Goal: Use online tool/utility: Use online tool/utility

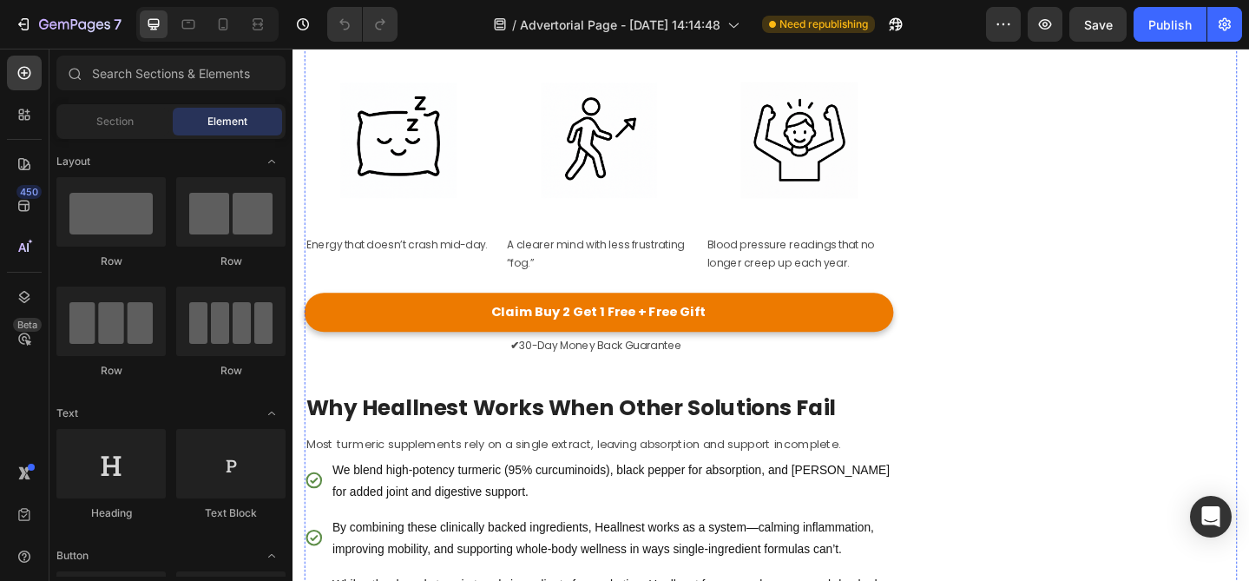
scroll to position [4492, 0]
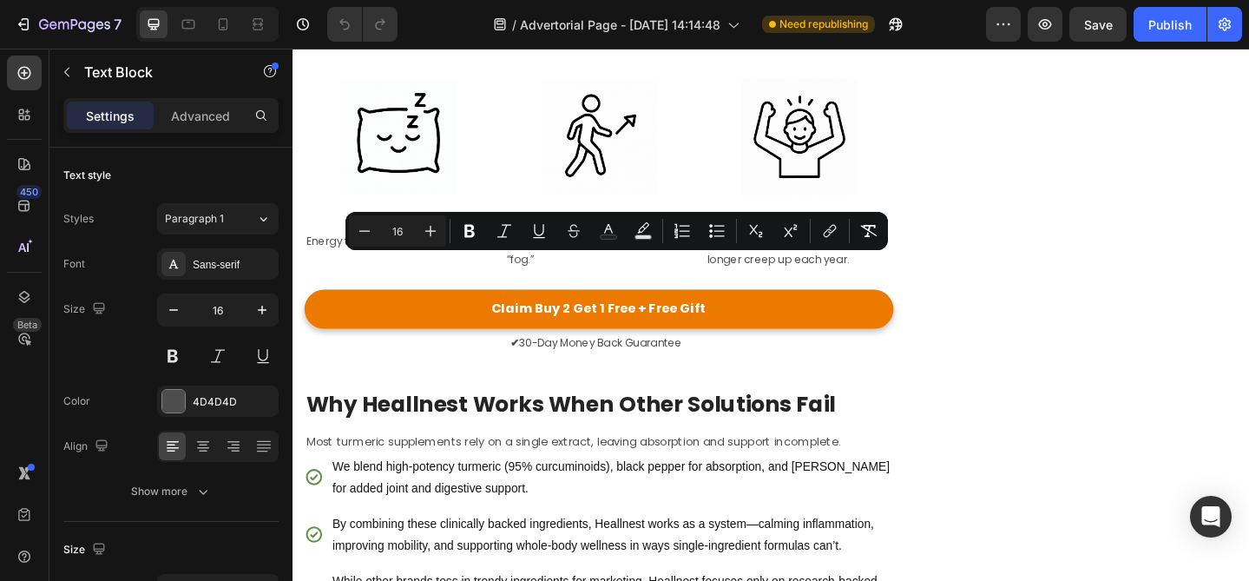
copy p "Most supplements overpromise with long lists of fancy-sounding herbs that don’t…"
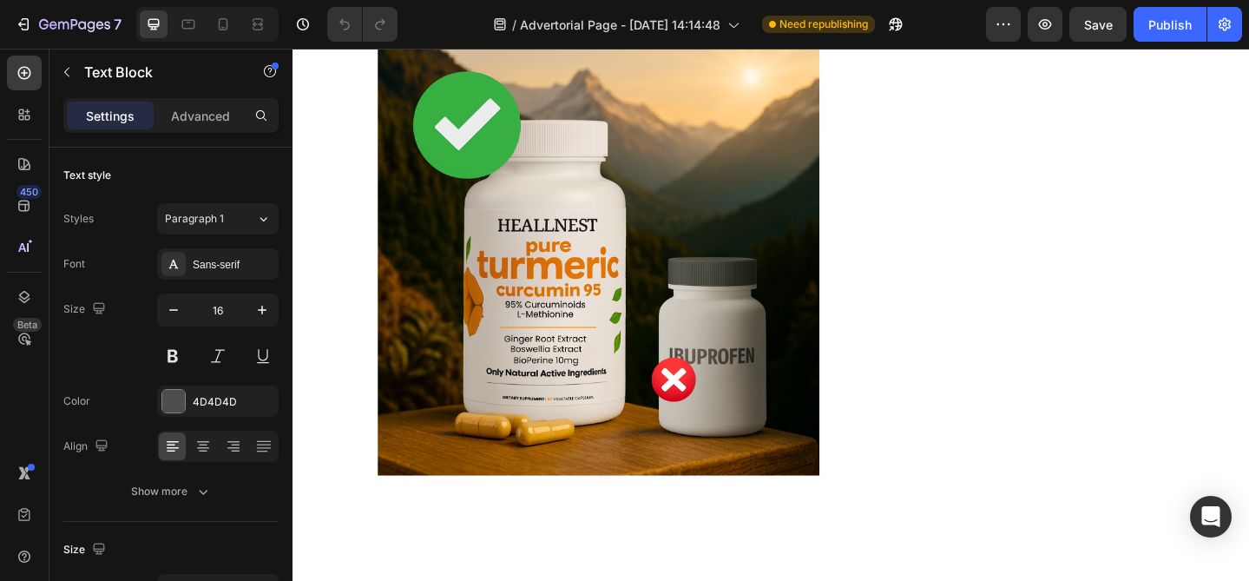
scroll to position [5158, 0]
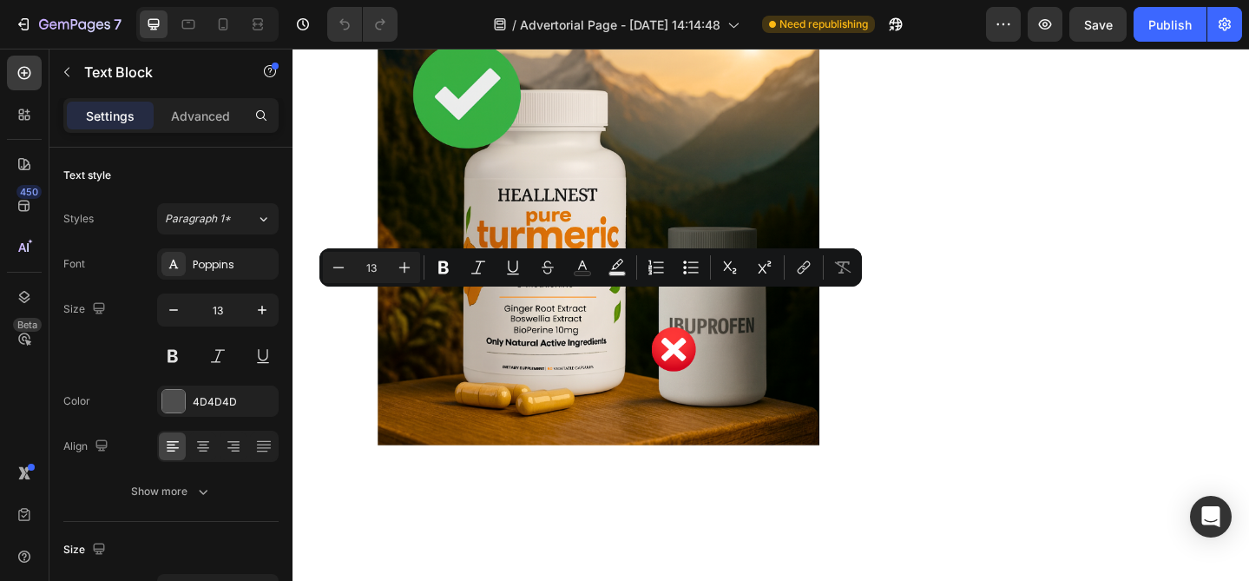
copy p "A clearer mind with less frustrating “fog.”"
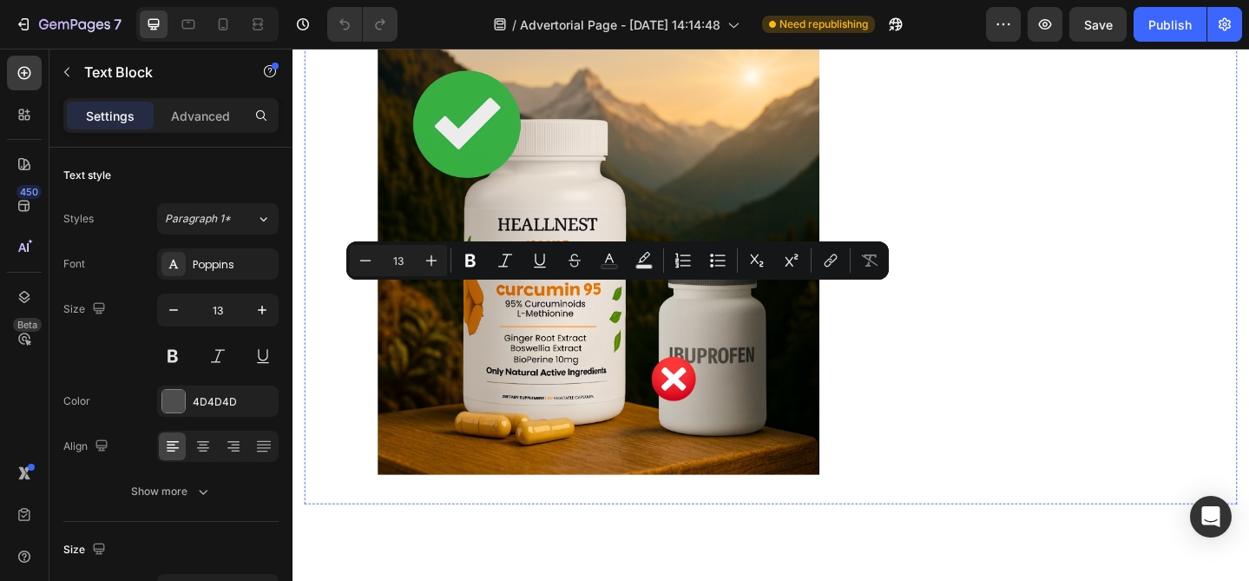
scroll to position [5116, 0]
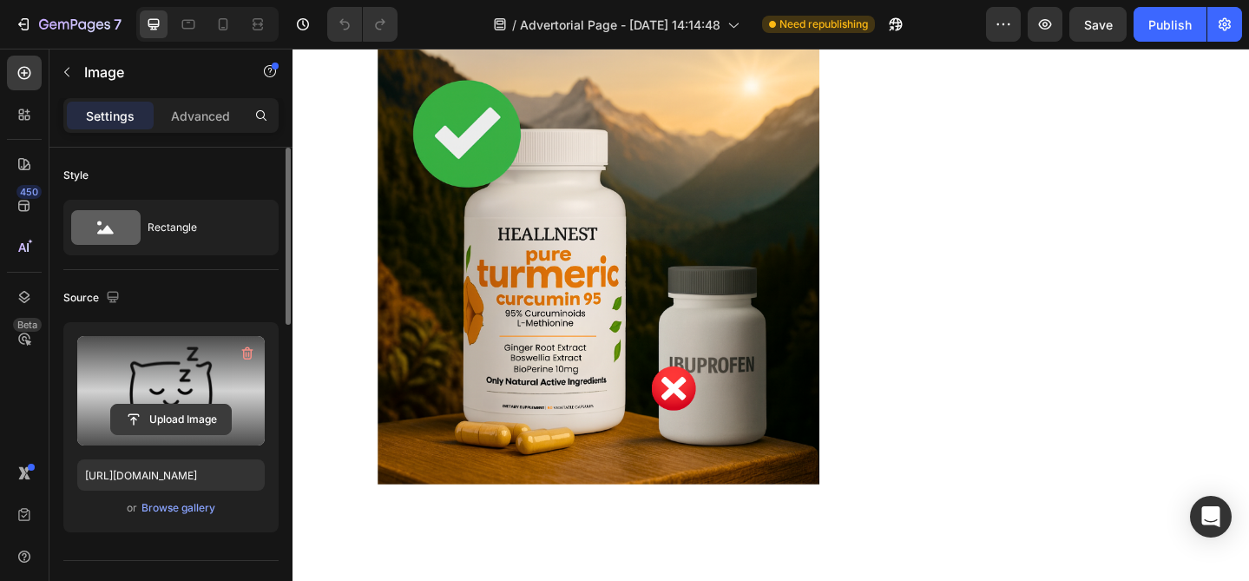
click at [175, 417] on input "file" at bounding box center [171, 419] width 120 height 30
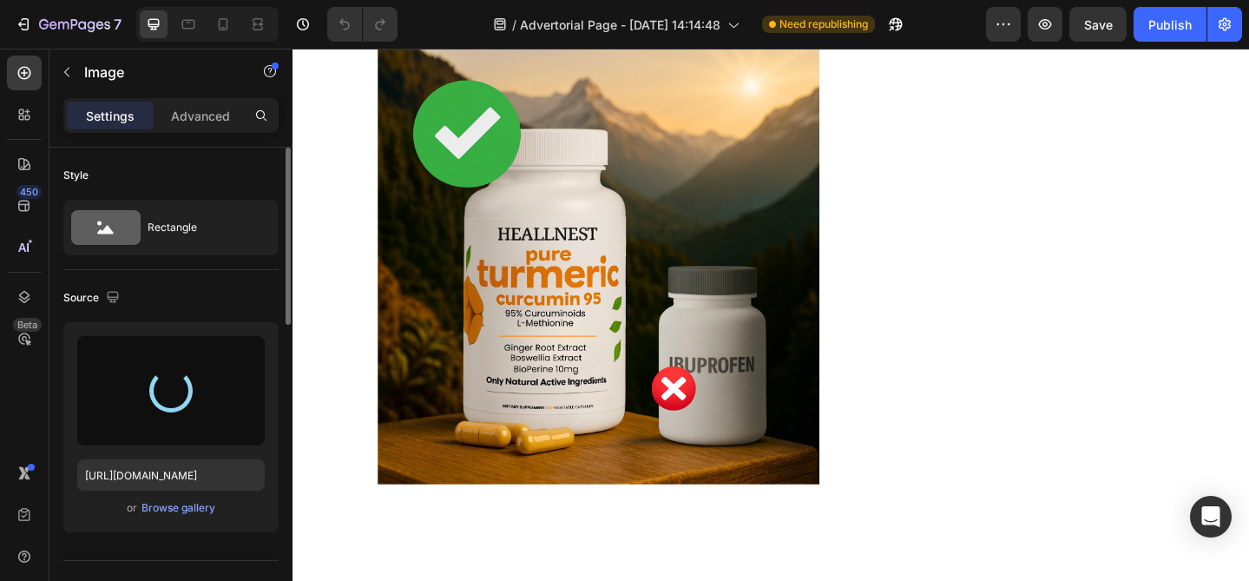
type input "https://cdn.shopify.com/s/files/1/0723/9925/7778/files/gempages_579670698352443…"
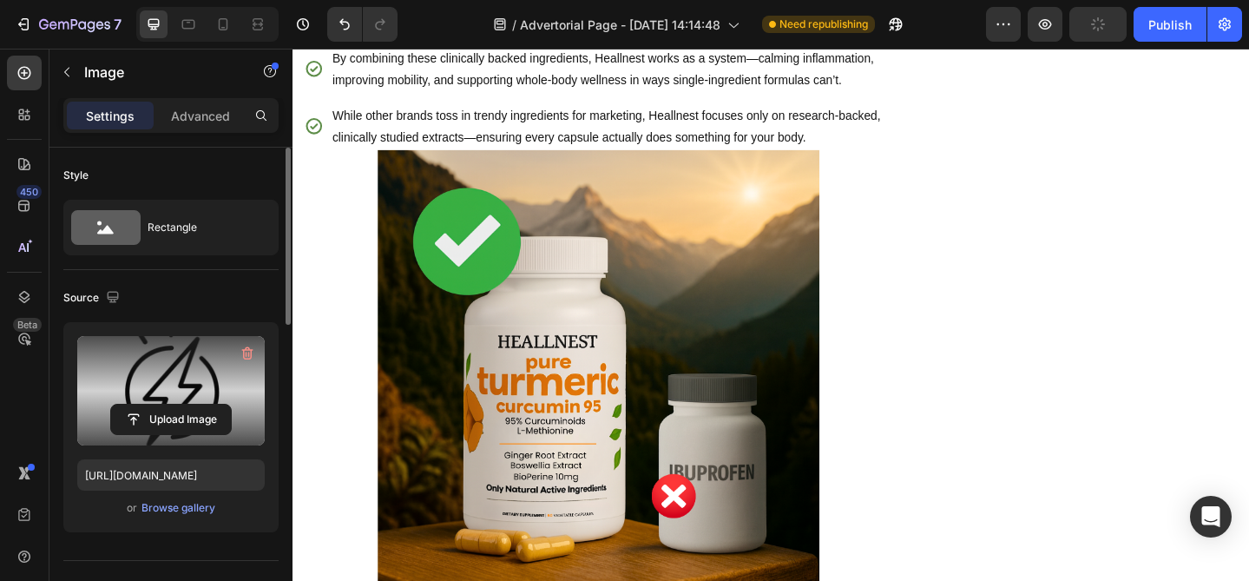
scroll to position [5004, 0]
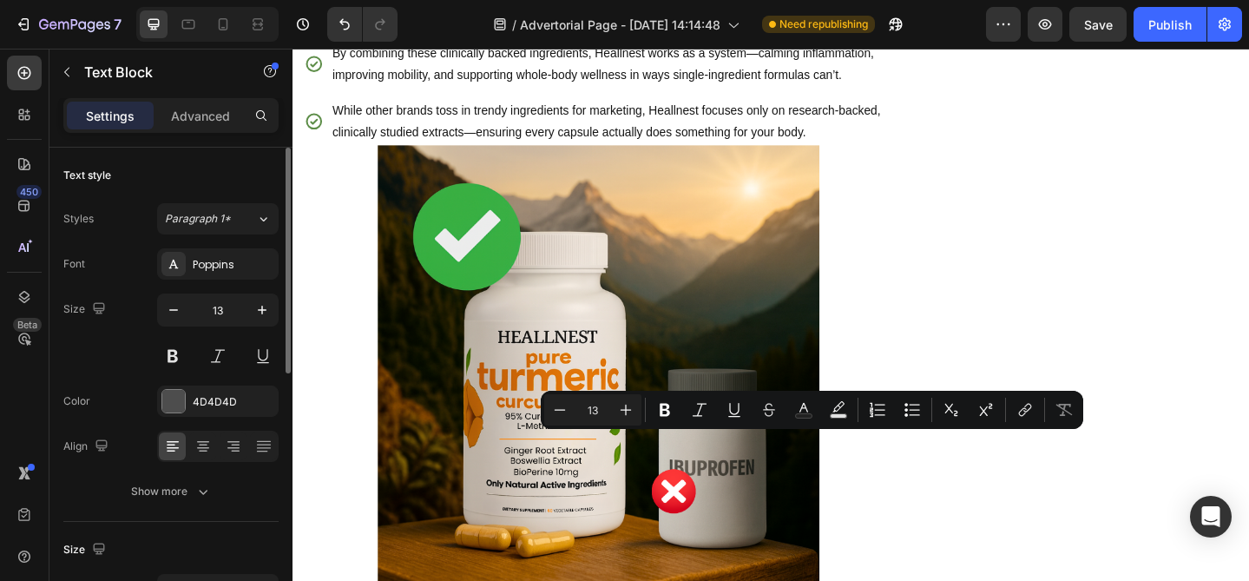
copy p "[MEDICAL_DATA] readings that no longer creep up each year."
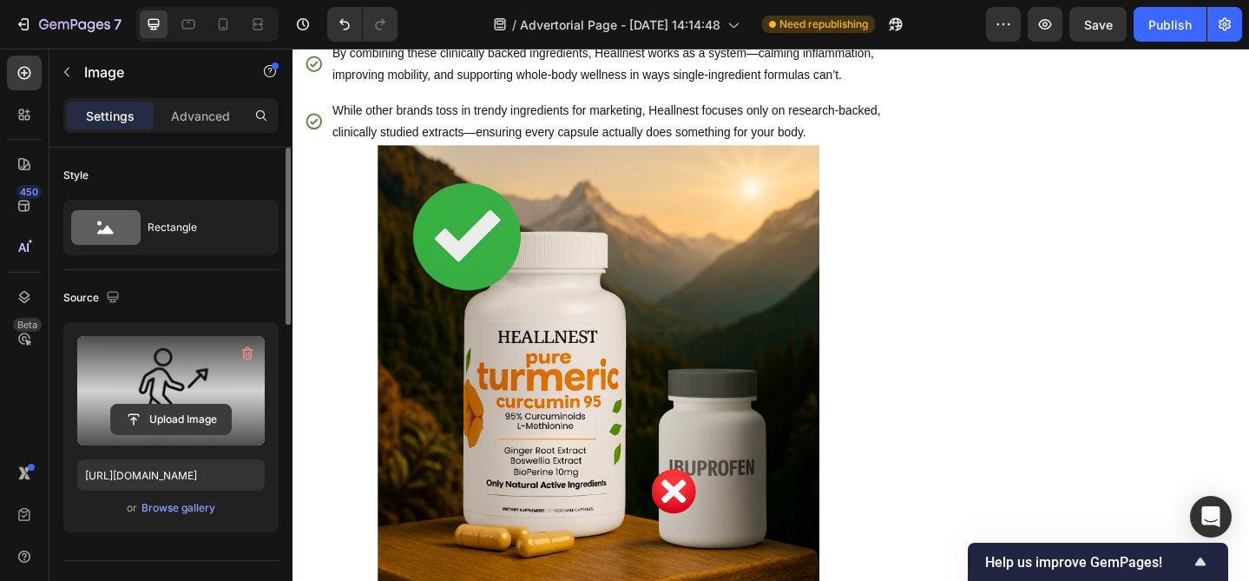
click at [175, 411] on input "file" at bounding box center [171, 419] width 120 height 30
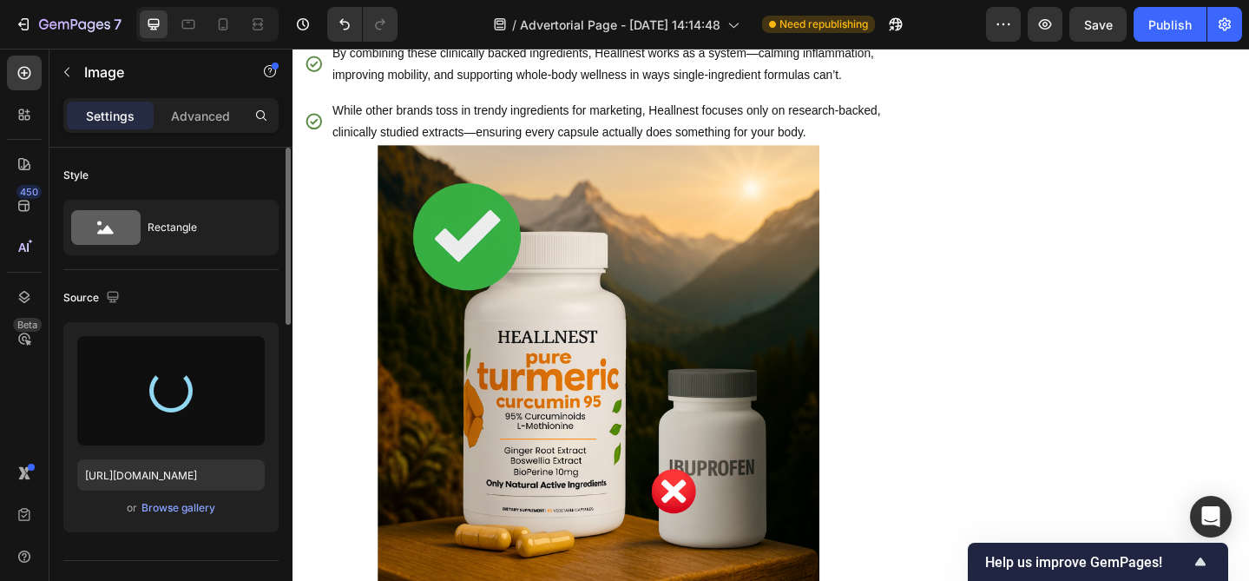
type input "https://cdn.shopify.com/s/files/1/0723/9925/7778/files/gempages_579670698352443…"
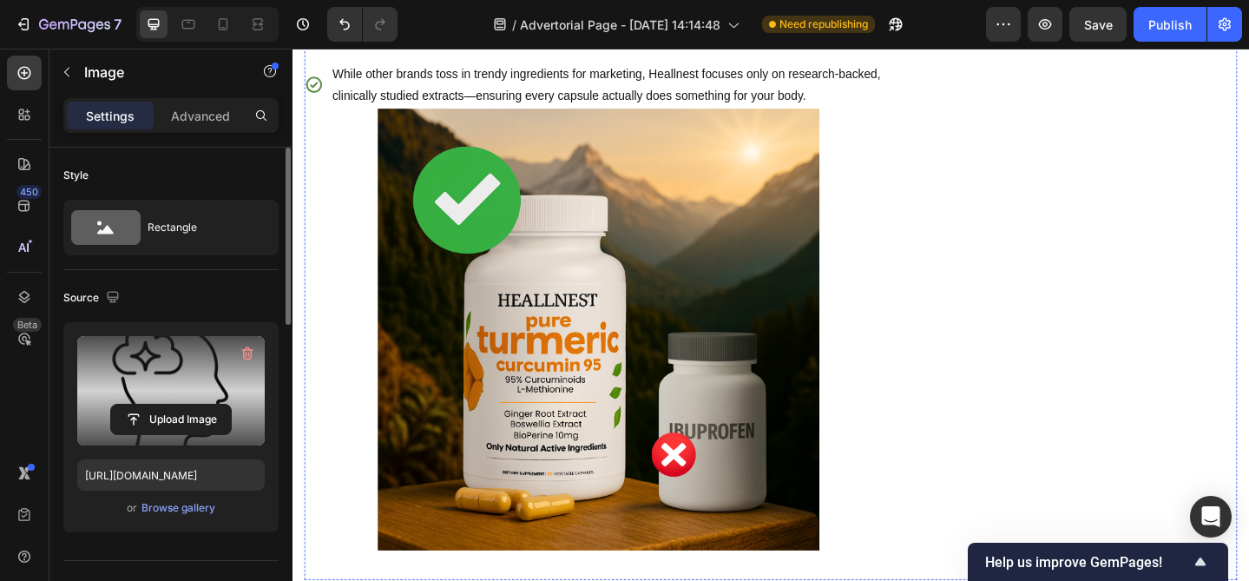
scroll to position [5047, 0]
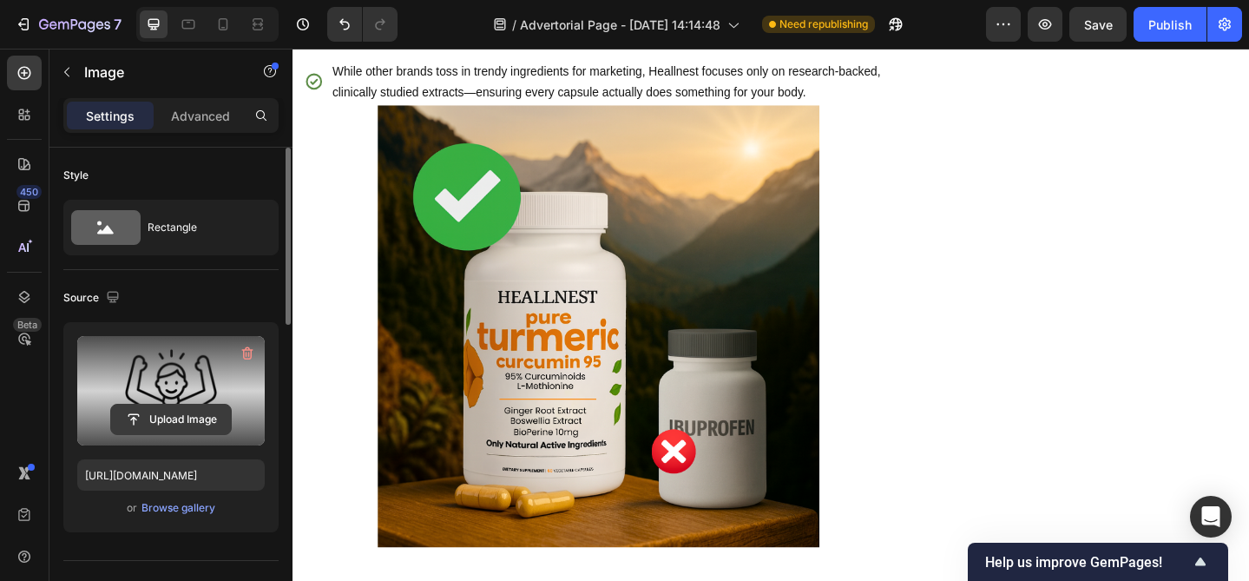
click at [185, 412] on input "file" at bounding box center [171, 419] width 120 height 30
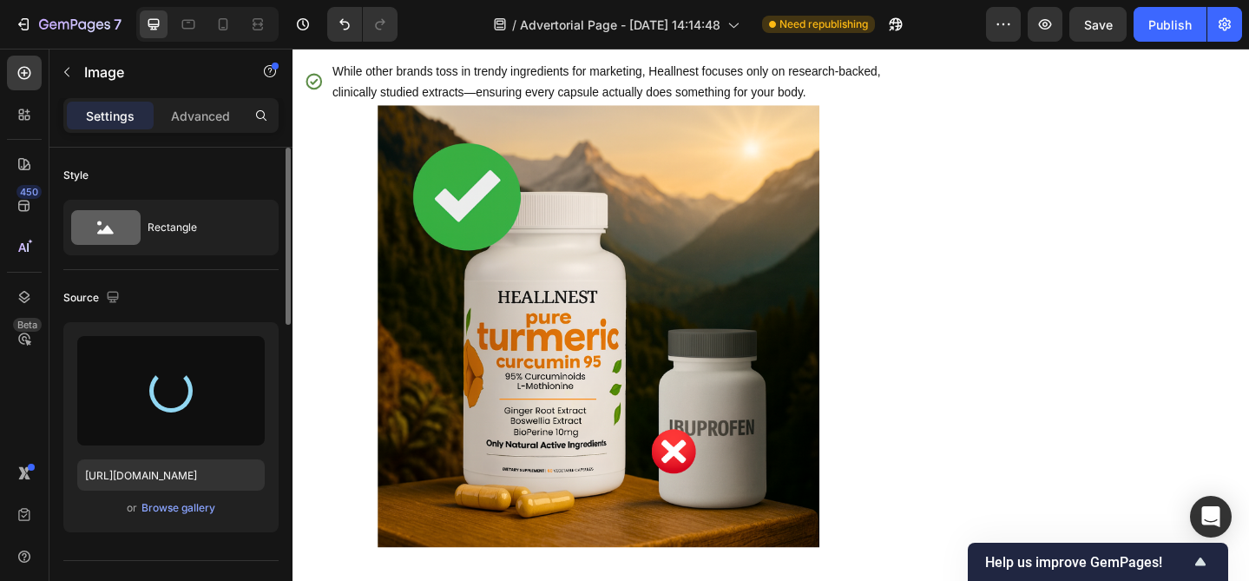
type input "https://cdn.shopify.com/s/files/1/0723/9925/7778/files/gempages_579670698352443…"
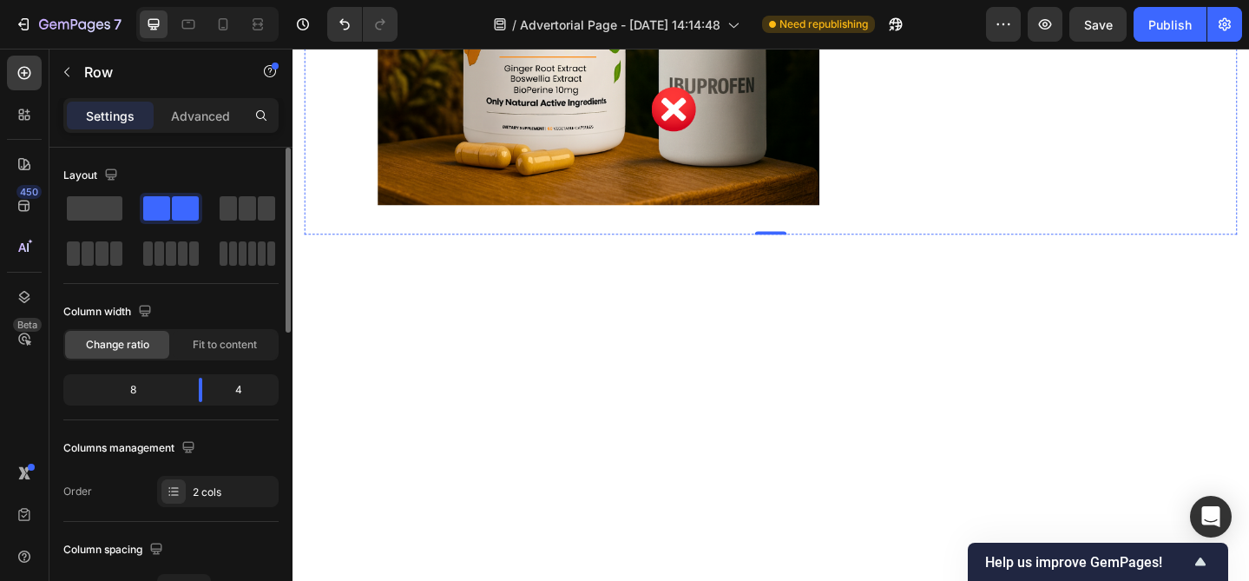
scroll to position [5425, 0]
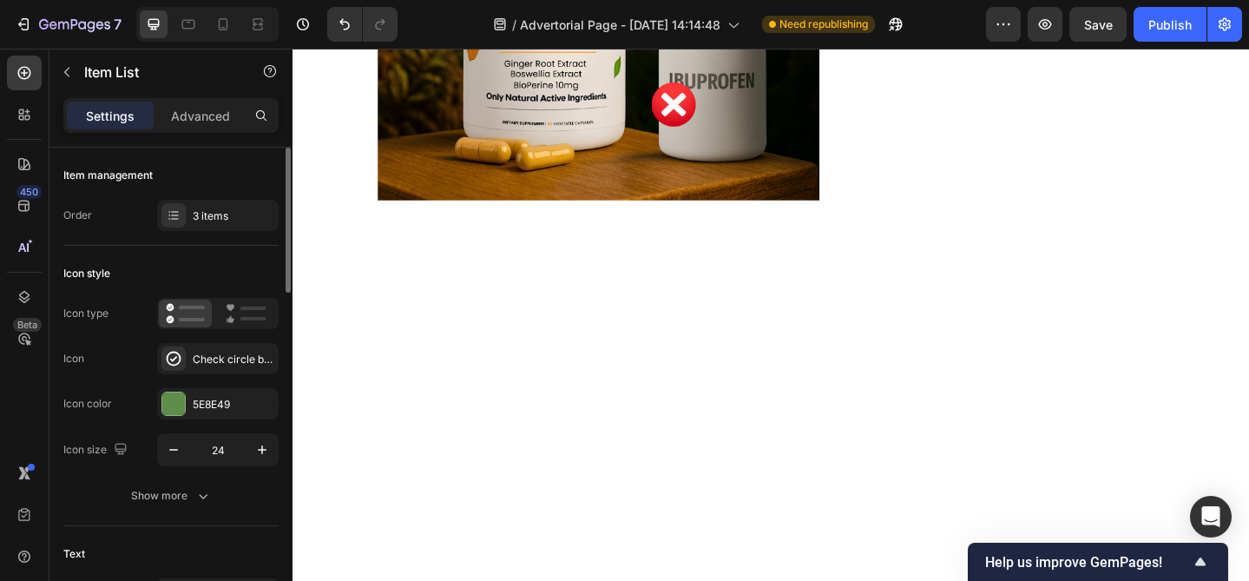
drag, startPoint x: 542, startPoint y: 323, endPoint x: 317, endPoint y: 297, distance: 227.2
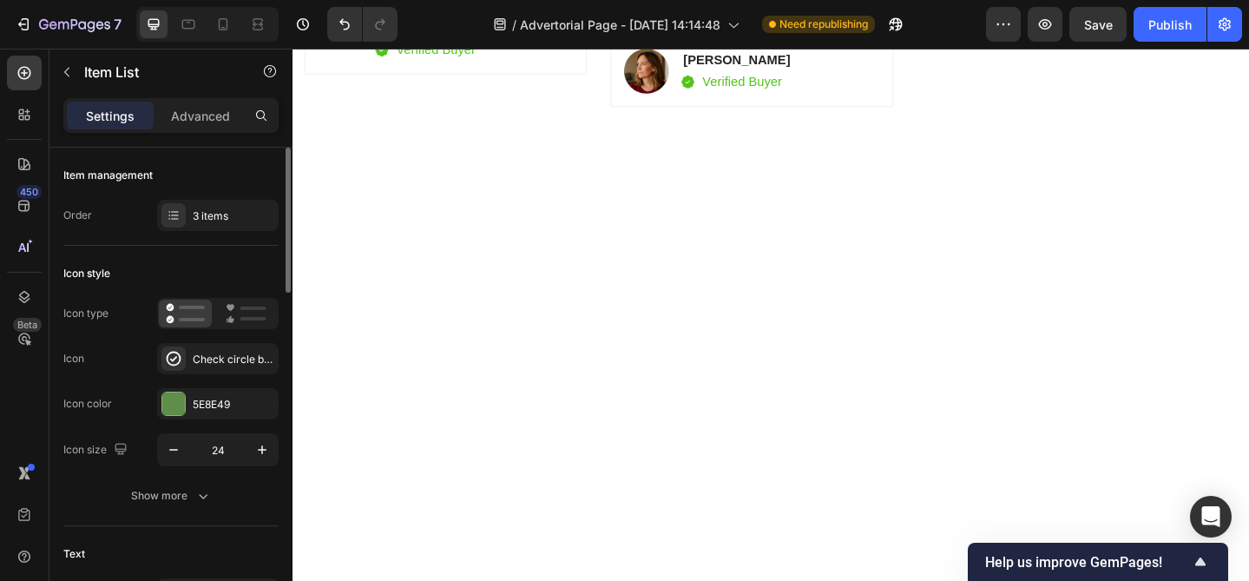
scroll to position [6298, 0]
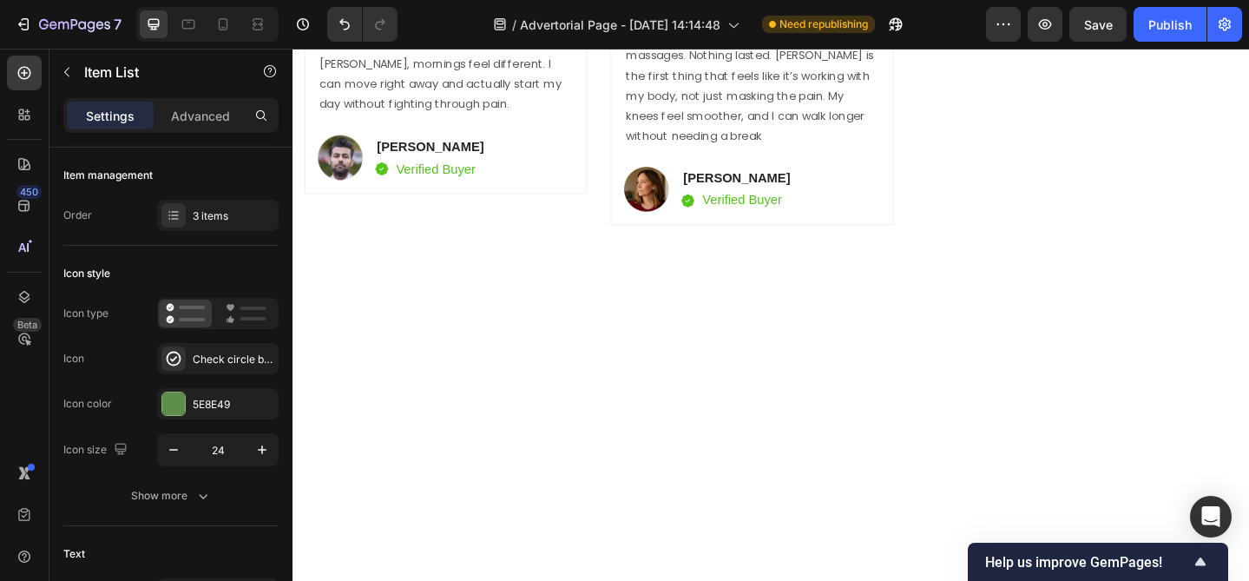
scroll to position [6298, 0]
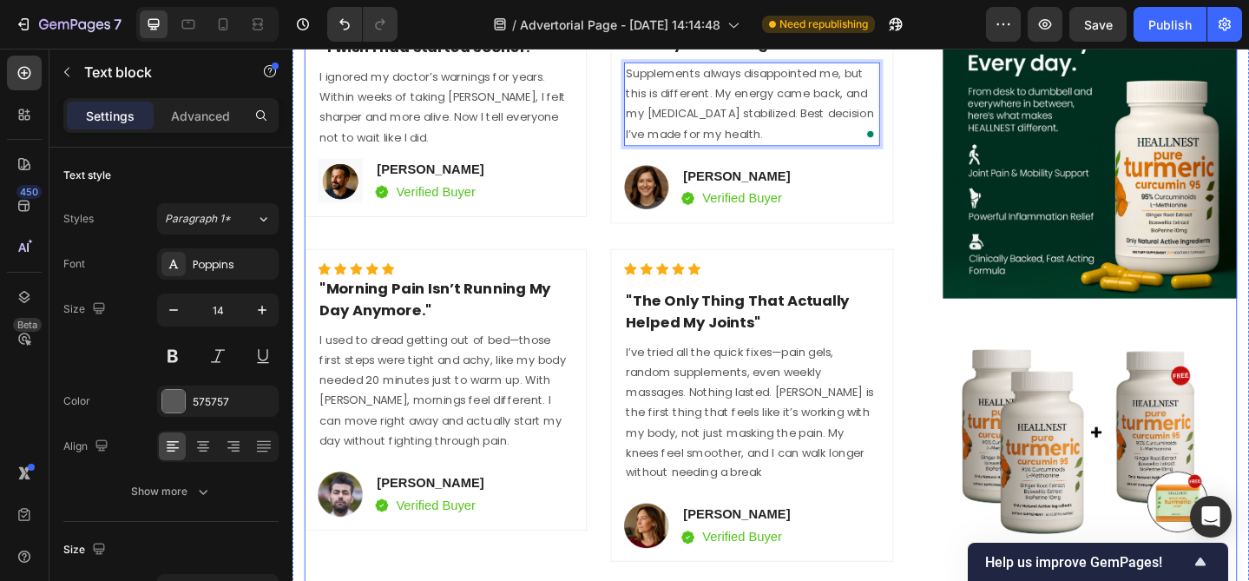
scroll to position [6457, 0]
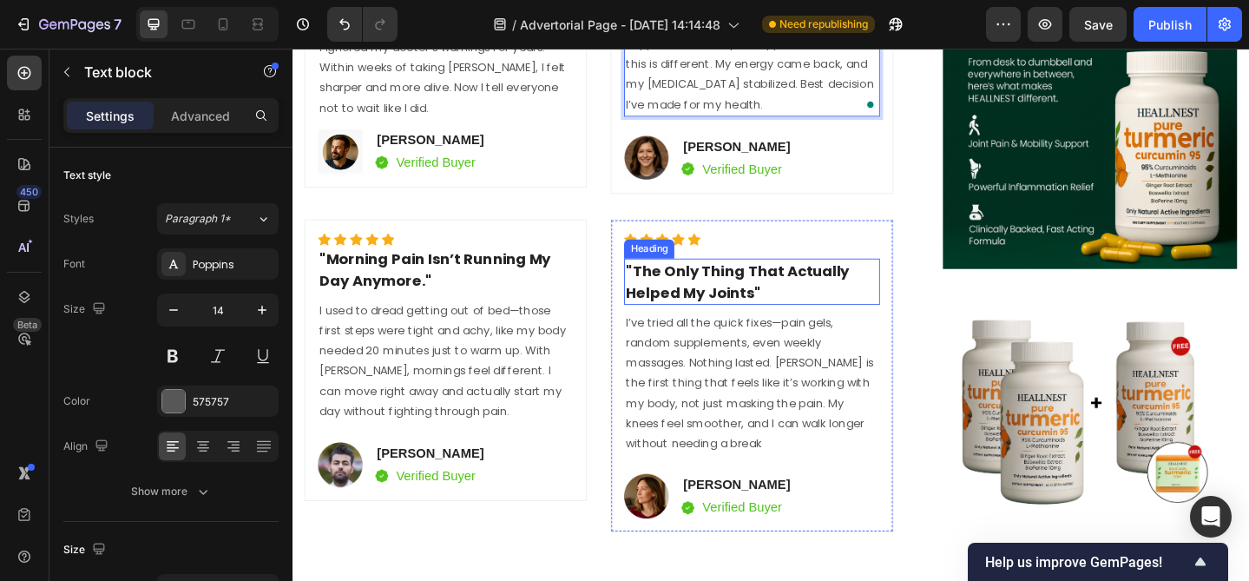
click at [726, 301] on h2 ""The Only Thing That Actually Helped My Joints"" at bounding box center [793, 302] width 278 height 50
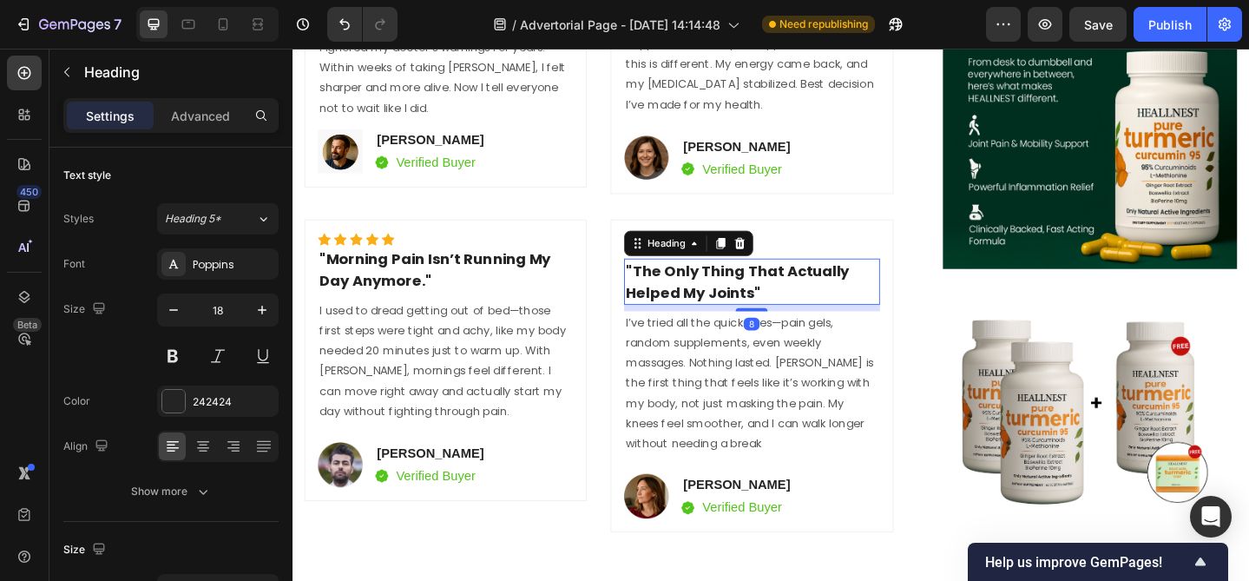
click at [726, 301] on h2 ""The Only Thing That Actually Helped My Joints"" at bounding box center [793, 302] width 278 height 50
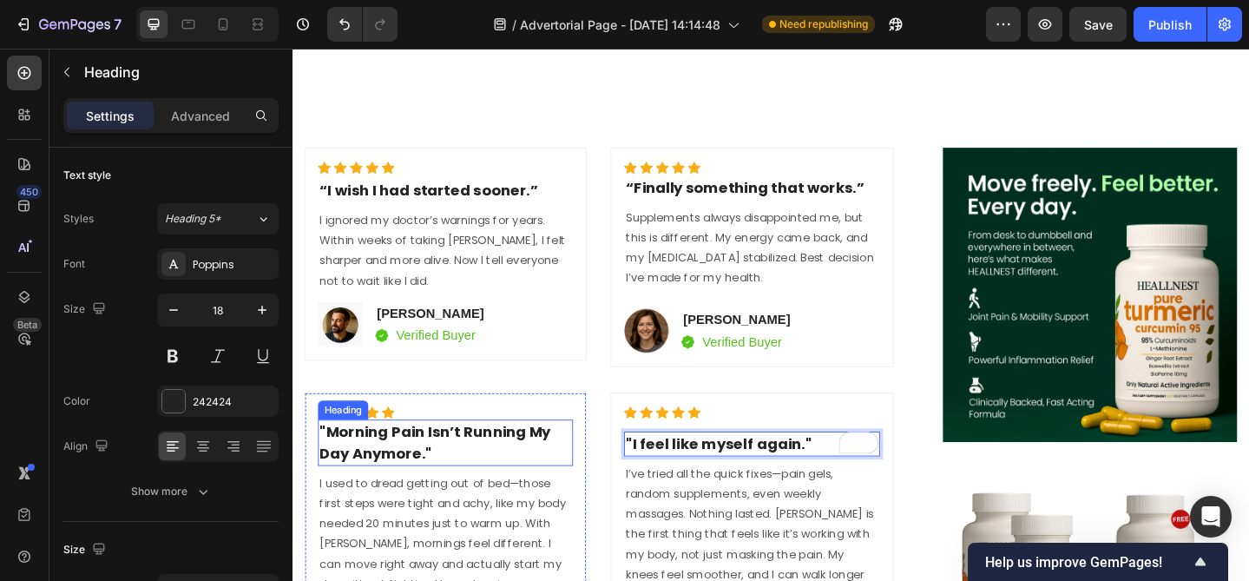
scroll to position [6223, 0]
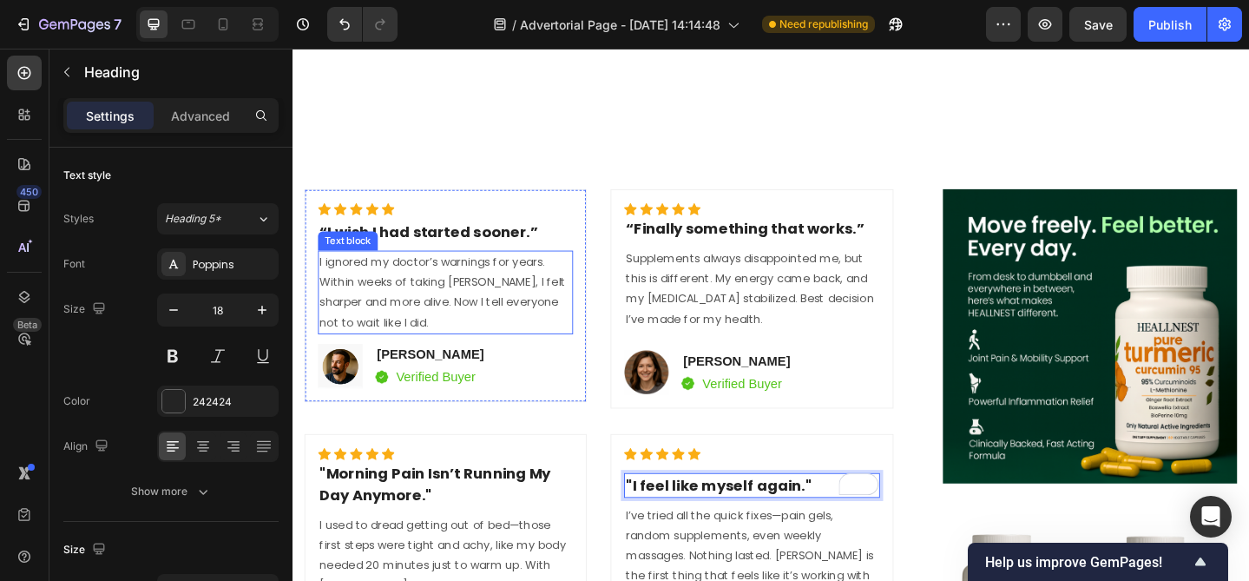
click at [466, 293] on p "I ignored my doctor’s warnings for years. Within weeks of taking Heallnest, I f…" at bounding box center [459, 314] width 274 height 88
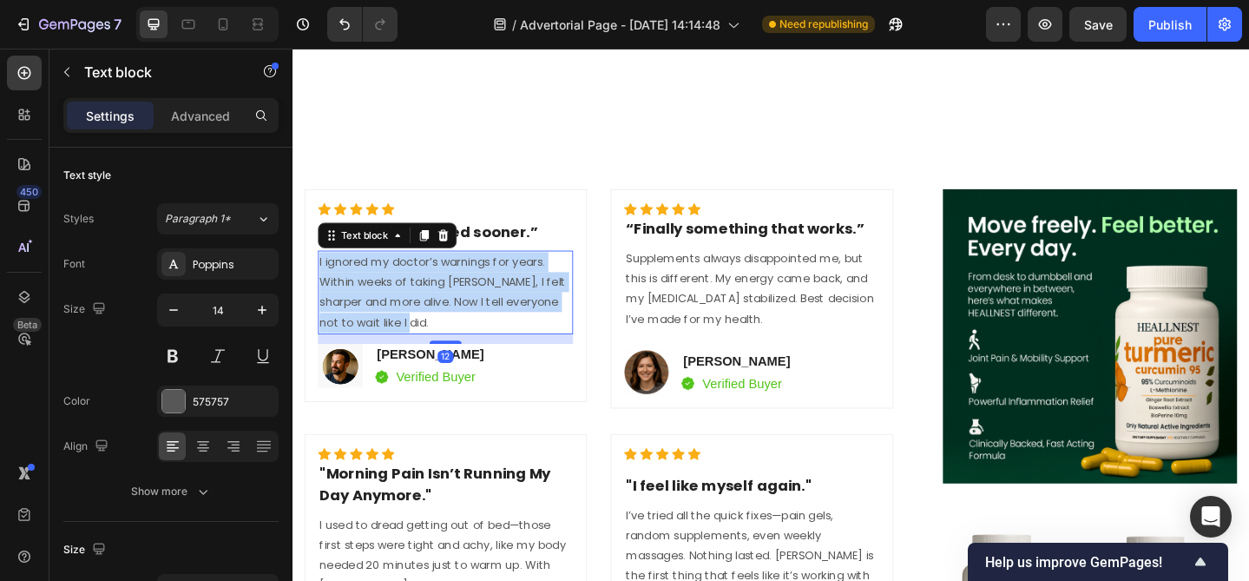
click at [466, 293] on p "I ignored my doctor’s warnings for years. Within weeks of taking Heallnest, I f…" at bounding box center [459, 314] width 274 height 88
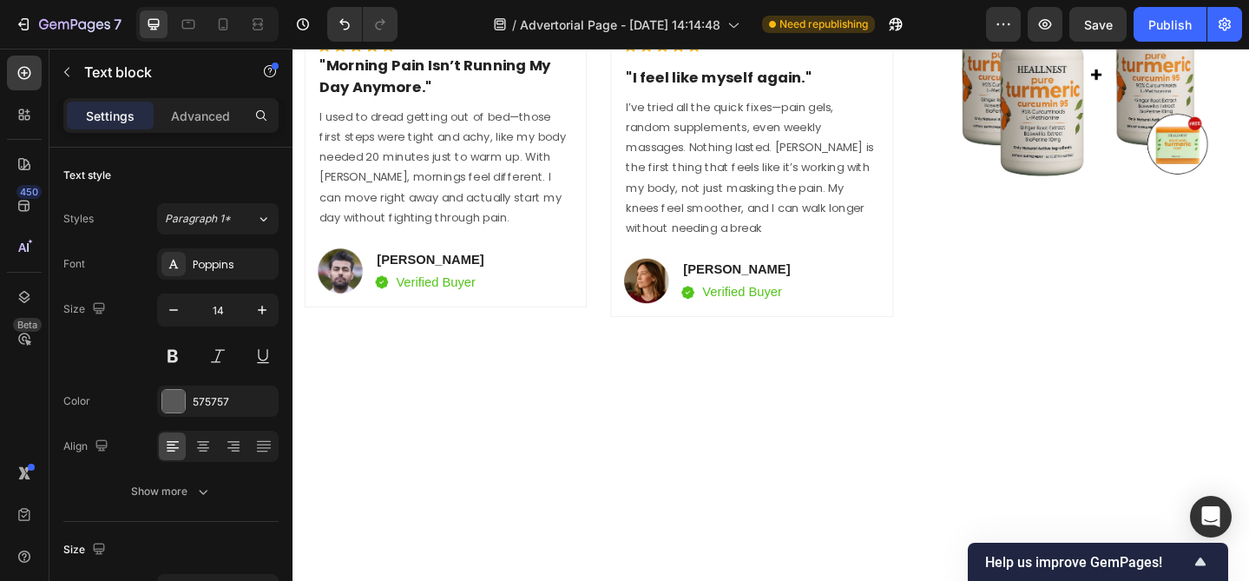
scroll to position [6250, 0]
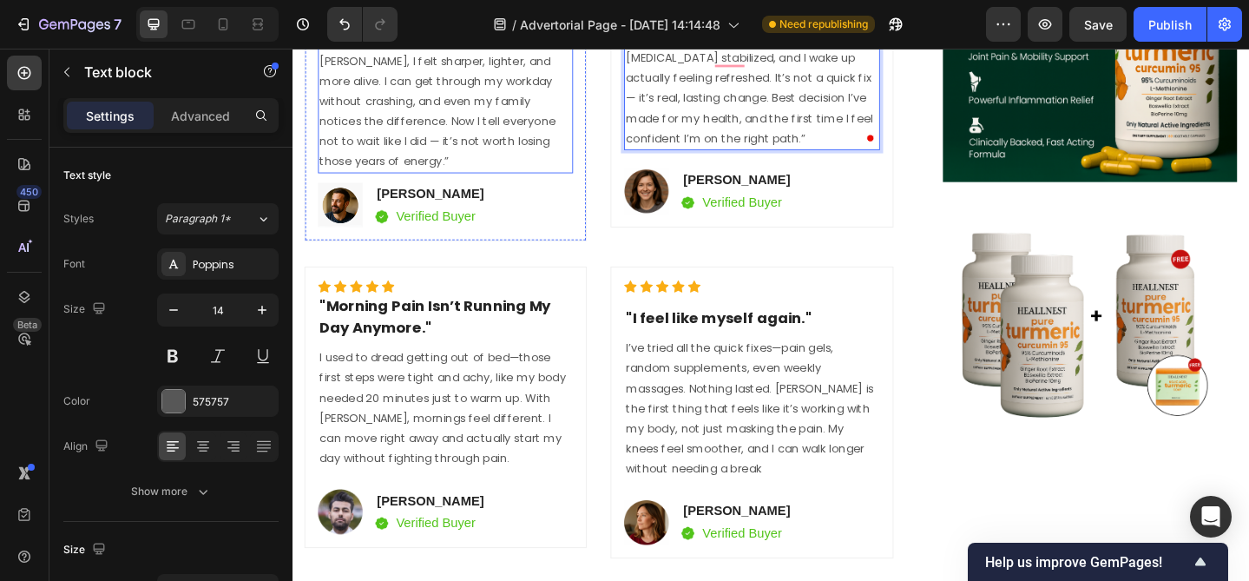
scroll to position [6566, 0]
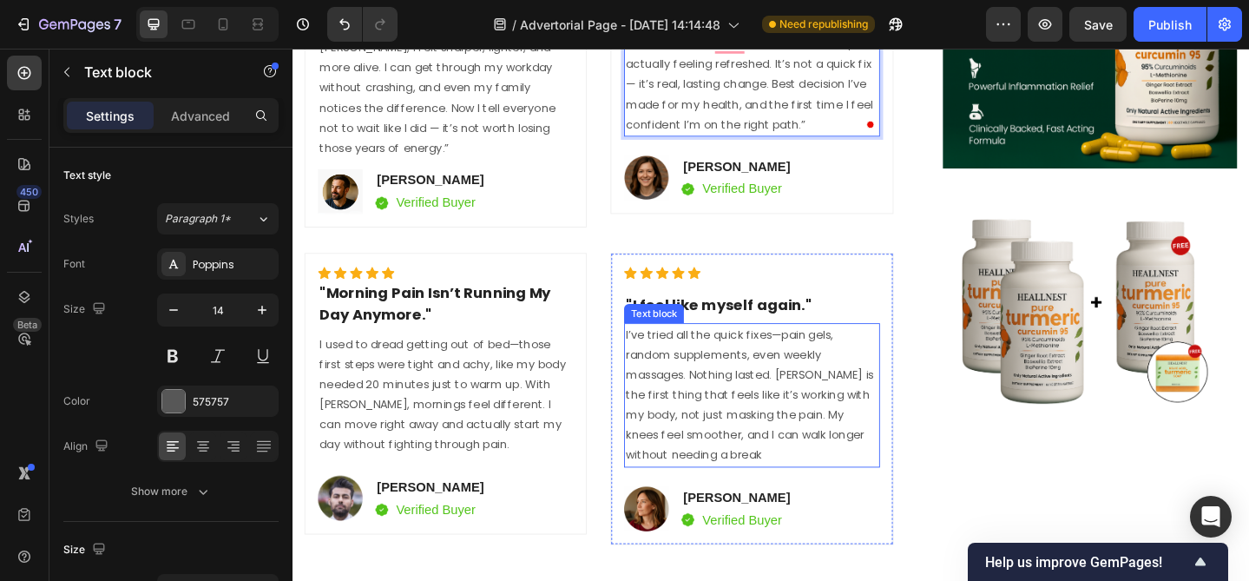
click at [765, 406] on p "I’ve tried all the quick fixes—pain gels, random supplements, even weekly massa…" at bounding box center [792, 425] width 274 height 153
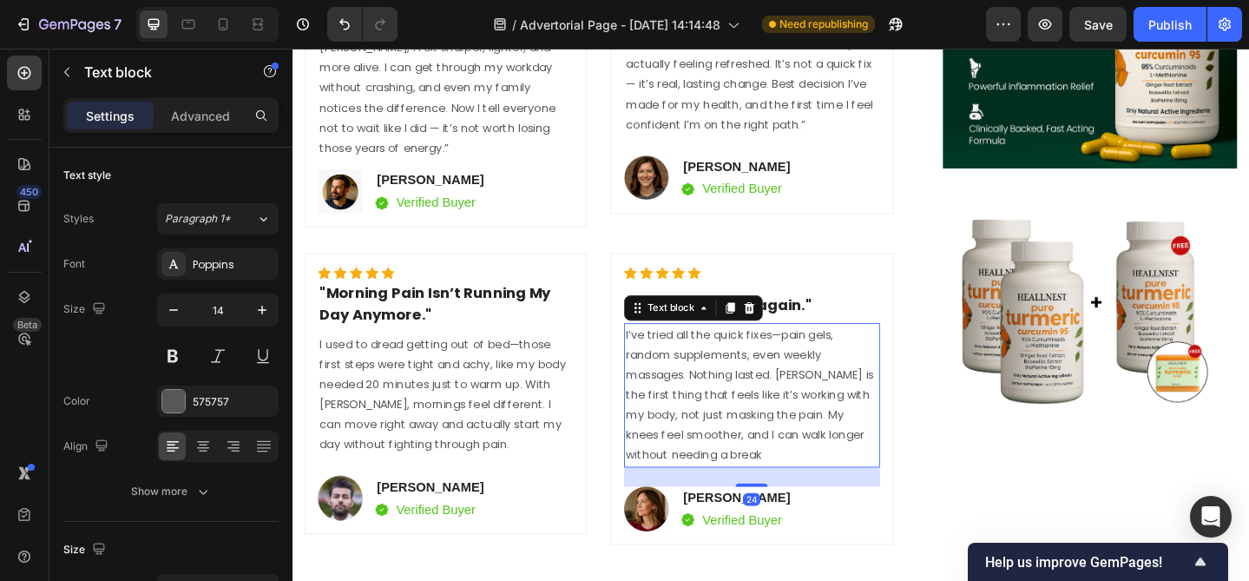
click at [765, 406] on p "I’ve tried all the quick fixes—pain gels, random supplements, even weekly massa…" at bounding box center [792, 425] width 274 height 153
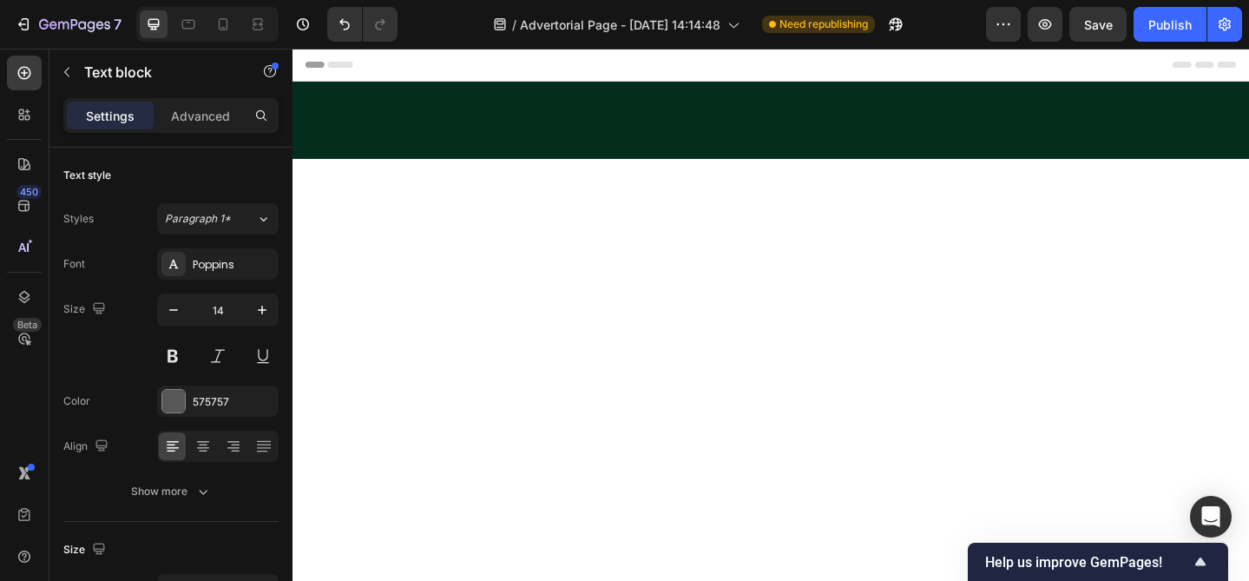
scroll to position [6566, 0]
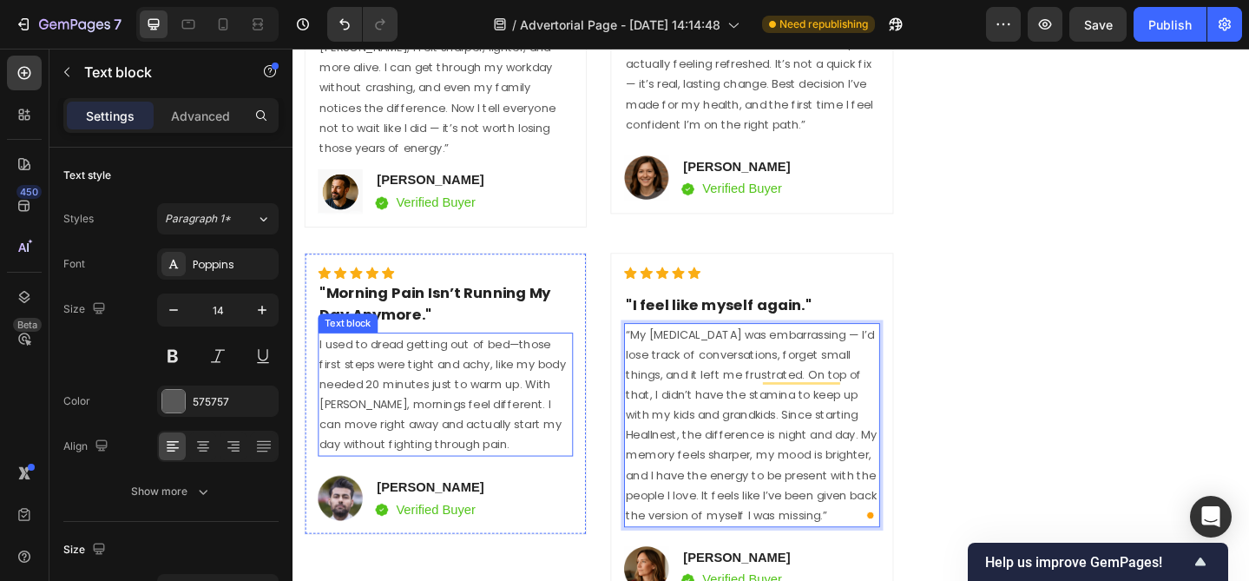
click at [402, 365] on p "I used to dread getting out of bed—those first steps were tight and achy, like …" at bounding box center [459, 424] width 274 height 131
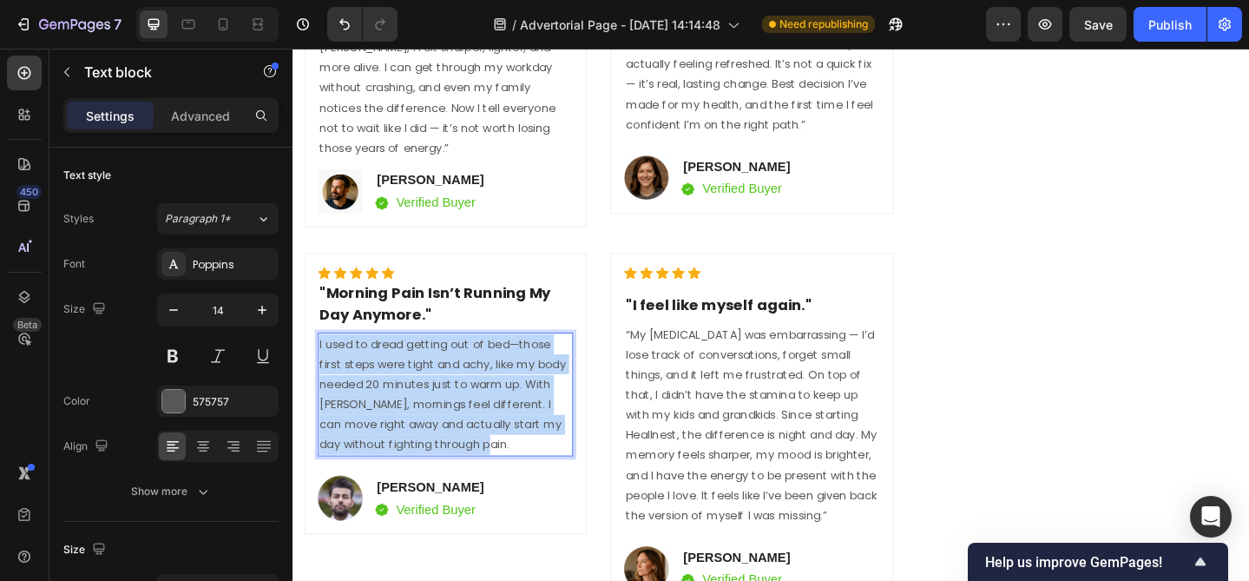
click at [402, 365] on p "I used to dread getting out of bed—those first steps were tight and achy, like …" at bounding box center [459, 424] width 274 height 131
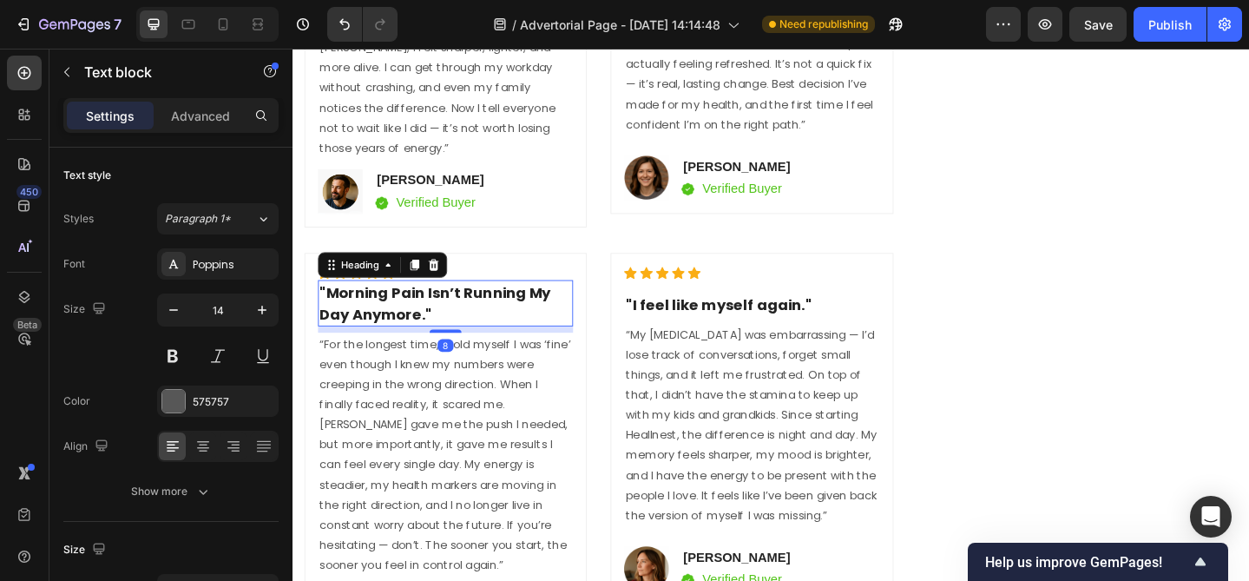
click at [378, 308] on h2 ""Morning Pain Isn’t Running My Day Anymore."" at bounding box center [459, 325] width 278 height 50
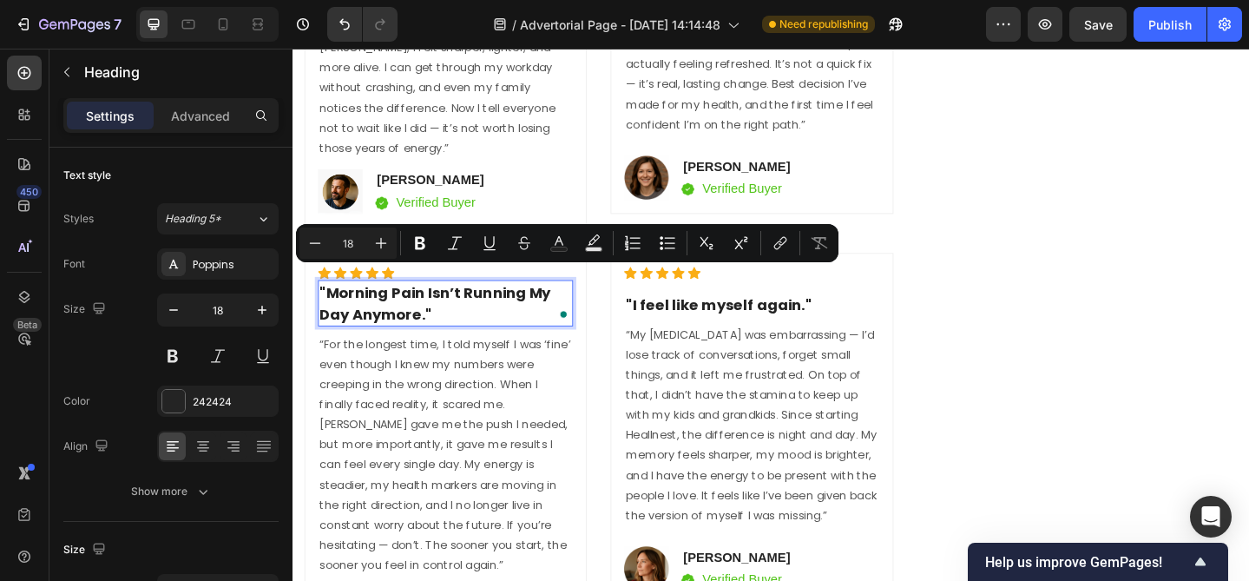
click at [378, 308] on p ""Morning Pain Isn’t Running My Day Anymore."" at bounding box center [459, 325] width 274 height 47
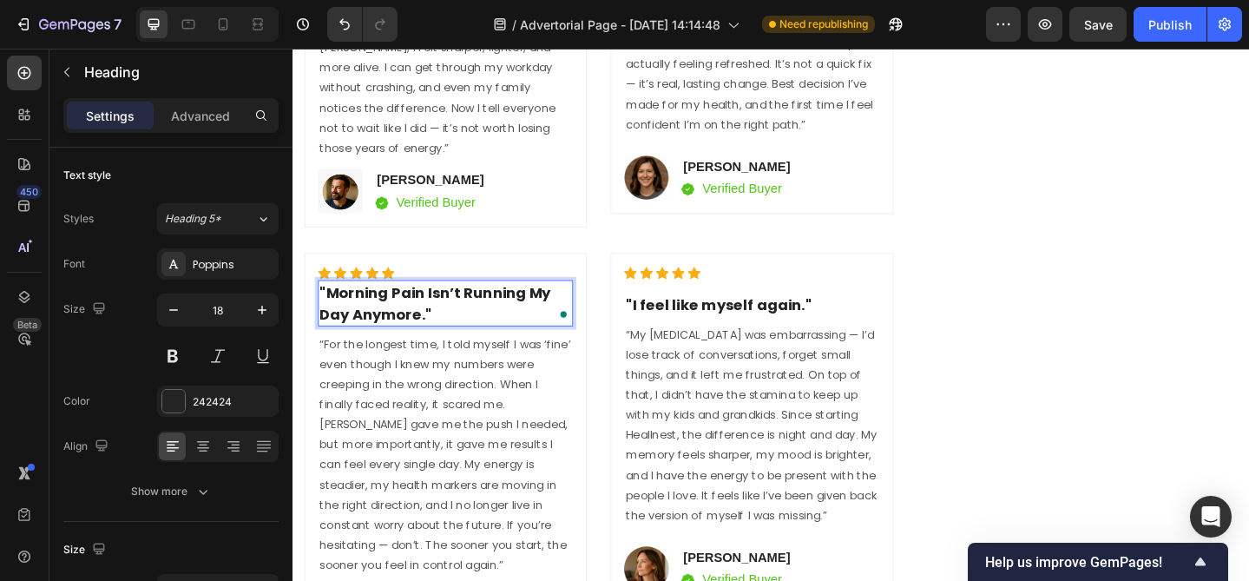
click at [378, 308] on p ""Morning Pain Isn’t Running My Day Anymore."" at bounding box center [459, 325] width 274 height 47
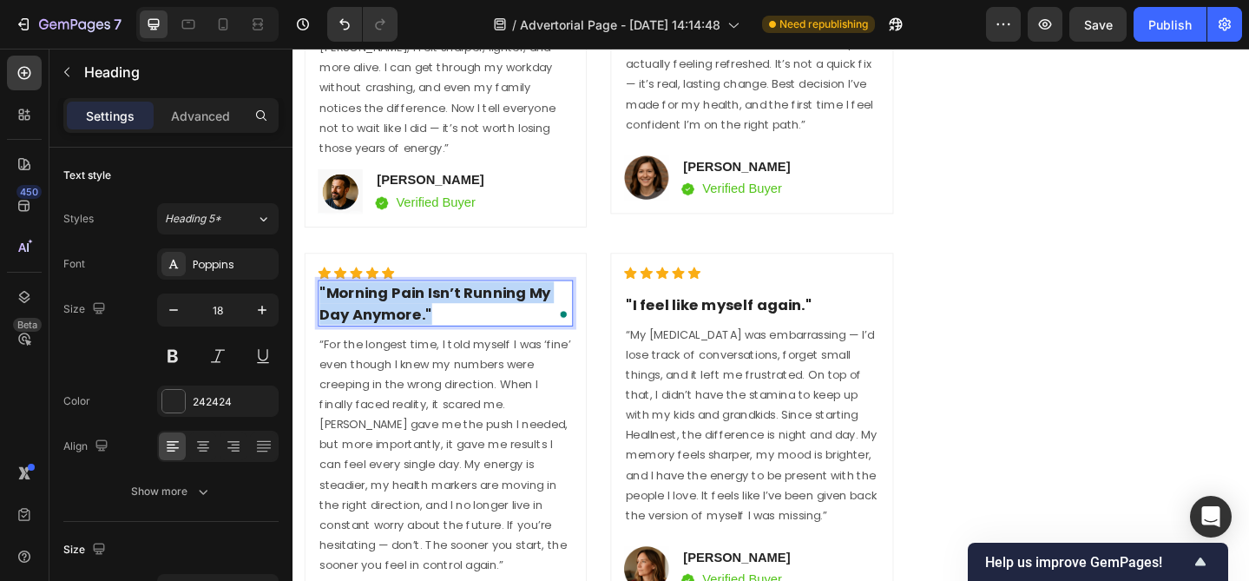
click at [378, 308] on p ""Morning Pain Isn’t Running My Day Anymore."" at bounding box center [459, 325] width 274 height 47
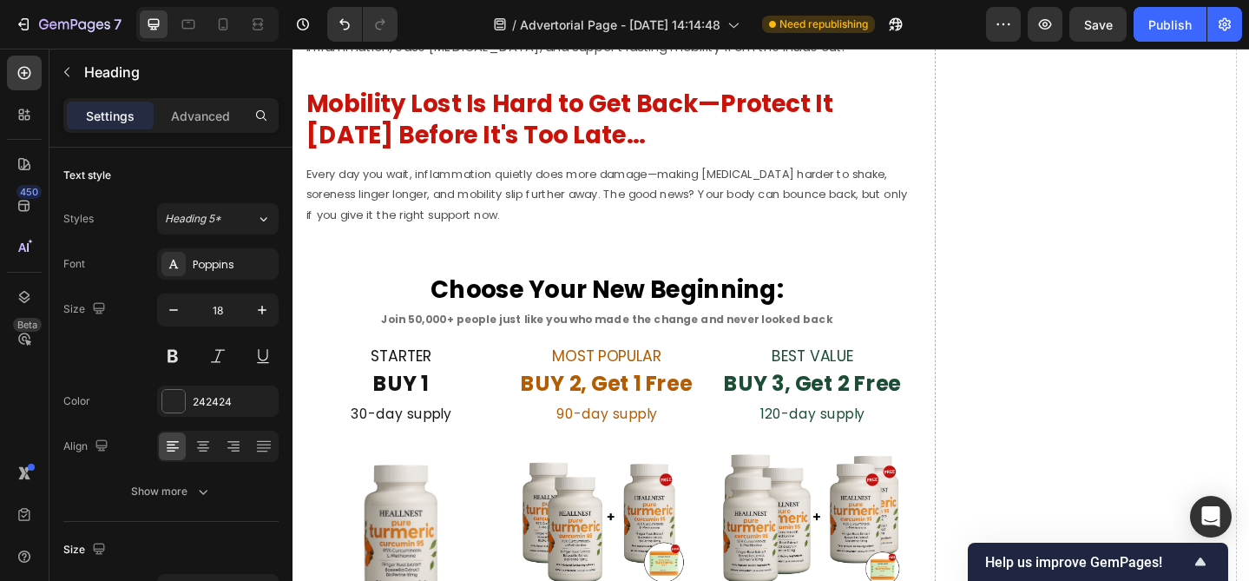
scroll to position [7498, 0]
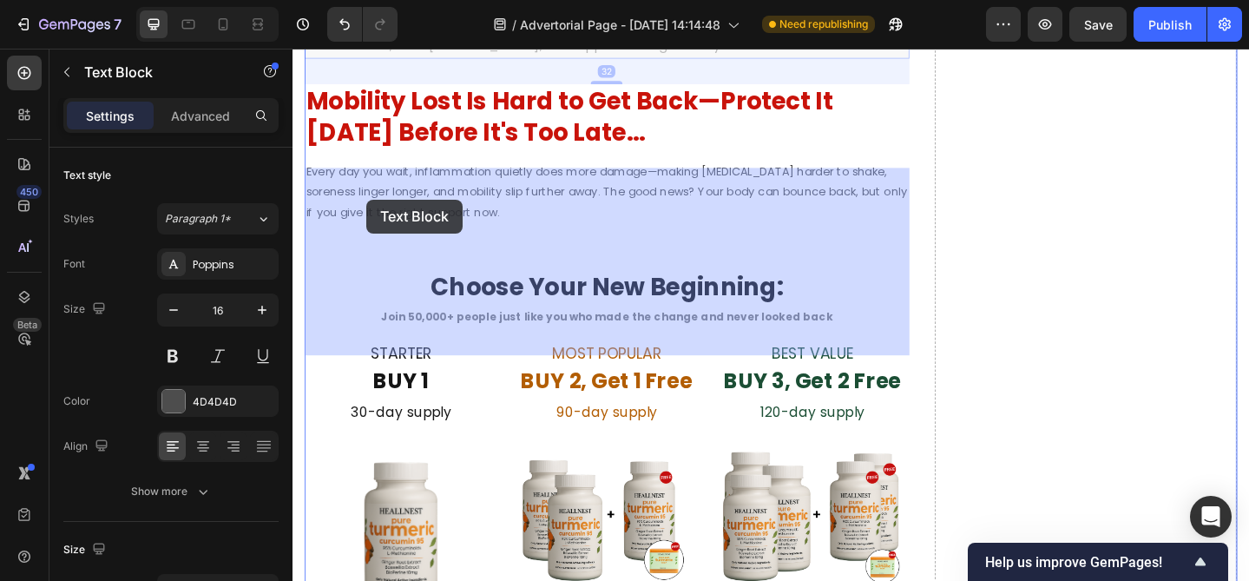
drag, startPoint x: 307, startPoint y: 187, endPoint x: 372, endPoint y: 212, distance: 69.8
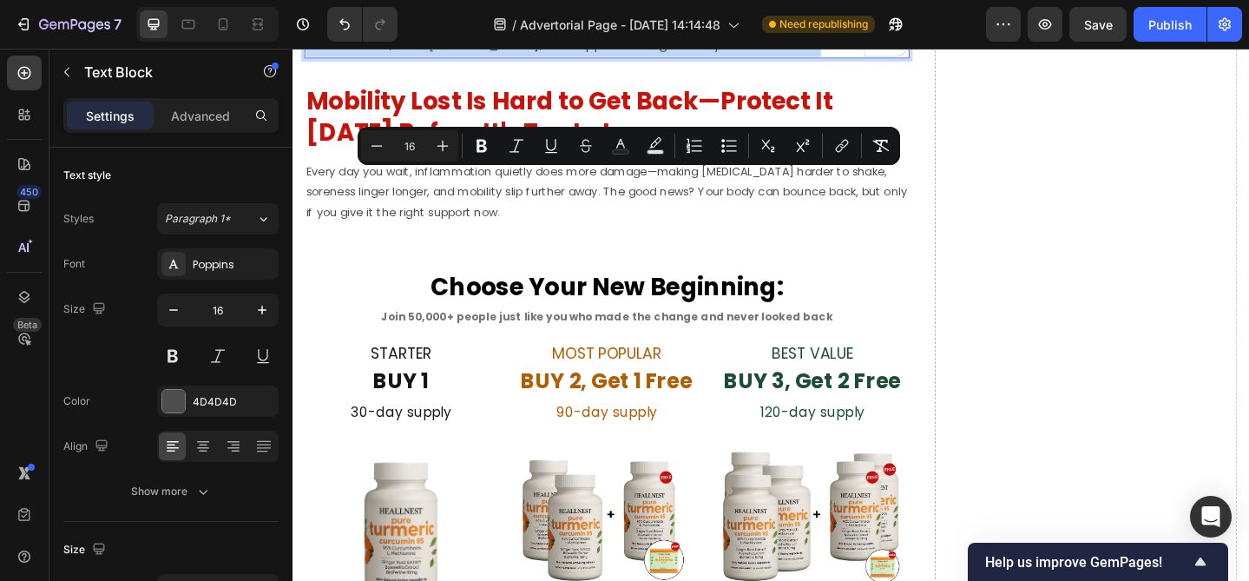
copy div "We’re so confident Heallnest Turmeric Curcumin 95 will help restore comfort, mo…"
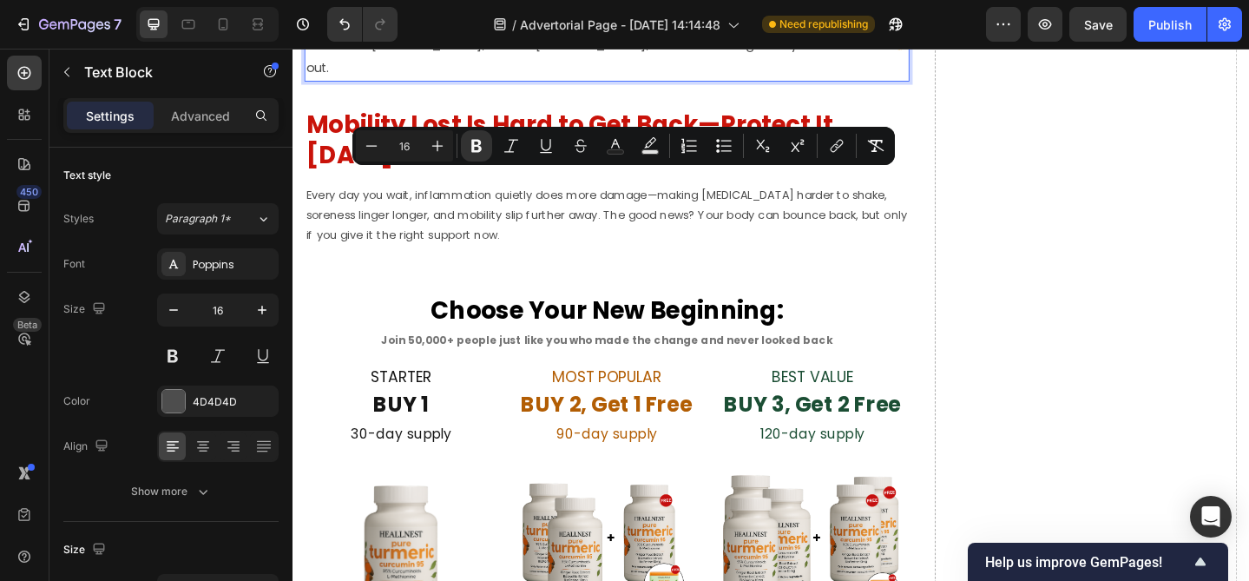
drag, startPoint x: 649, startPoint y: 191, endPoint x: 603, endPoint y: 194, distance: 46.1
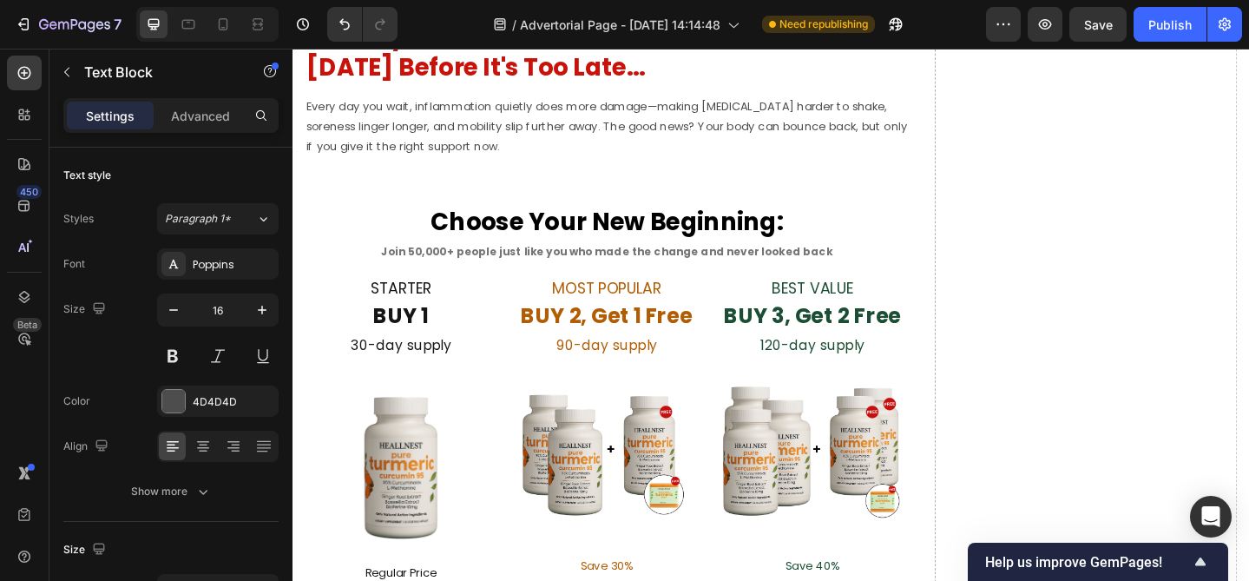
scroll to position [7597, 0]
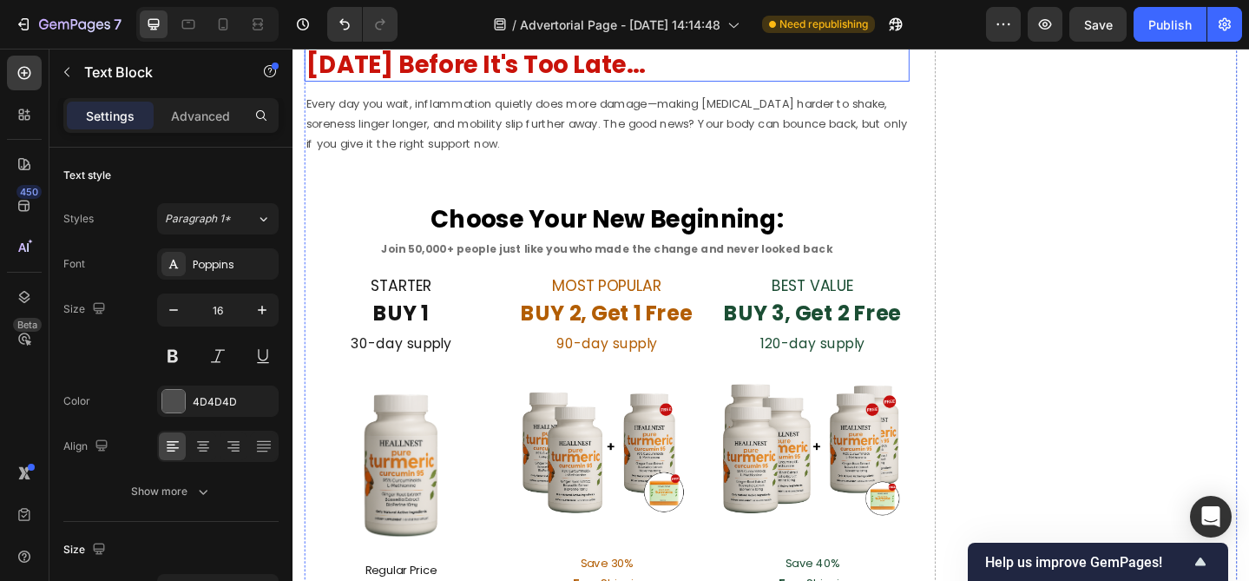
click at [519, 84] on h2 "Mobility Lost Is Hard to Get Back—Protect It [DATE] Before It's Too Late..." at bounding box center [635, 48] width 659 height 71
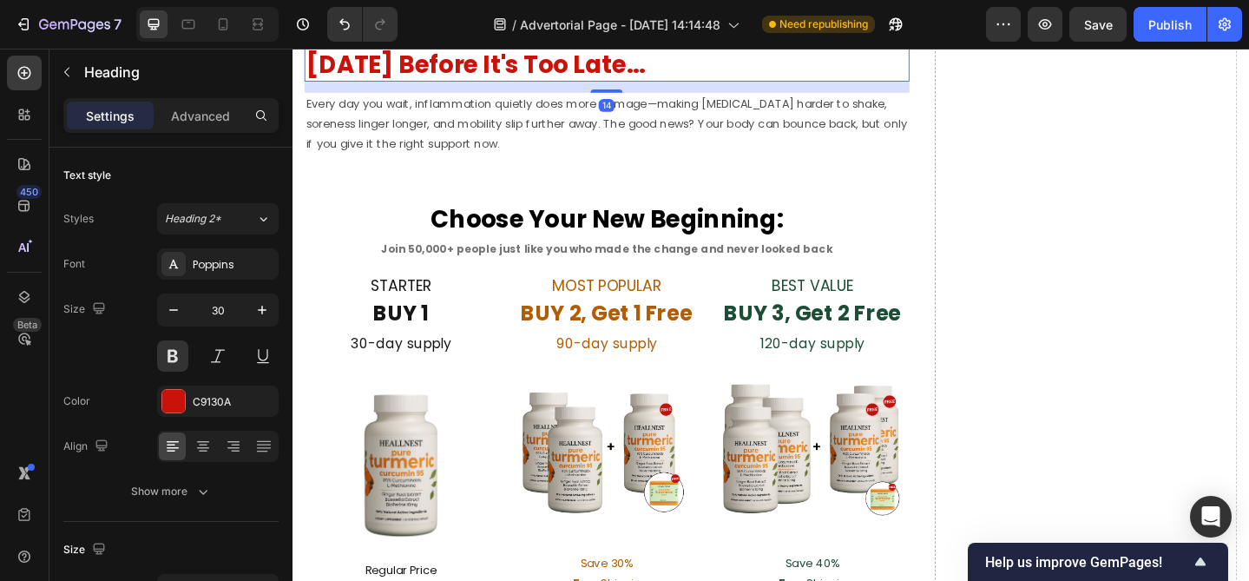
click at [519, 84] on h2 "Mobility Lost Is Hard to Get Back—Protect It [DATE] Before It's Too Late..." at bounding box center [635, 48] width 659 height 71
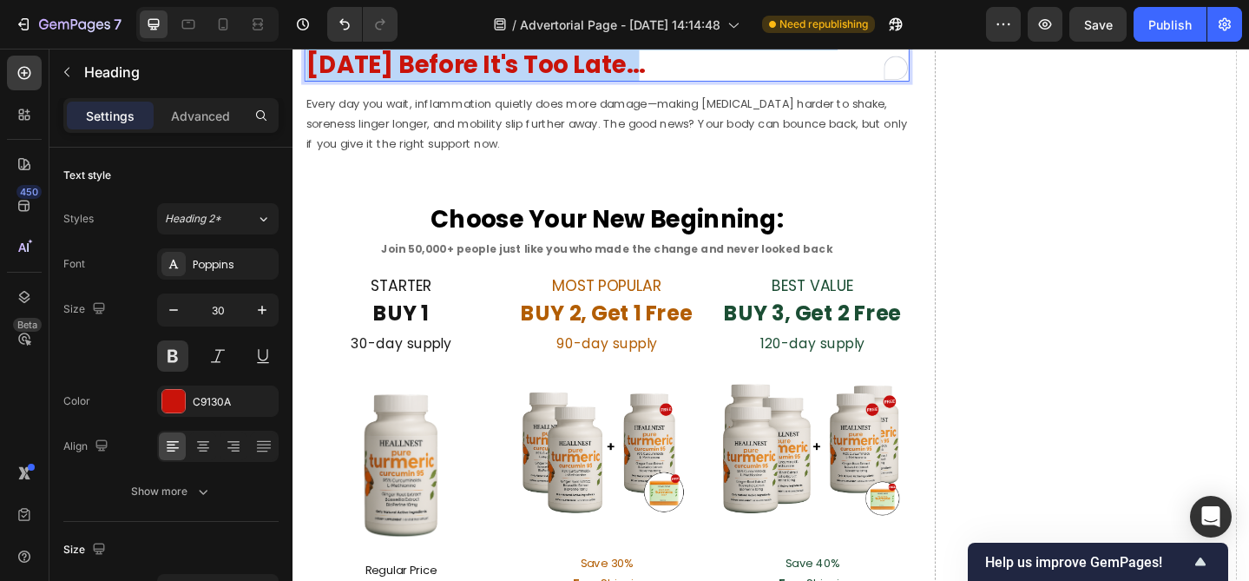
click at [519, 82] on p "Mobility Lost Is Hard to Get Back—Protect It [DATE] Before It's Too Late..." at bounding box center [634, 49] width 655 height 68
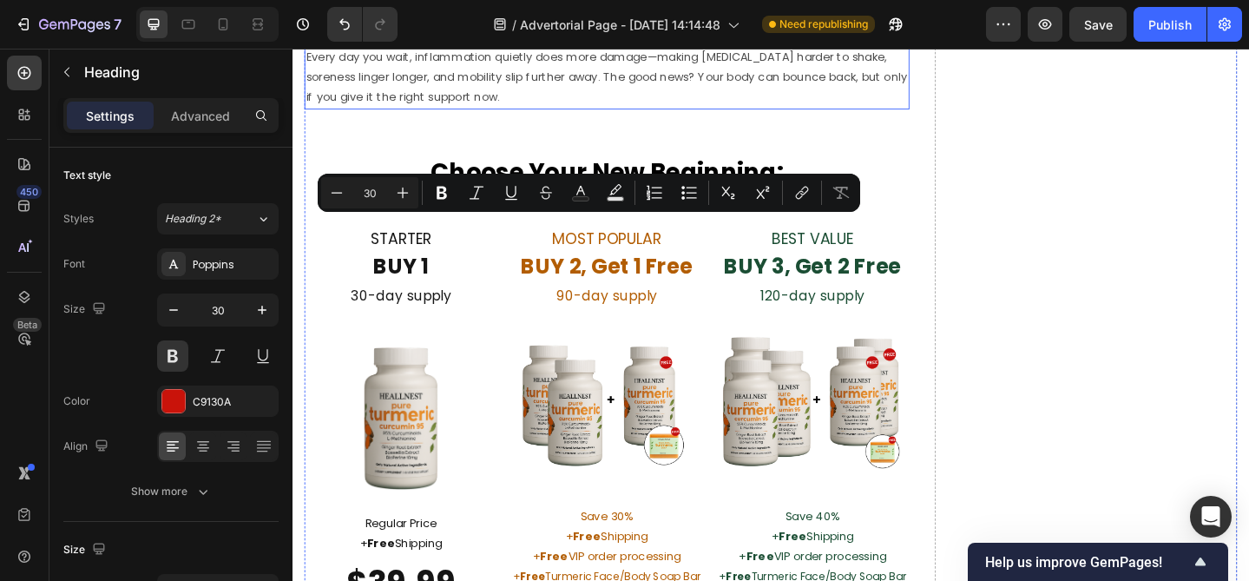
scroll to position [7650, 0]
click at [505, 111] on p "Every day you wait, inflammation quietly does more damage—making stiffness hard…" at bounding box center [634, 78] width 655 height 66
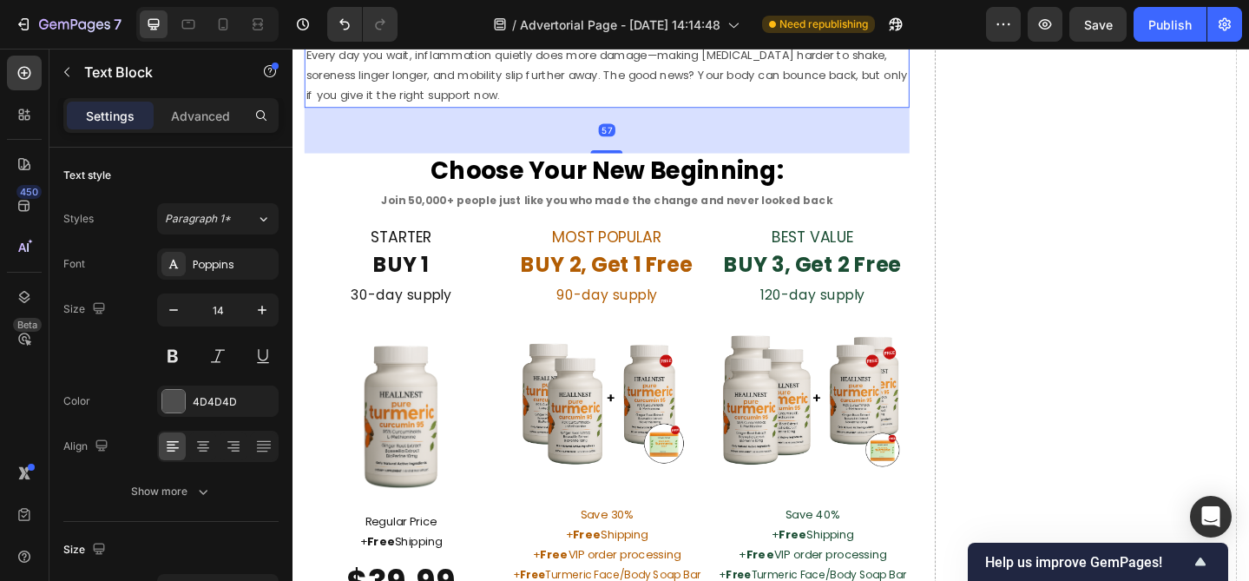
click at [498, 111] on p "Every day you wait, inflammation quietly does more damage—making stiffness hard…" at bounding box center [634, 78] width 655 height 66
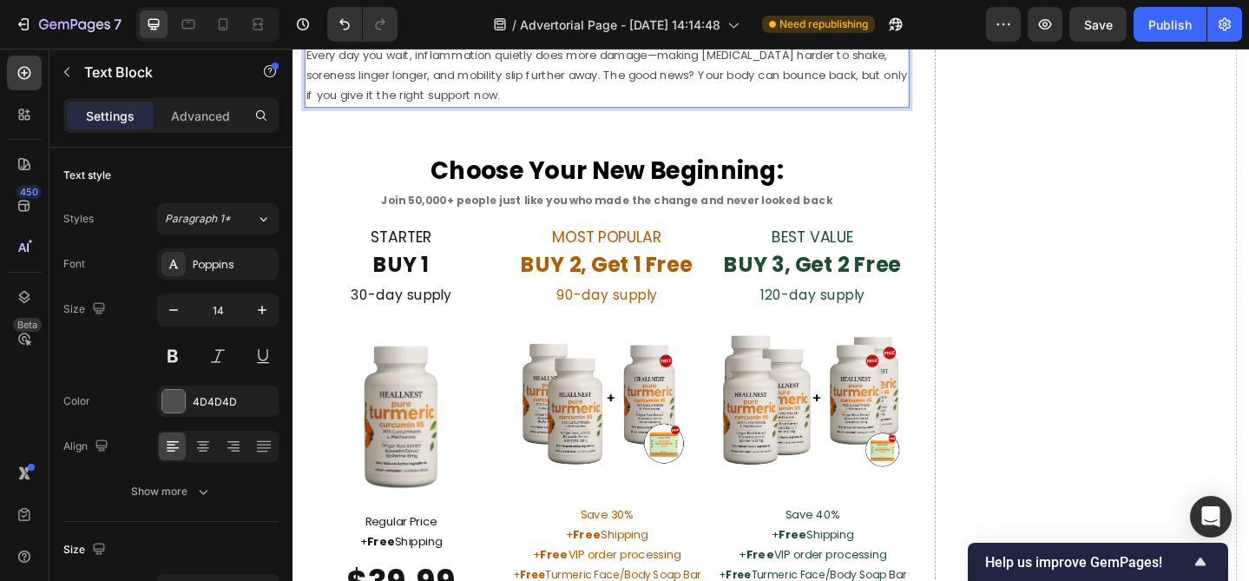
click at [498, 111] on p "Every day you wait, inflammation quietly does more damage—making stiffness hard…" at bounding box center [634, 78] width 655 height 66
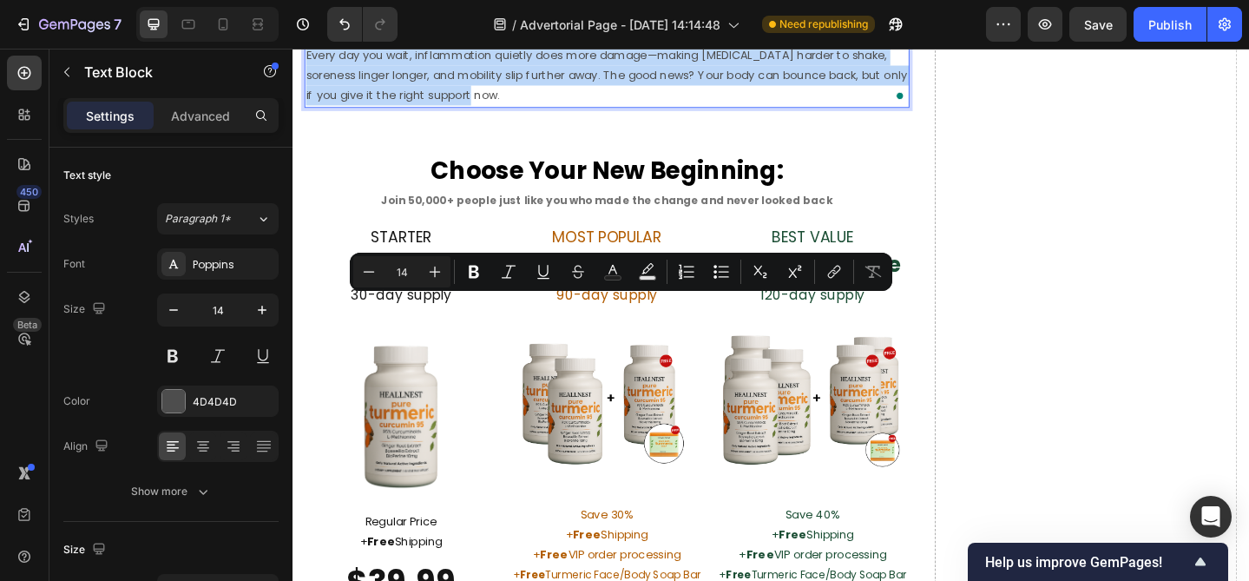
copy p "Every day you wait, inflammation quietly does more damage—making stiffness hard…"
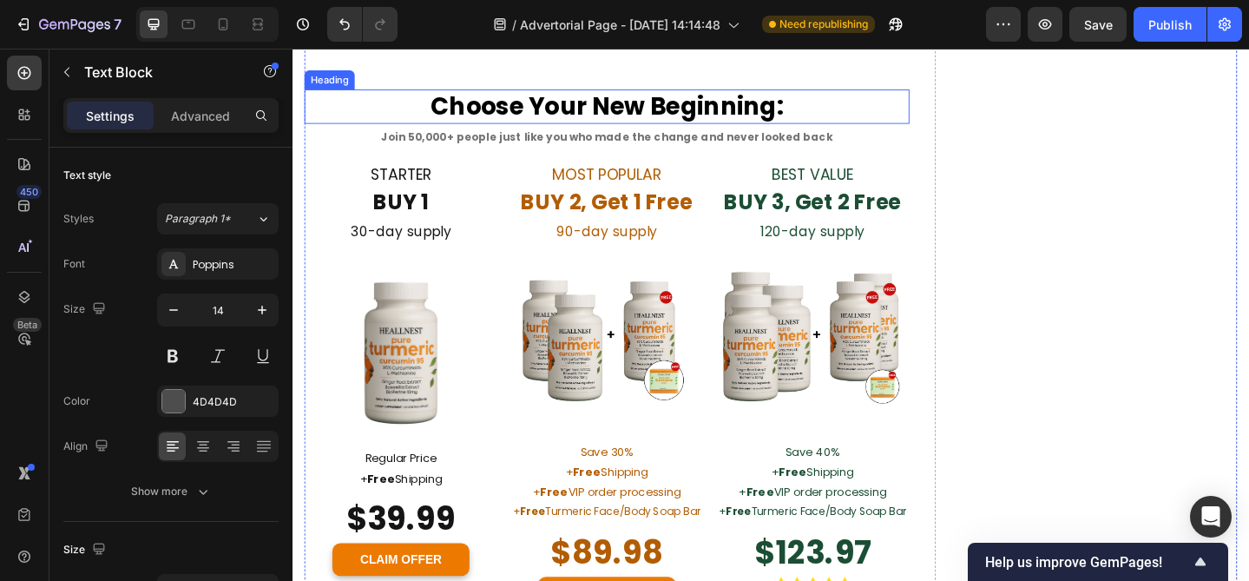
scroll to position [7703, 0]
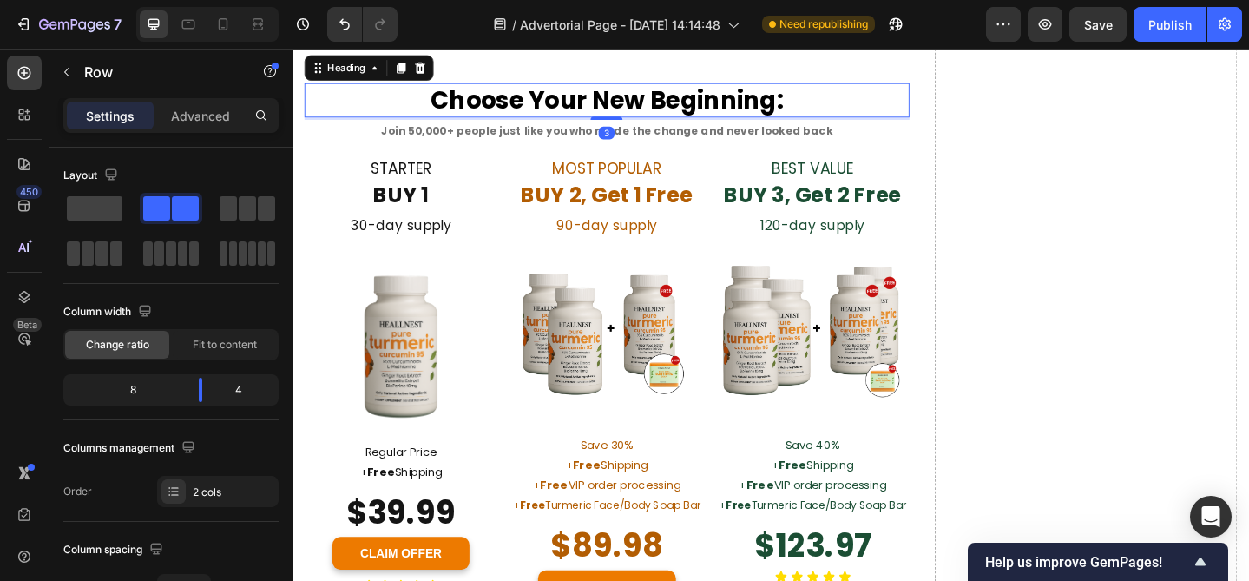
click at [753, 123] on h2 "Choose Your New Beginning:" at bounding box center [635, 104] width 659 height 37
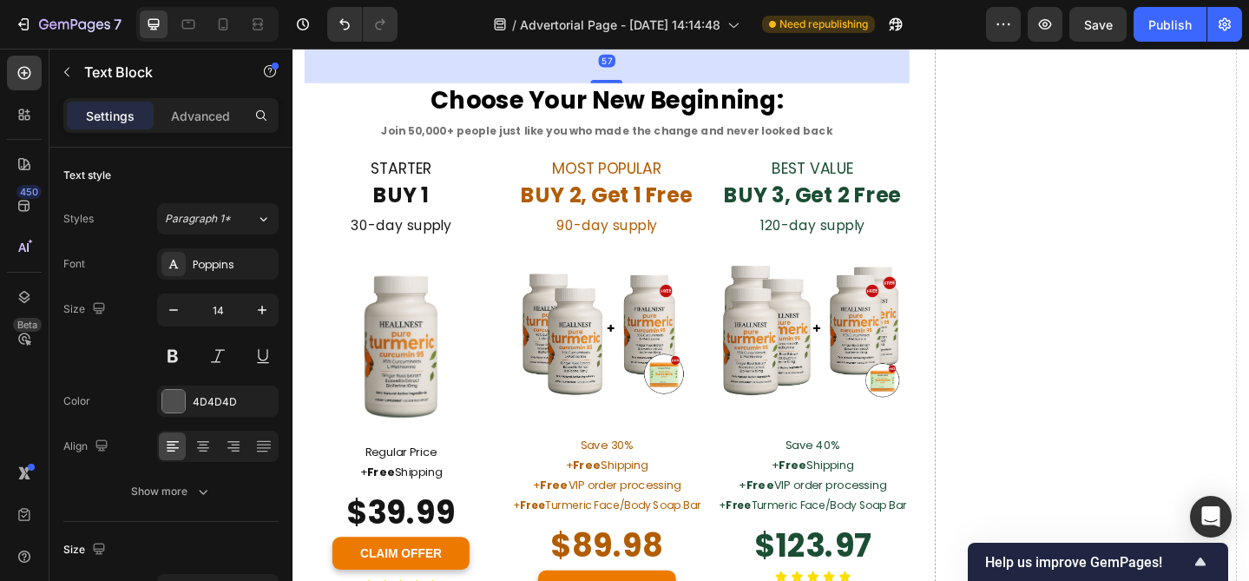
click at [679, 35] on p "Every day you wait, the challenges grow. Every day you start sooner, the benefi…" at bounding box center [634, 12] width 655 height 43
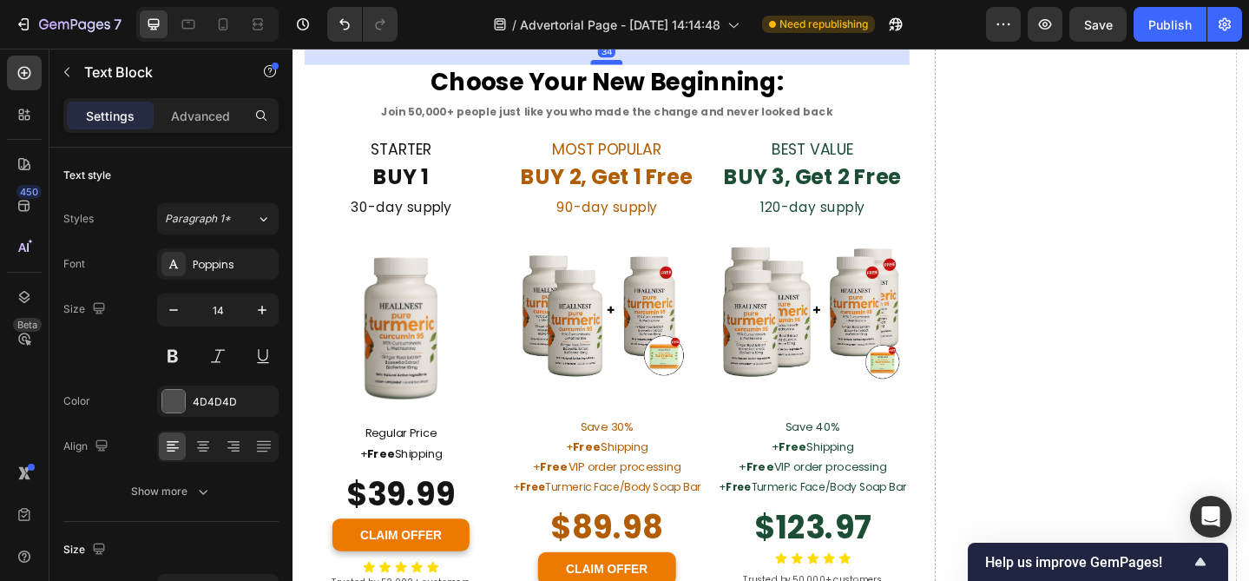
drag, startPoint x: 640, startPoint y: 355, endPoint x: 639, endPoint y: 334, distance: 20.8
click at [639, 66] on div at bounding box center [634, 63] width 35 height 5
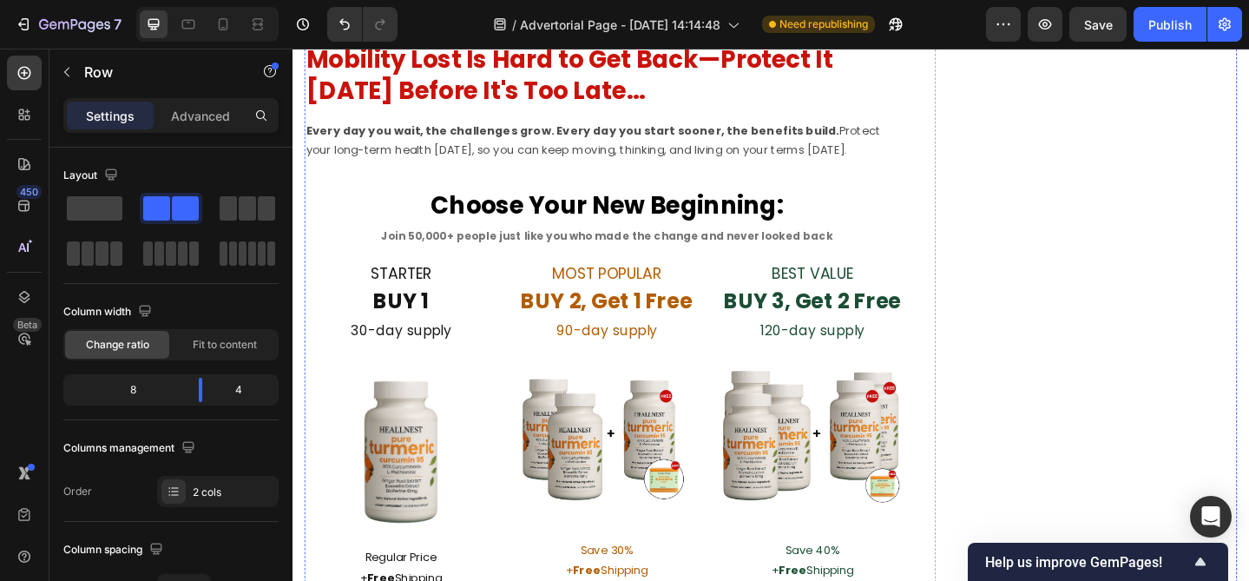
scroll to position [7576, 0]
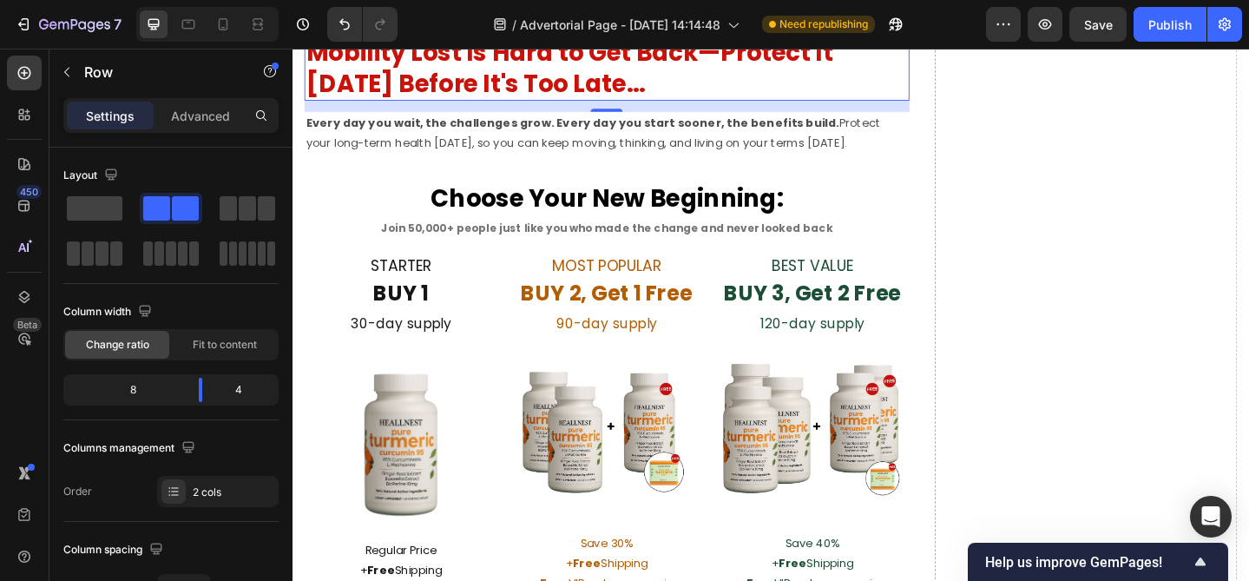
click at [617, 103] on p "Mobility Lost Is Hard to Get Back—Protect It [DATE] Before It's Too Late..." at bounding box center [634, 70] width 655 height 68
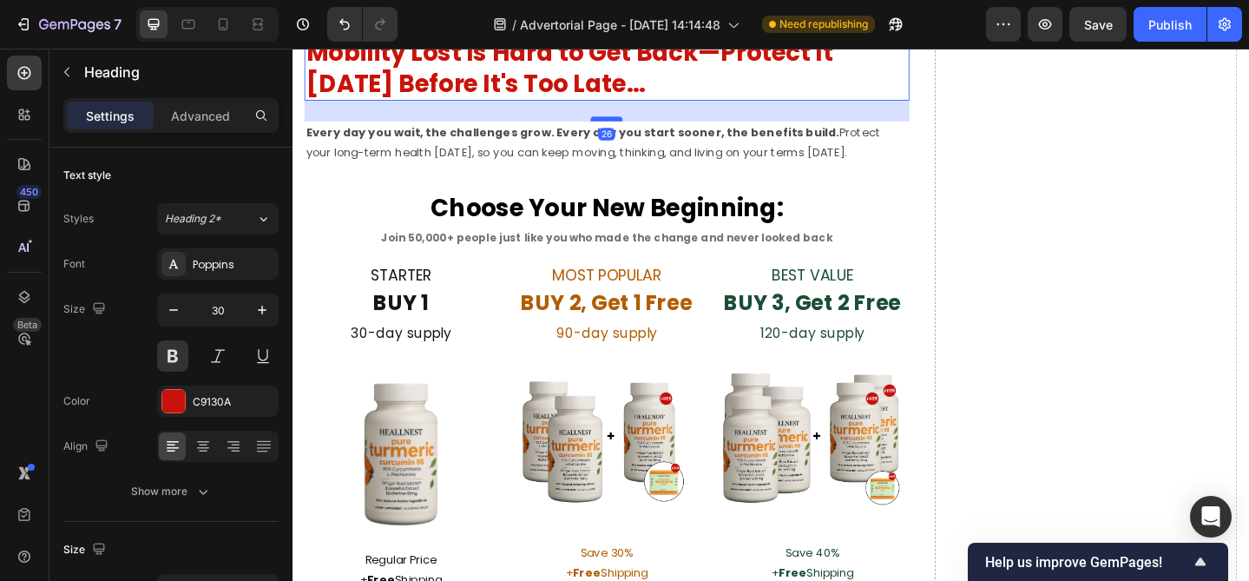
drag, startPoint x: 631, startPoint y: 386, endPoint x: 634, endPoint y: 397, distance: 10.7
click at [634, 128] on div at bounding box center [634, 124] width 35 height 5
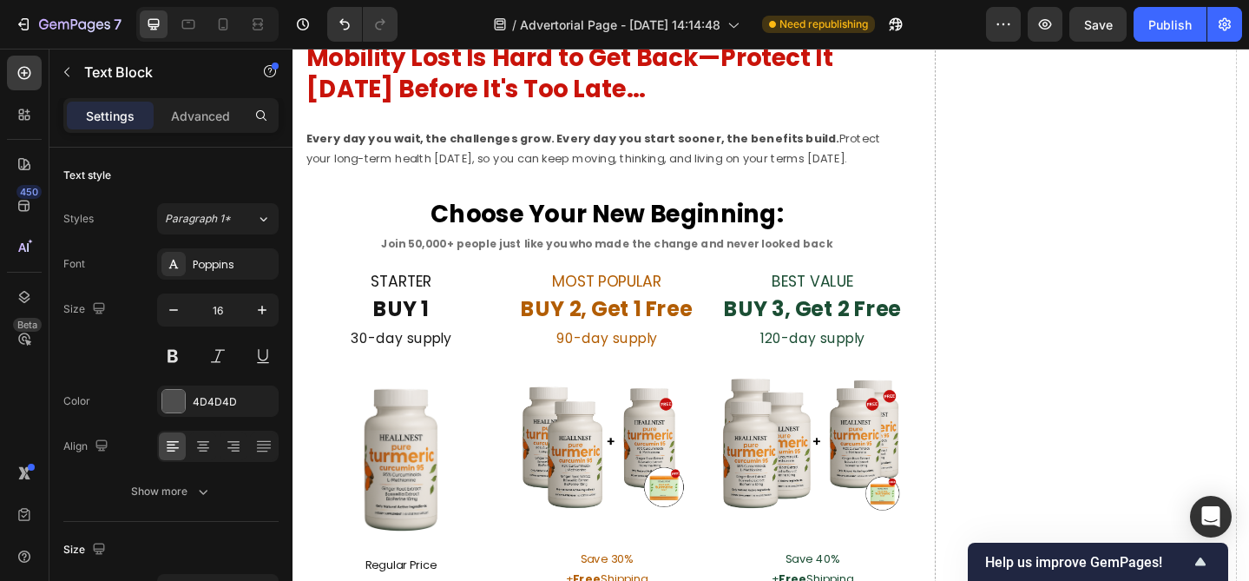
click at [639, 40] on div at bounding box center [634, 37] width 35 height 5
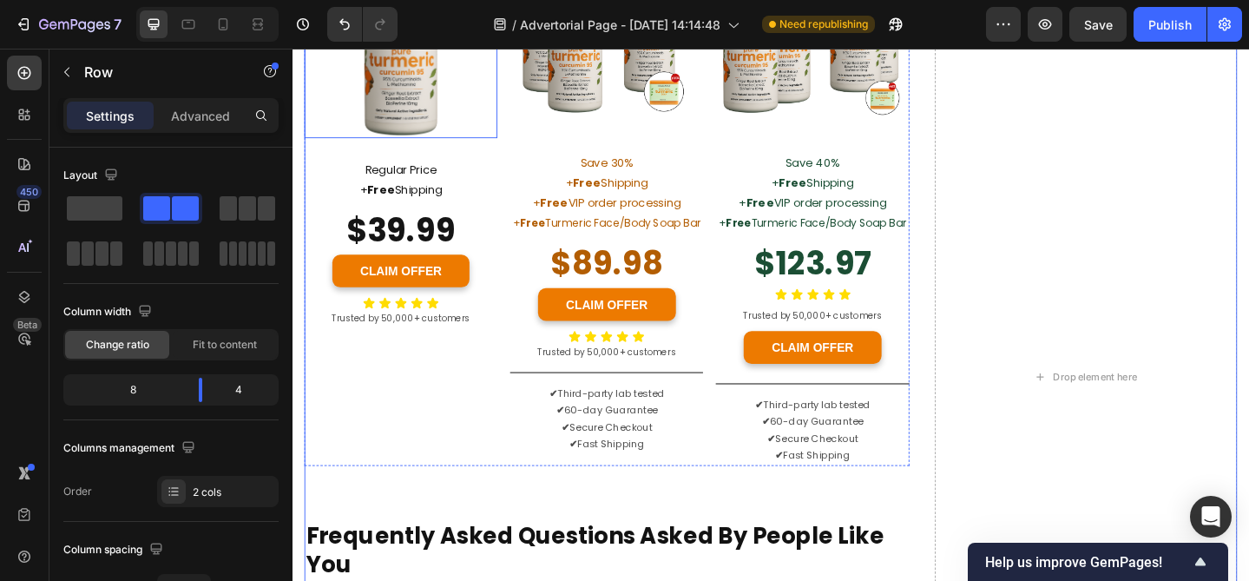
scroll to position [8003, 0]
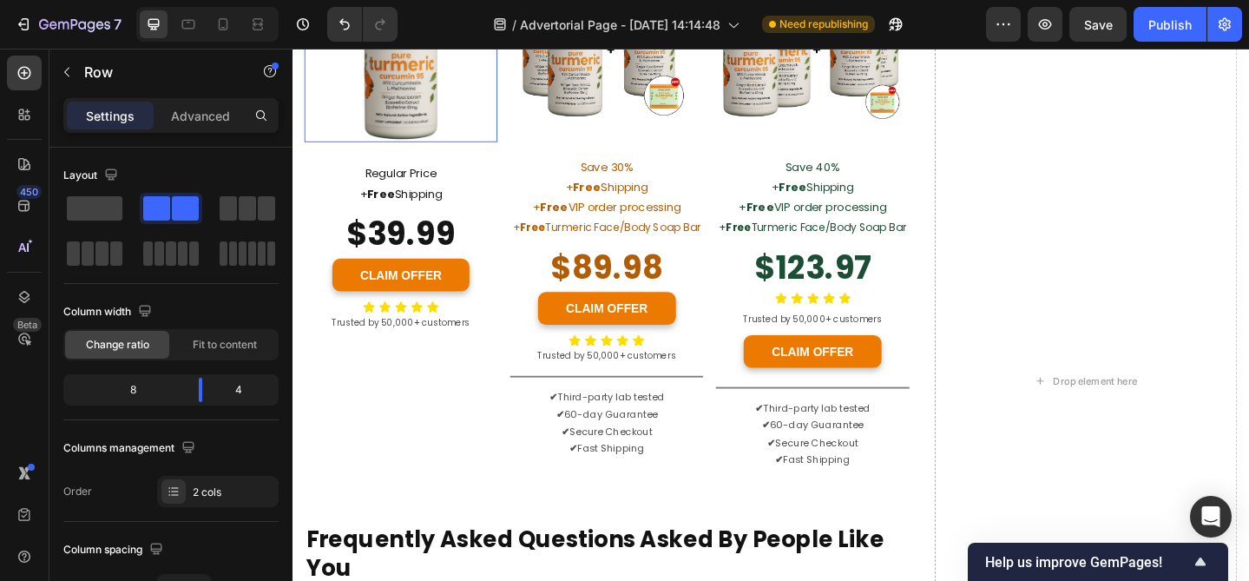
click at [412, 150] on img at bounding box center [411, 64] width 174 height 174
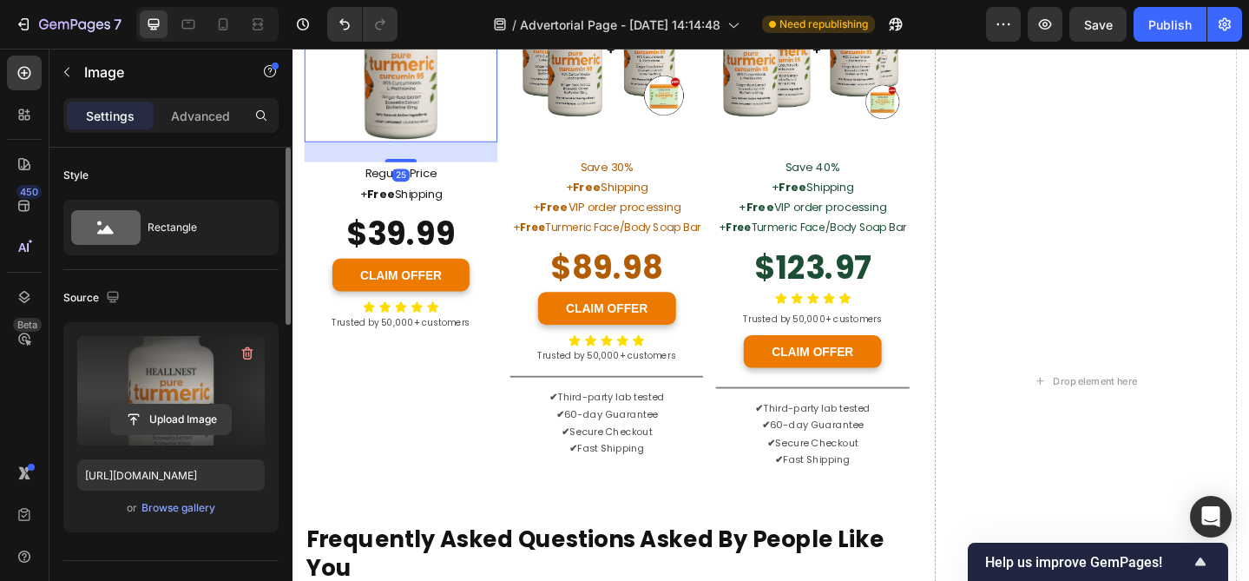
click at [192, 424] on input "file" at bounding box center [171, 419] width 120 height 30
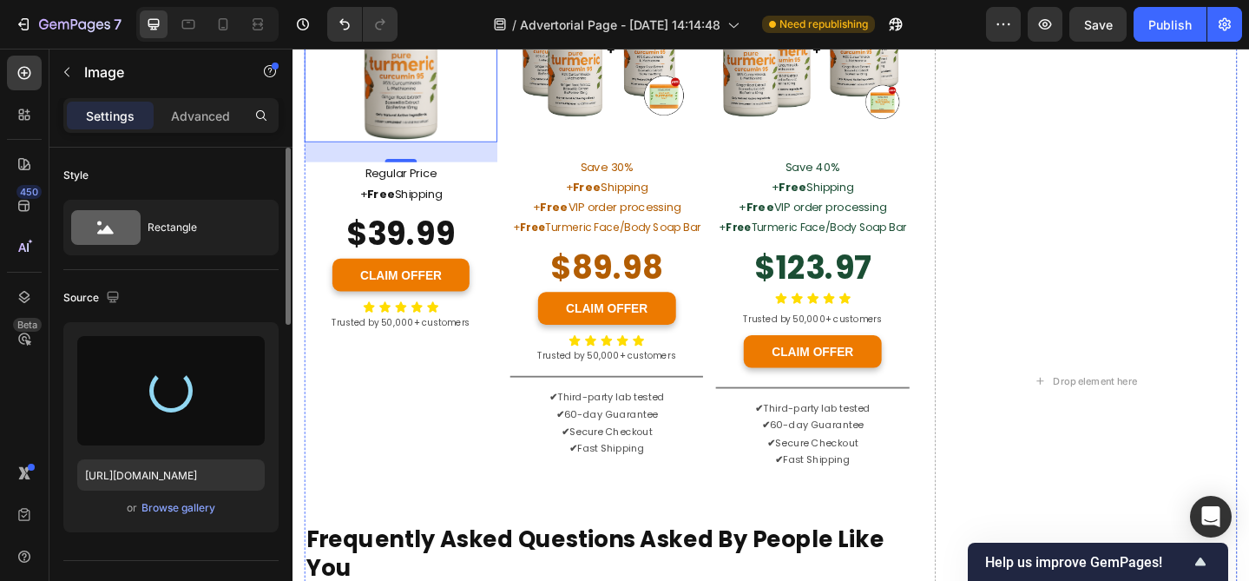
type input "https://cdn.shopify.com/s/files/1/0723/9925/7778/files/gempages_579670698352443…"
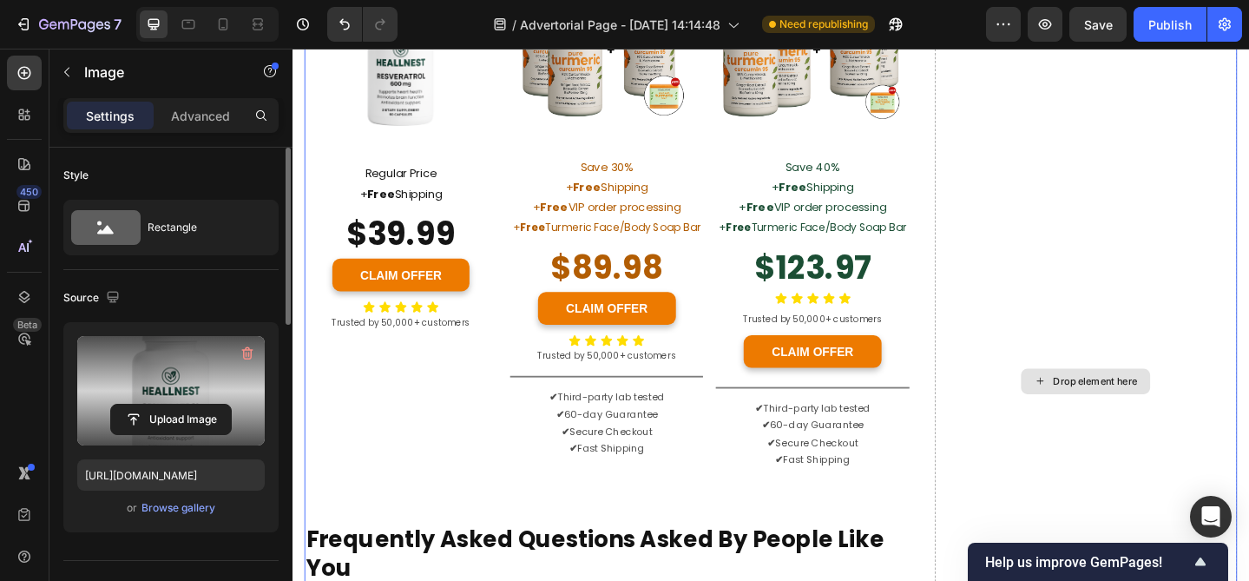
click at [1116, 200] on div "Drop element here" at bounding box center [1156, 409] width 329 height 2269
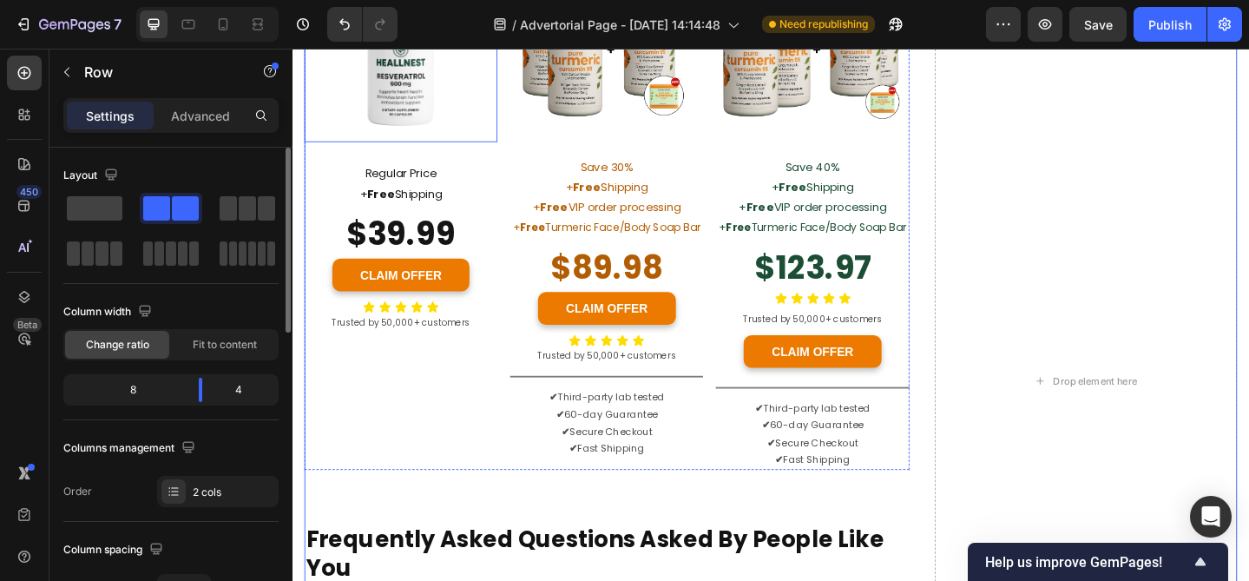
click at [400, 150] on img at bounding box center [411, 64] width 174 height 174
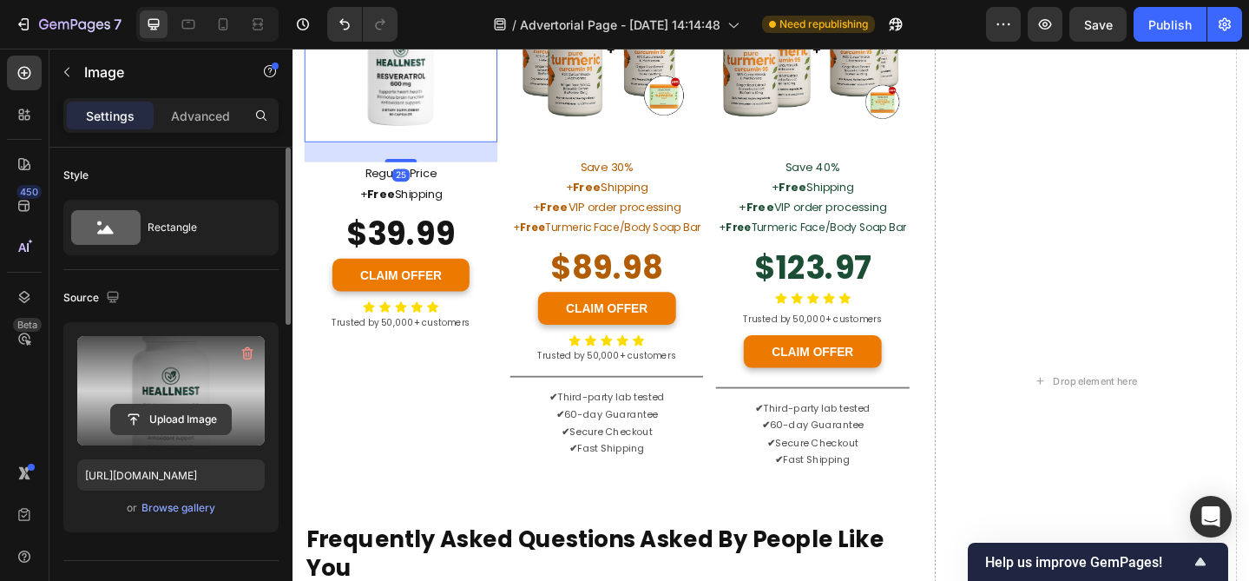
click at [200, 418] on input "file" at bounding box center [171, 419] width 120 height 30
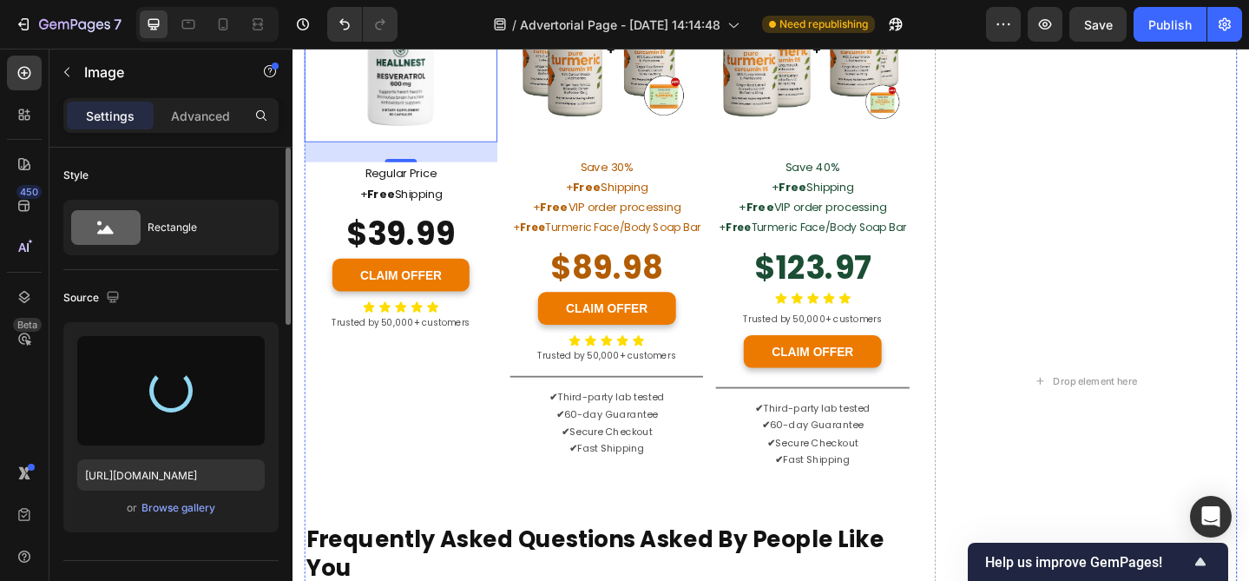
type input "https://cdn.shopify.com/s/files/1/0723/9925/7778/files/gempages_579670698352443…"
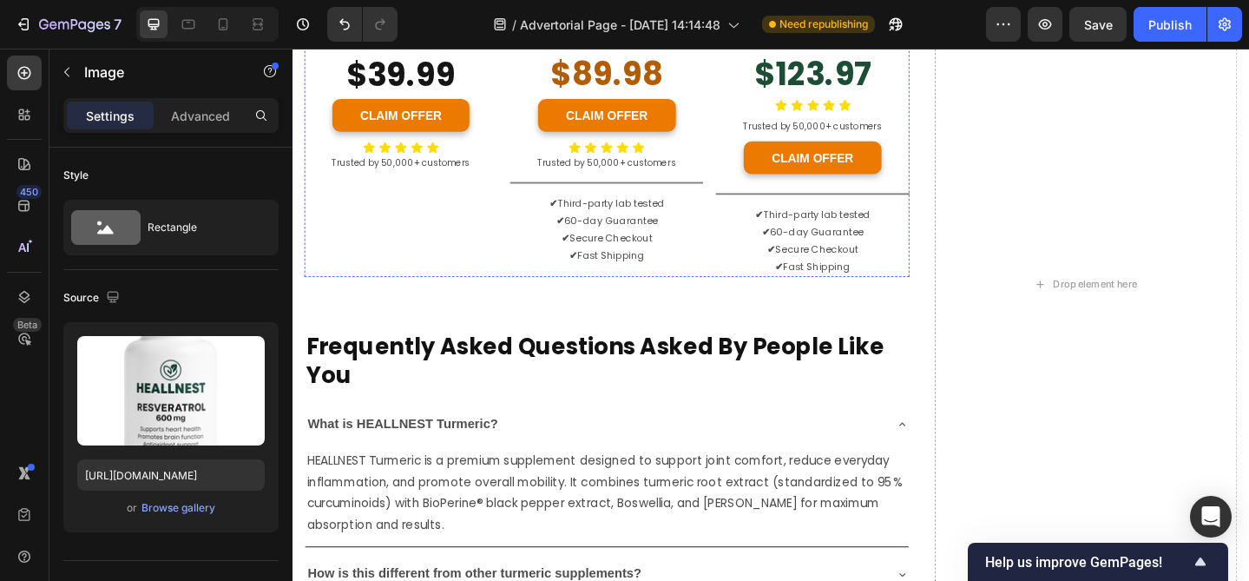
scroll to position [8003, 0]
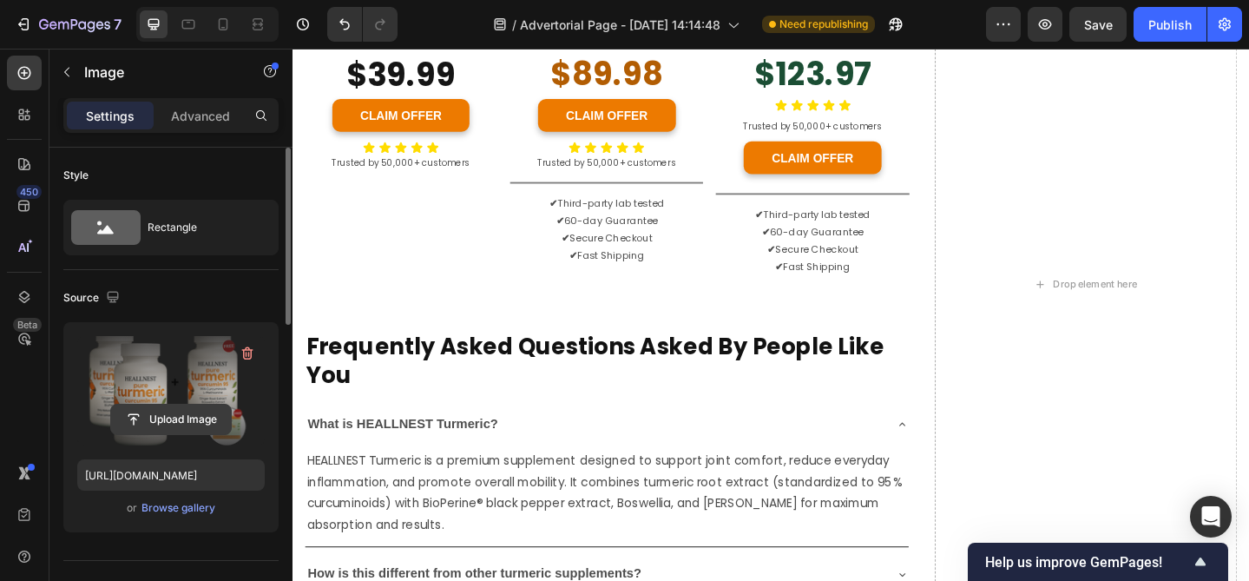
click at [185, 420] on input "file" at bounding box center [171, 419] width 120 height 30
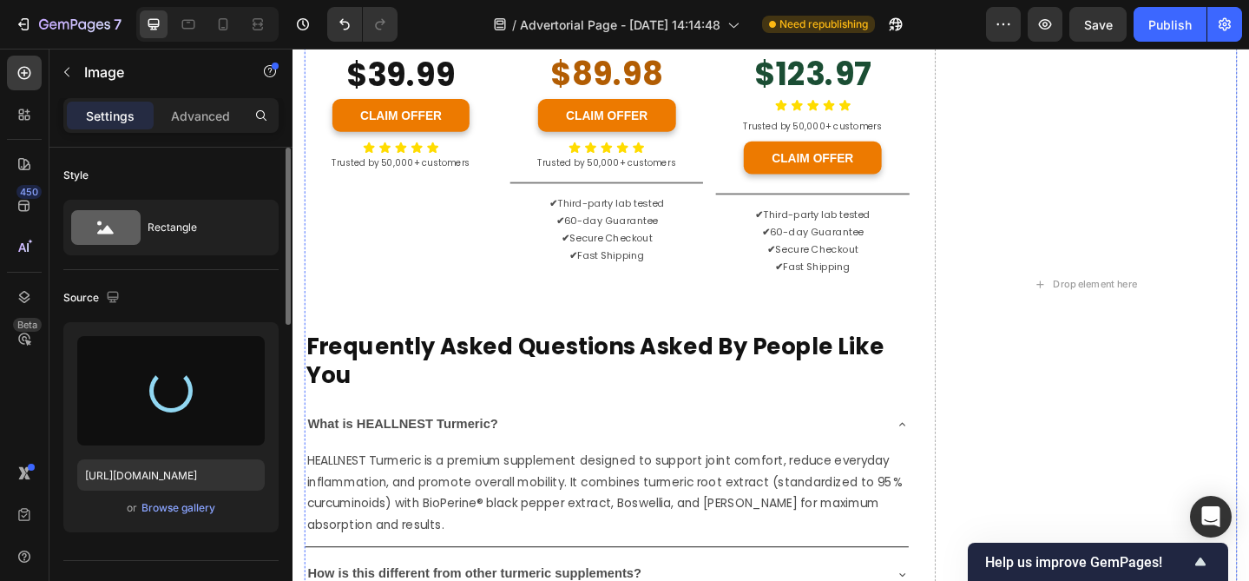
type input "https://cdn.shopify.com/s/files/1/0723/9925/7778/files/gempages_579670698352443…"
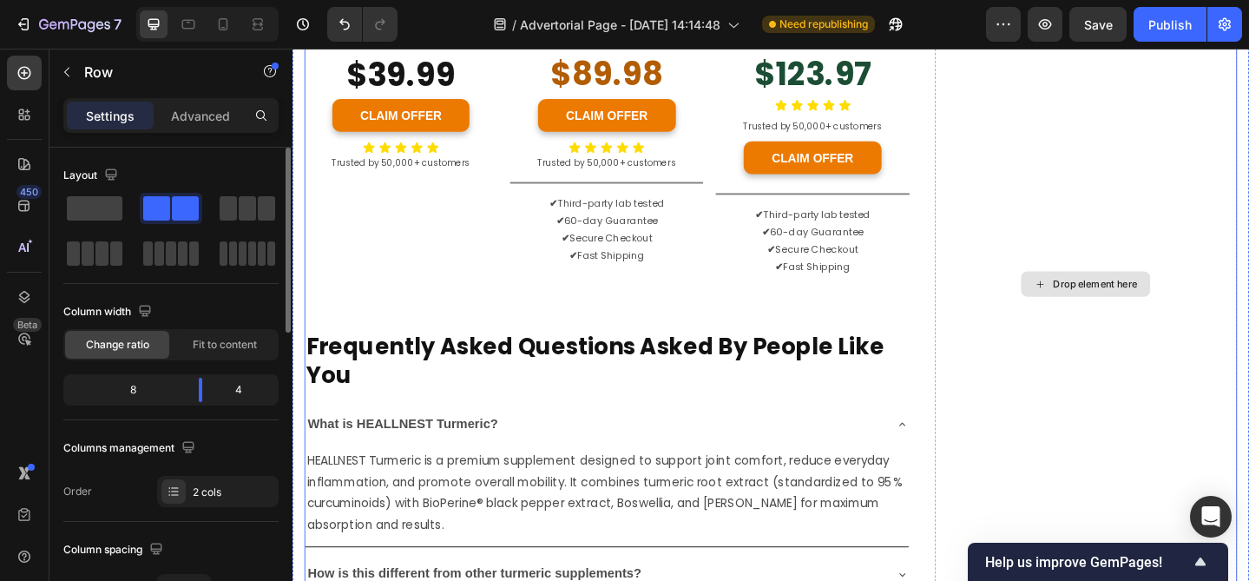
click at [1133, 279] on div "Drop element here" at bounding box center [1156, 304] width 329 height 2059
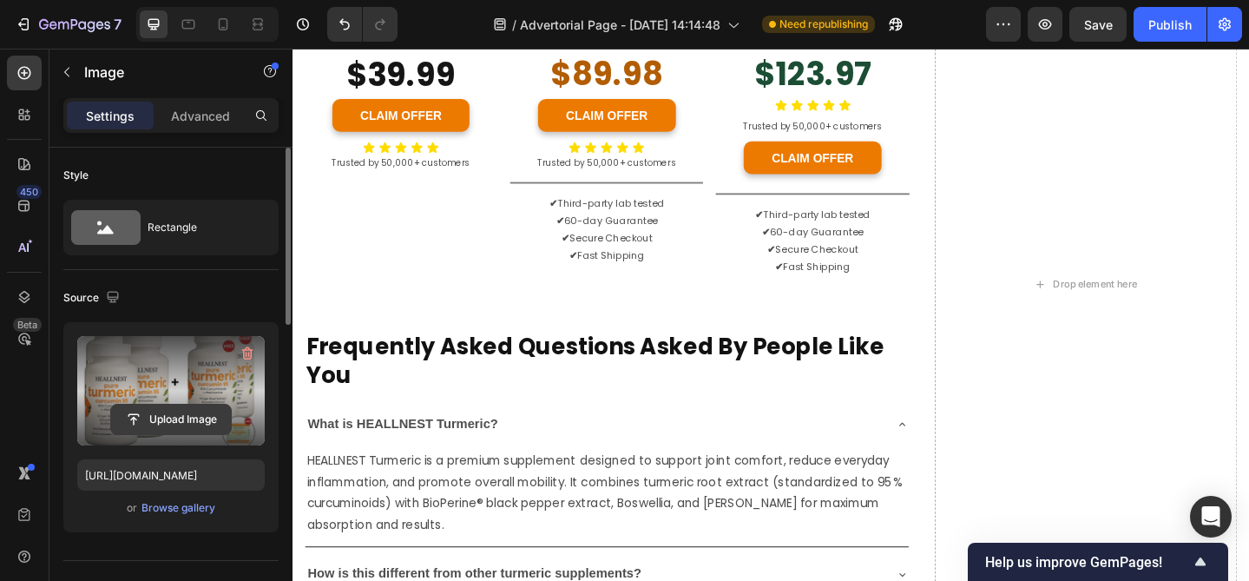
click at [151, 415] on input "file" at bounding box center [171, 419] width 120 height 30
click at [169, 414] on input "file" at bounding box center [171, 419] width 120 height 30
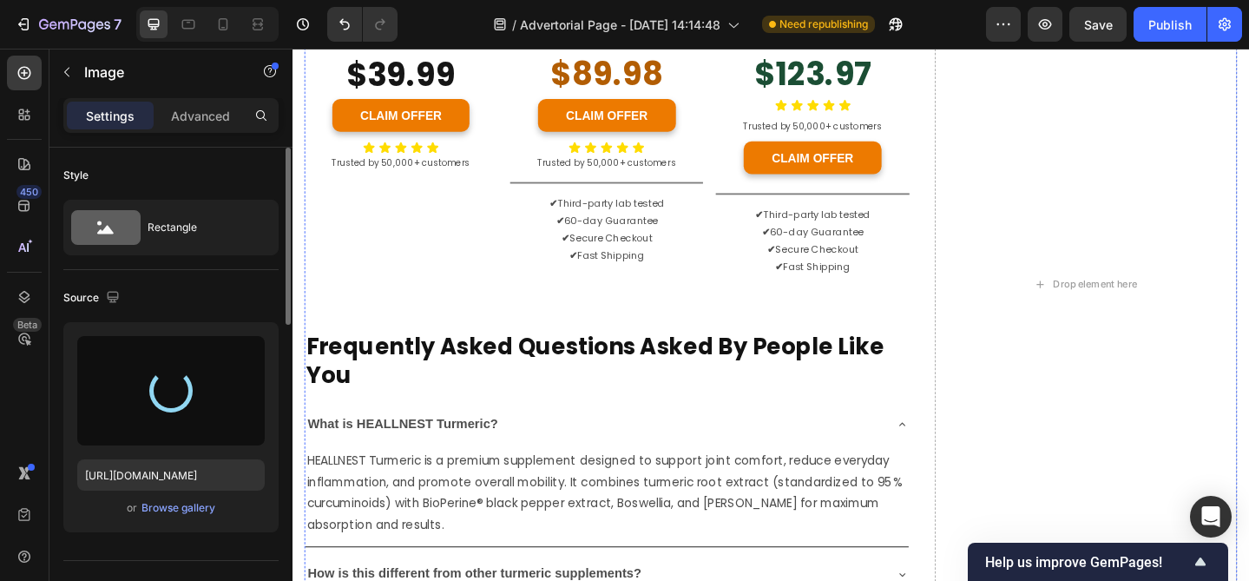
type input "https://cdn.shopify.com/s/files/1/0723/9925/7778/files/gempages_579670698352443…"
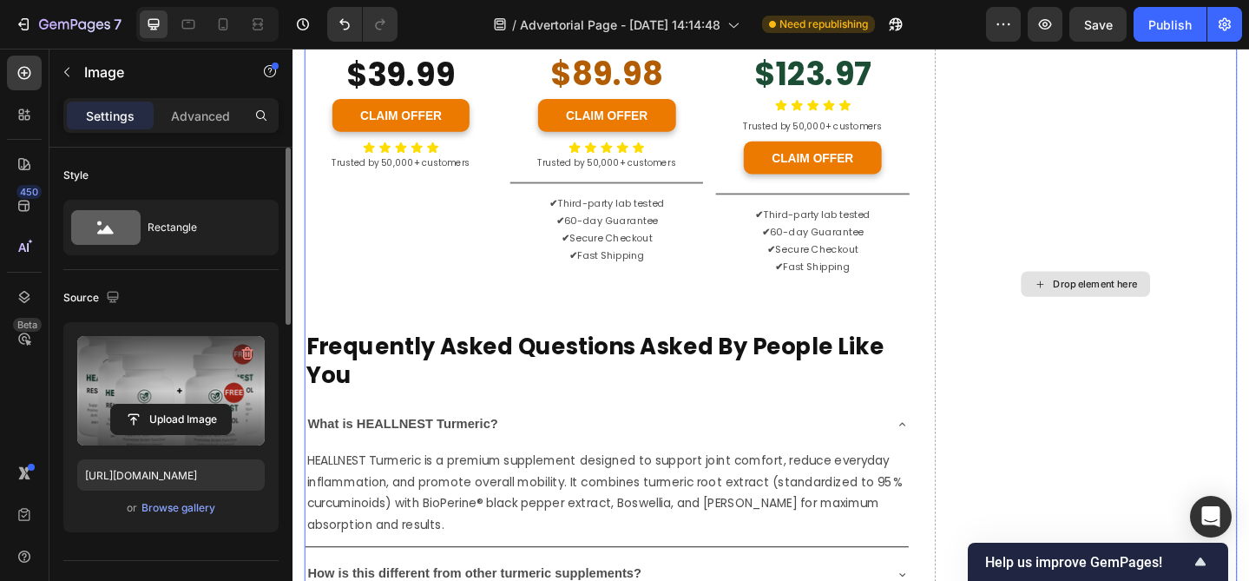
click at [1215, 347] on div "Drop element here" at bounding box center [1156, 304] width 329 height 2059
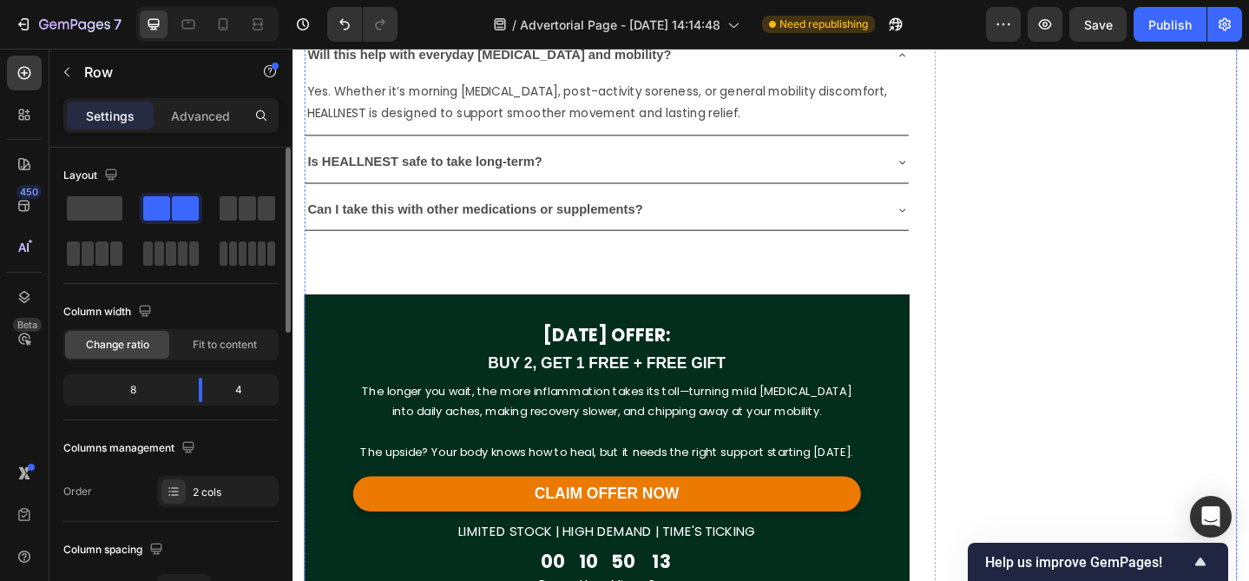
scroll to position [8666, 0]
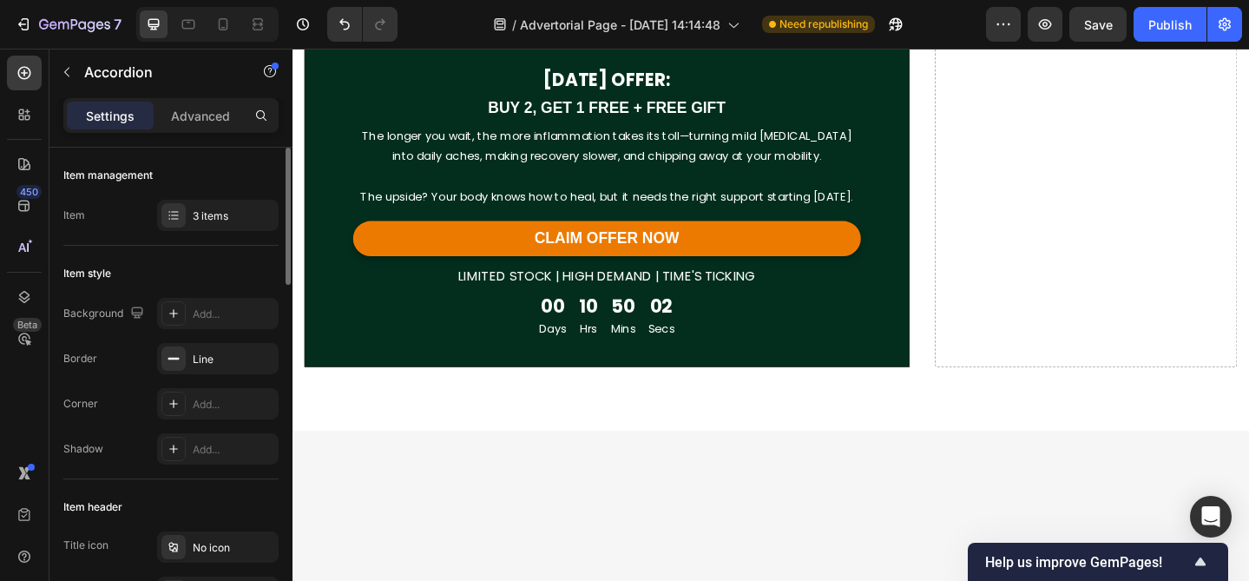
scroll to position [8792, 0]
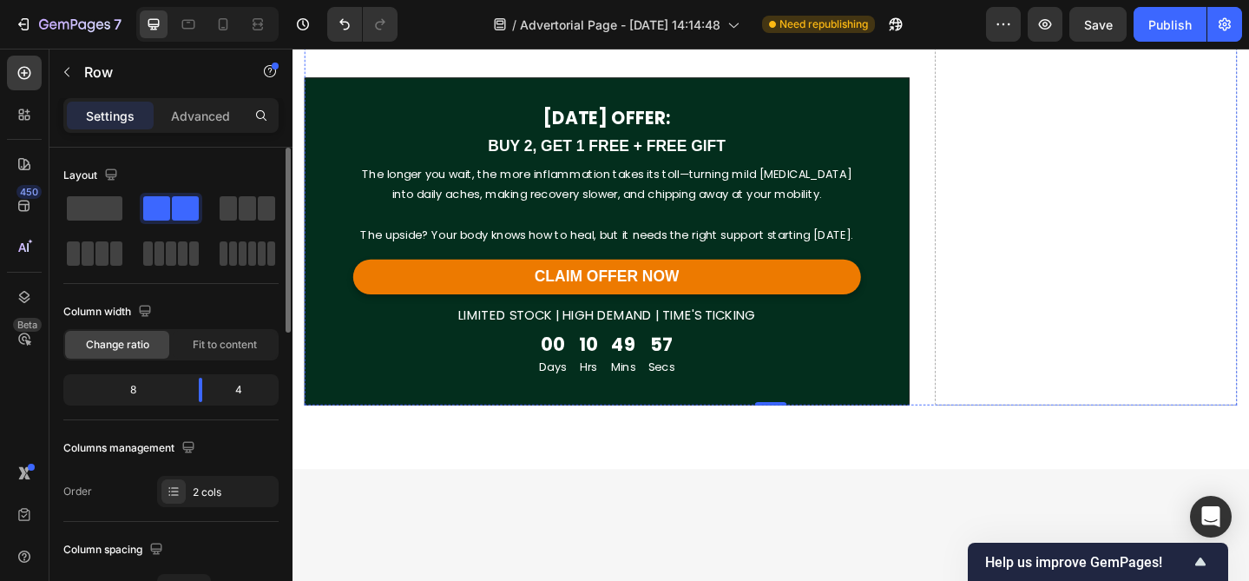
scroll to position [8724, 0]
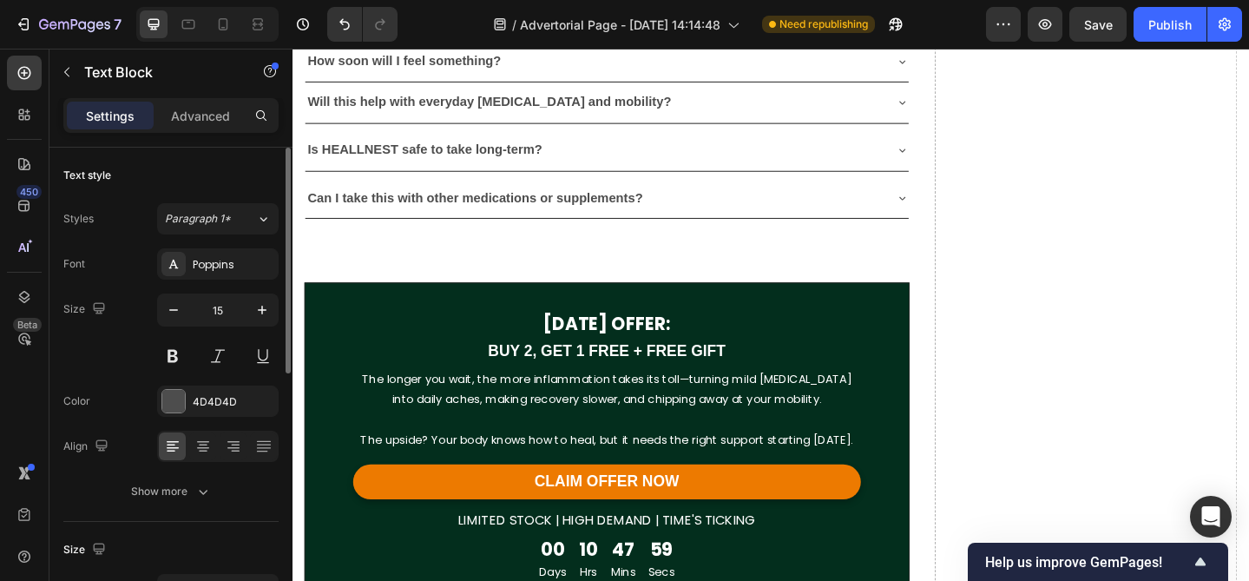
drag, startPoint x: 884, startPoint y: 488, endPoint x: 390, endPoint y: 418, distance: 499.6
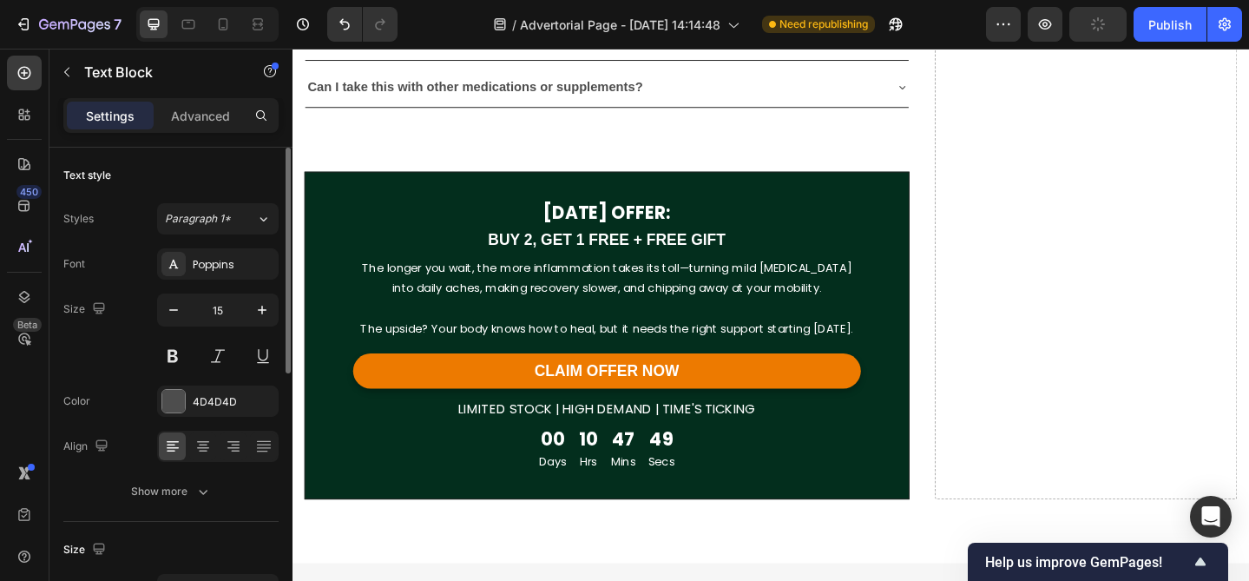
scroll to position [8832, 0]
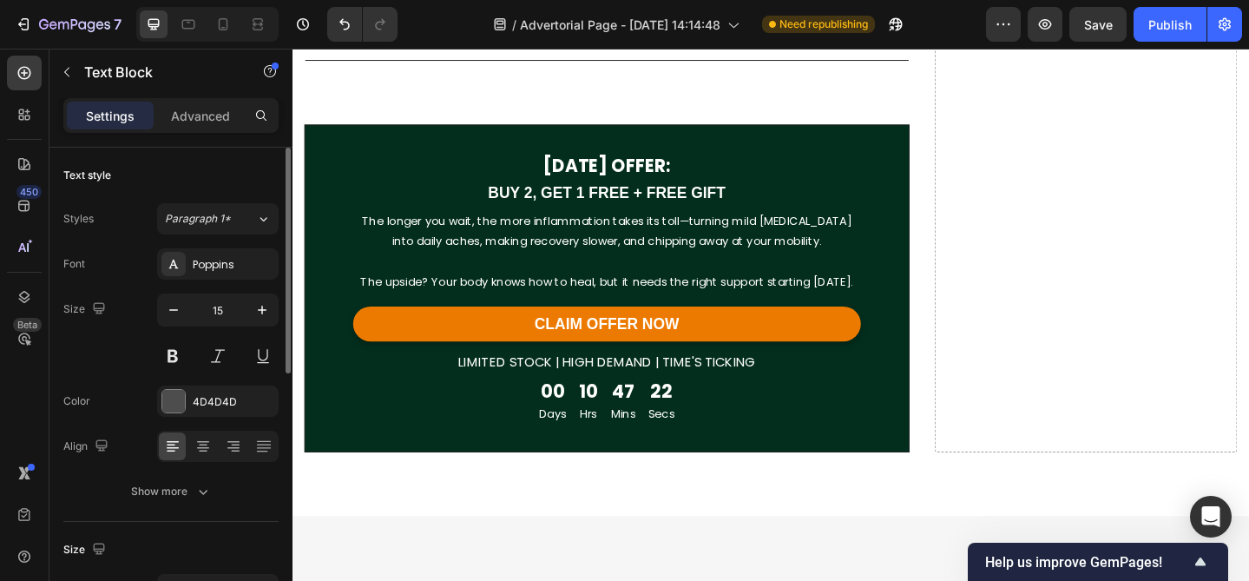
scroll to position [9003, 0]
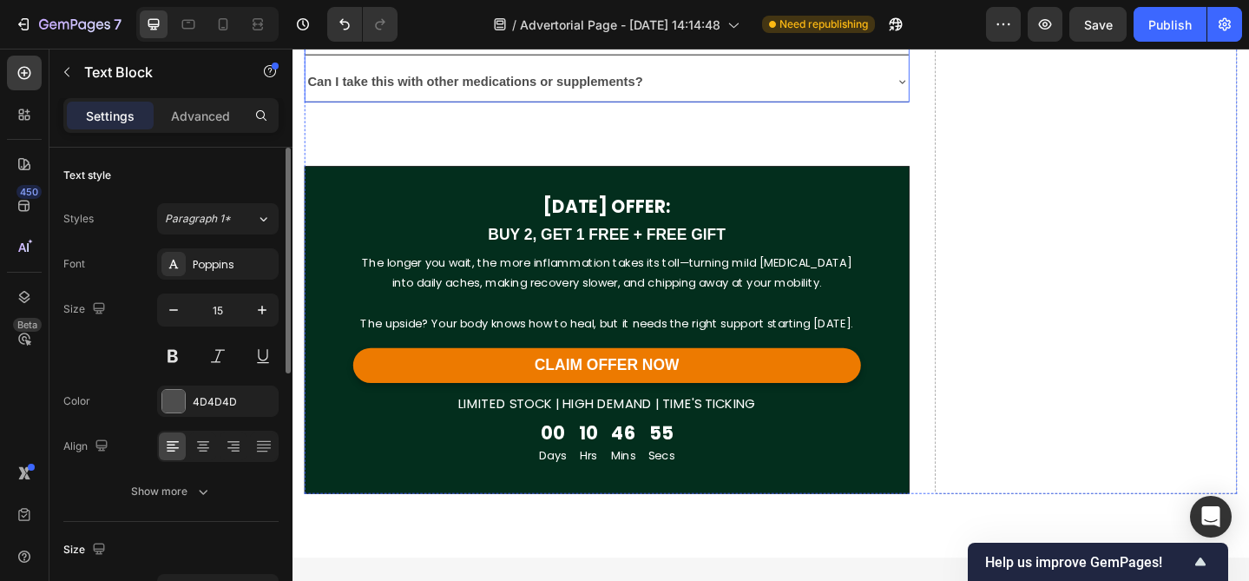
click at [496, 39] on strong "Is HEALLNEST safe to take long-term?" at bounding box center [436, 31] width 255 height 15
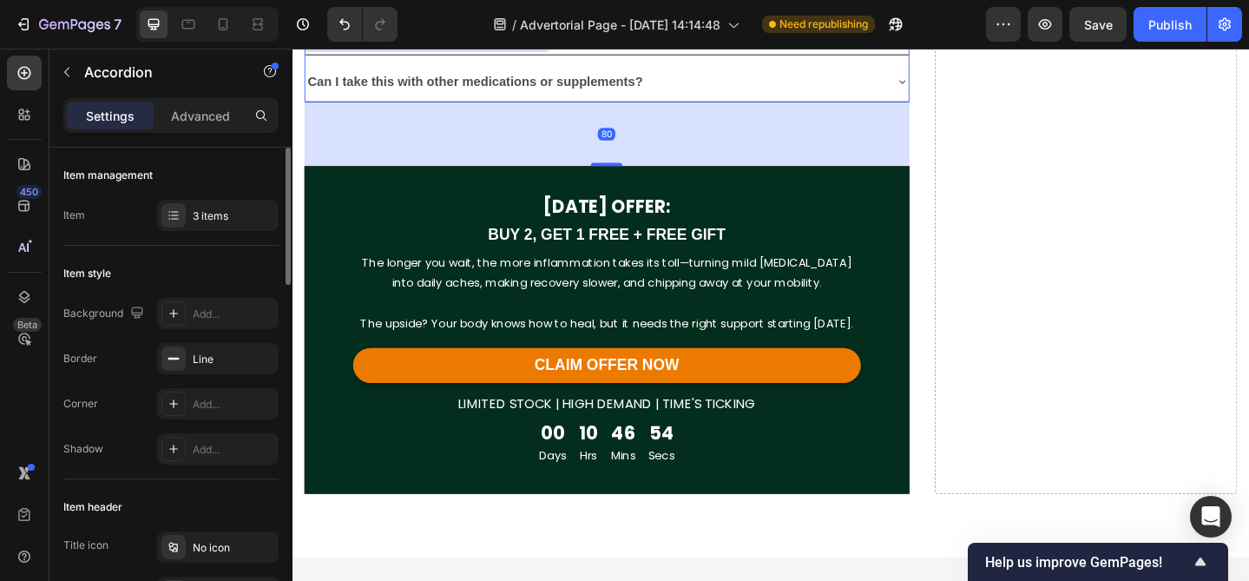
click at [496, 39] on strong "Is HEALLNEST safe to take long-term?" at bounding box center [436, 31] width 255 height 15
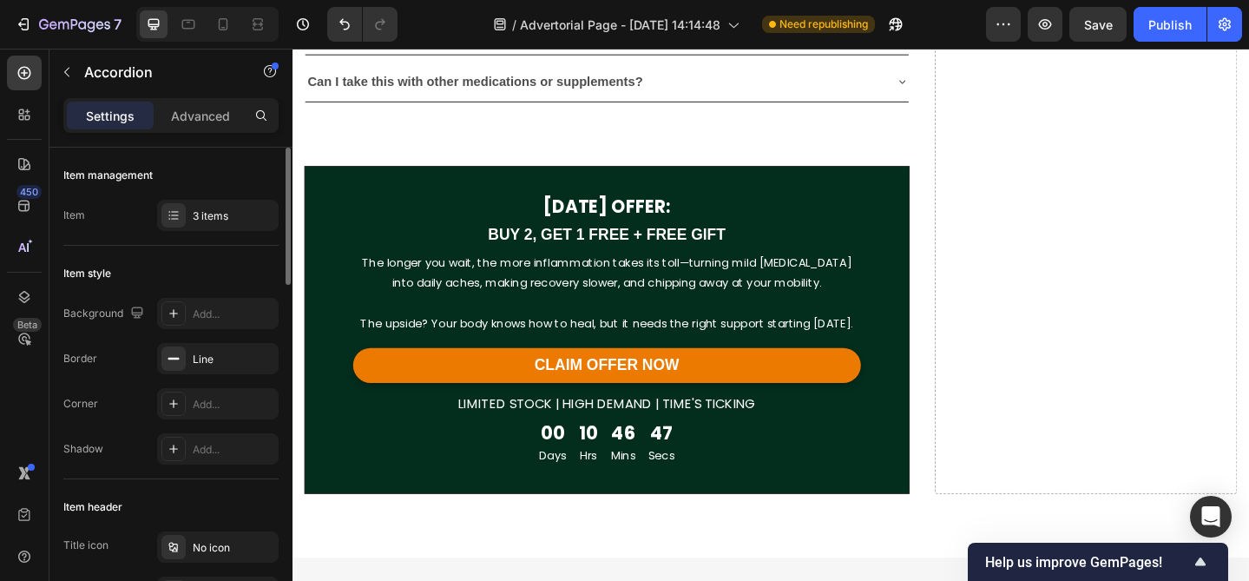
click at [772, 48] on div "Can I take this if I already take a multivitamin?" at bounding box center [620, 32] width 629 height 30
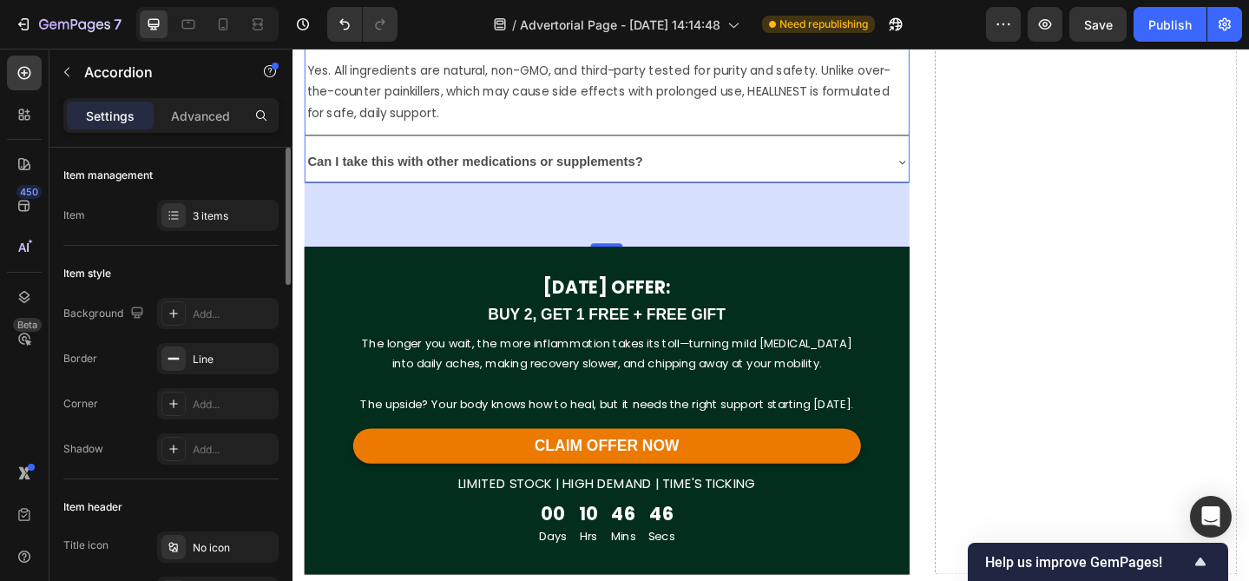
click at [693, 130] on p "Yes. All ingredients are natural, non-GMO, and third-party tested for purity an…" at bounding box center [635, 95] width 654 height 70
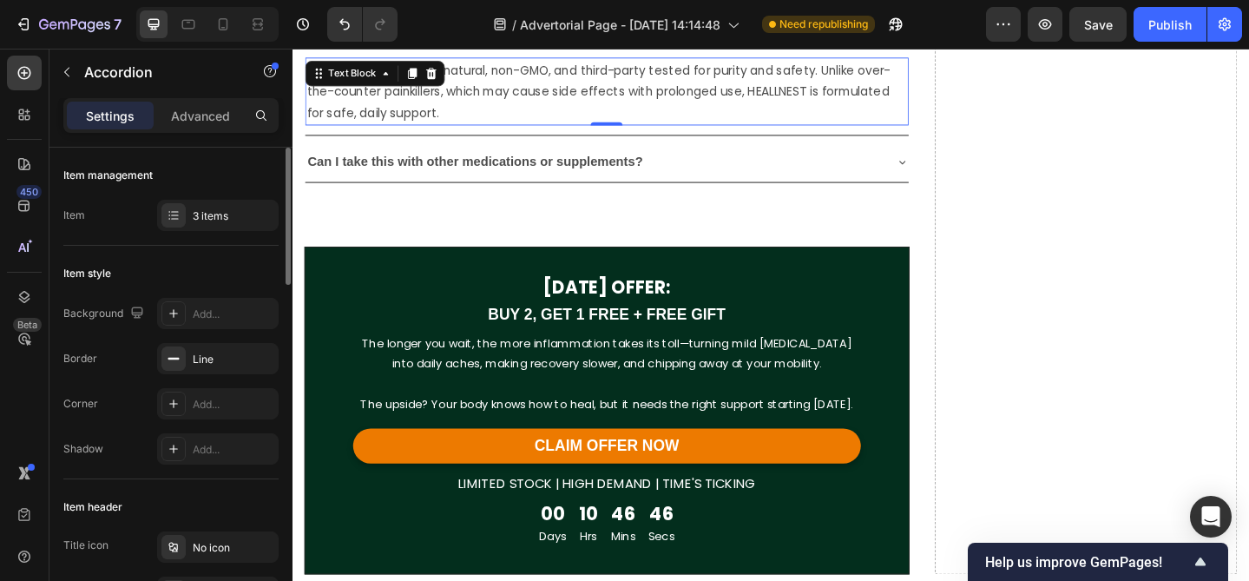
click at [693, 130] on p "Yes. All ingredients are natural, non-GMO, and third-party tested for purity an…" at bounding box center [635, 95] width 654 height 70
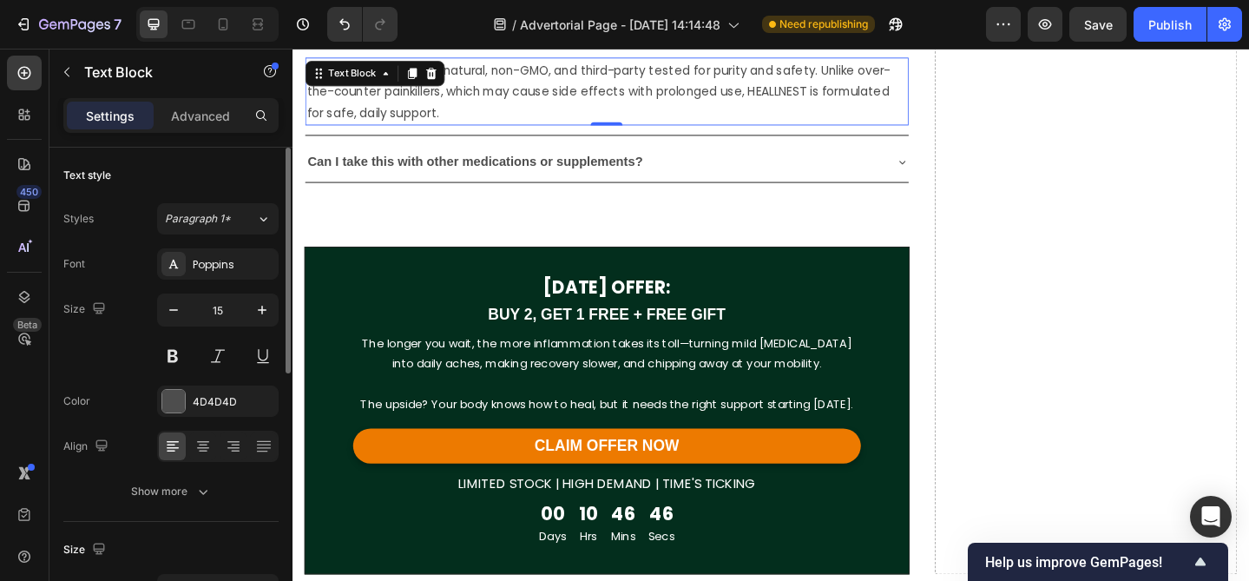
click at [693, 130] on p "Yes. All ingredients are natural, non-GMO, and third-party tested for purity an…" at bounding box center [635, 95] width 654 height 70
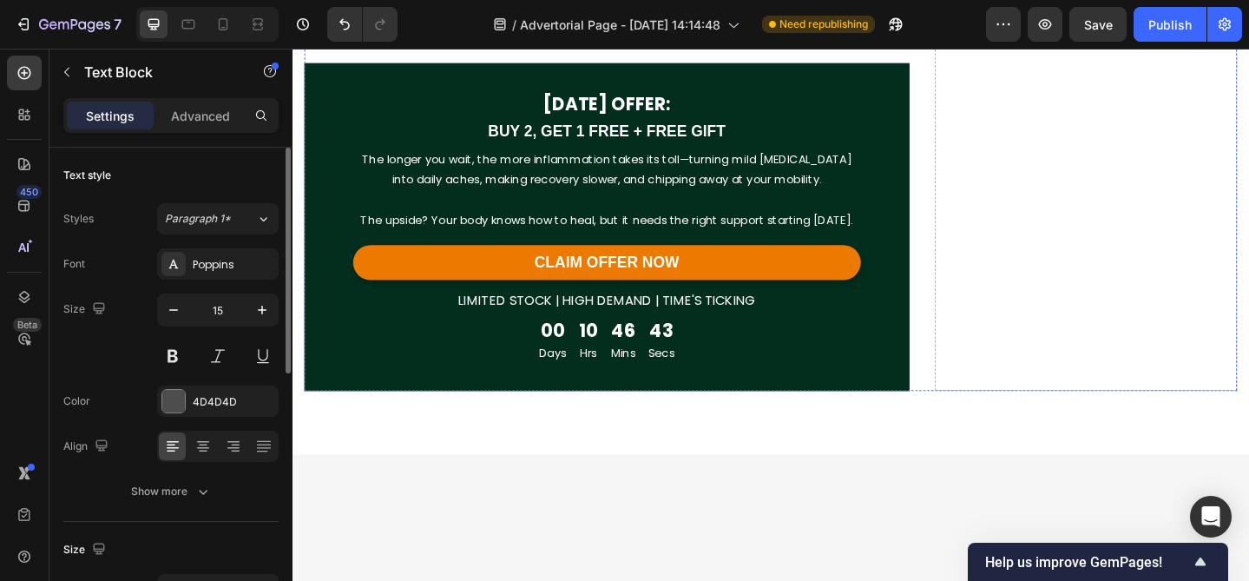
scroll to position [9205, 0]
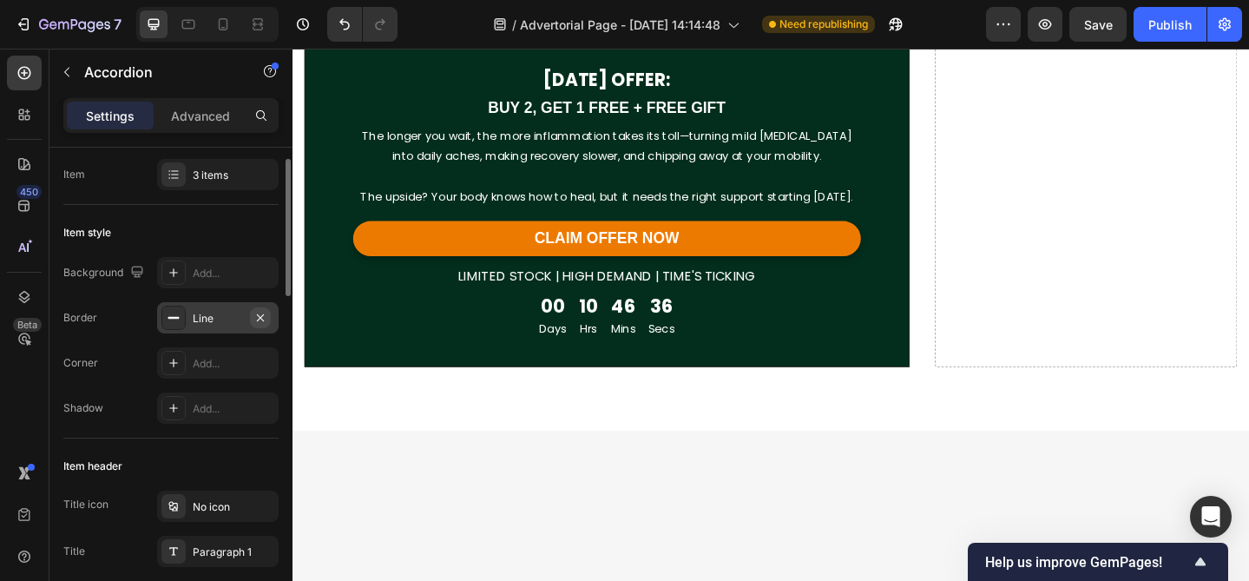
scroll to position [0, 0]
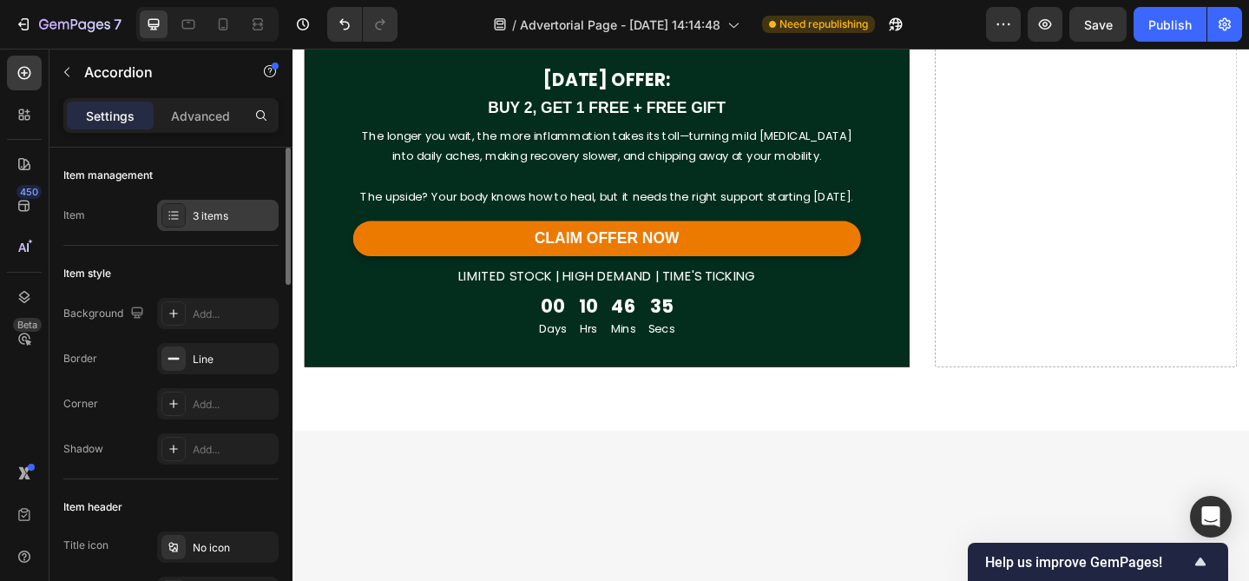
click at [242, 218] on div "3 items" at bounding box center [234, 216] width 82 height 16
click at [214, 214] on div "3 items" at bounding box center [234, 216] width 82 height 16
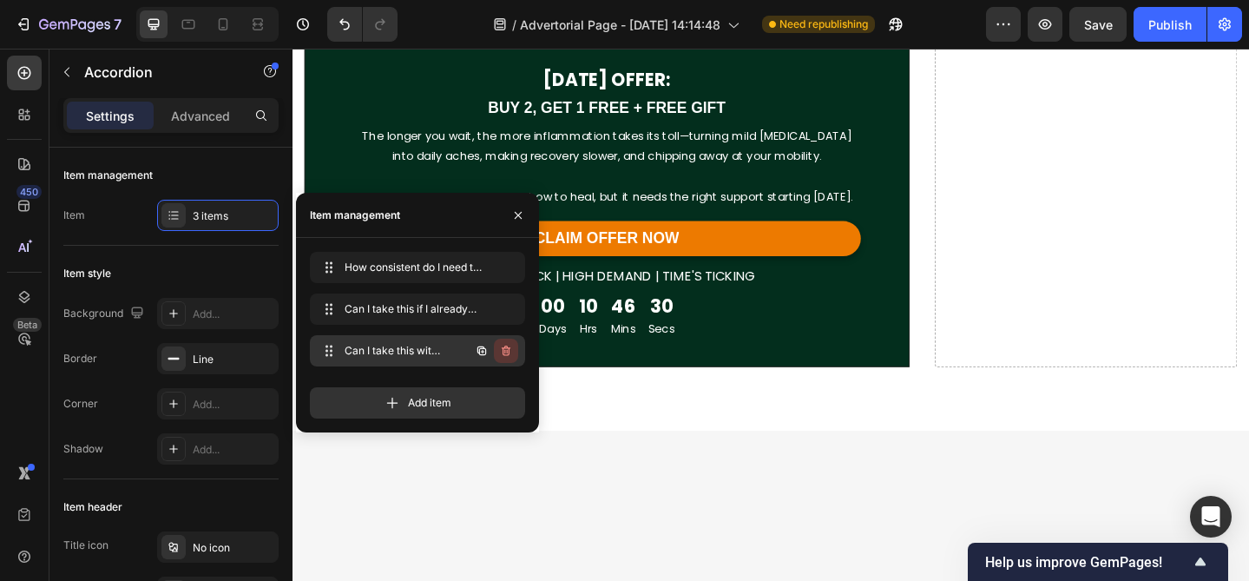
click at [508, 353] on icon "button" at bounding box center [506, 351] width 14 height 14
click at [490, 352] on div "Delete" at bounding box center [494, 351] width 32 height 16
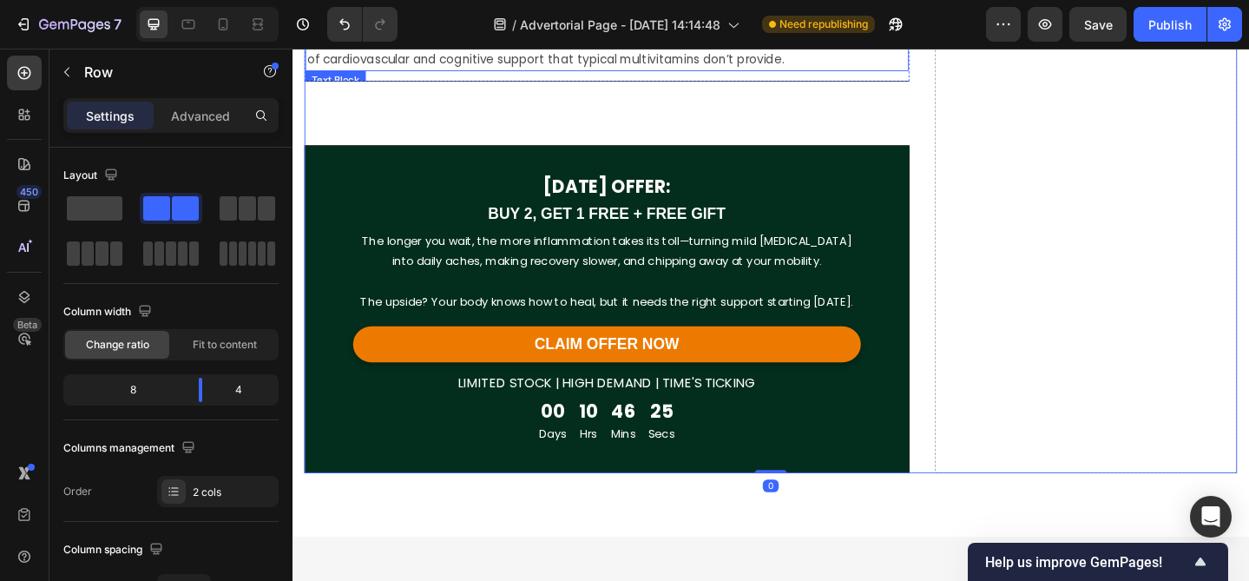
scroll to position [9052, 0]
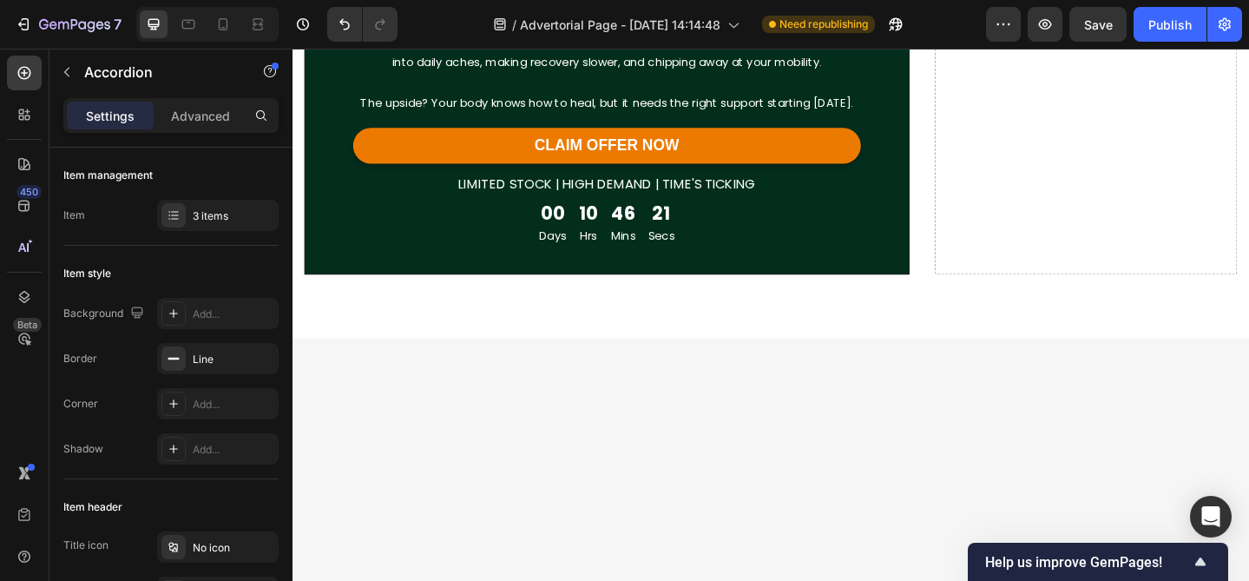
scroll to position [8860, 0]
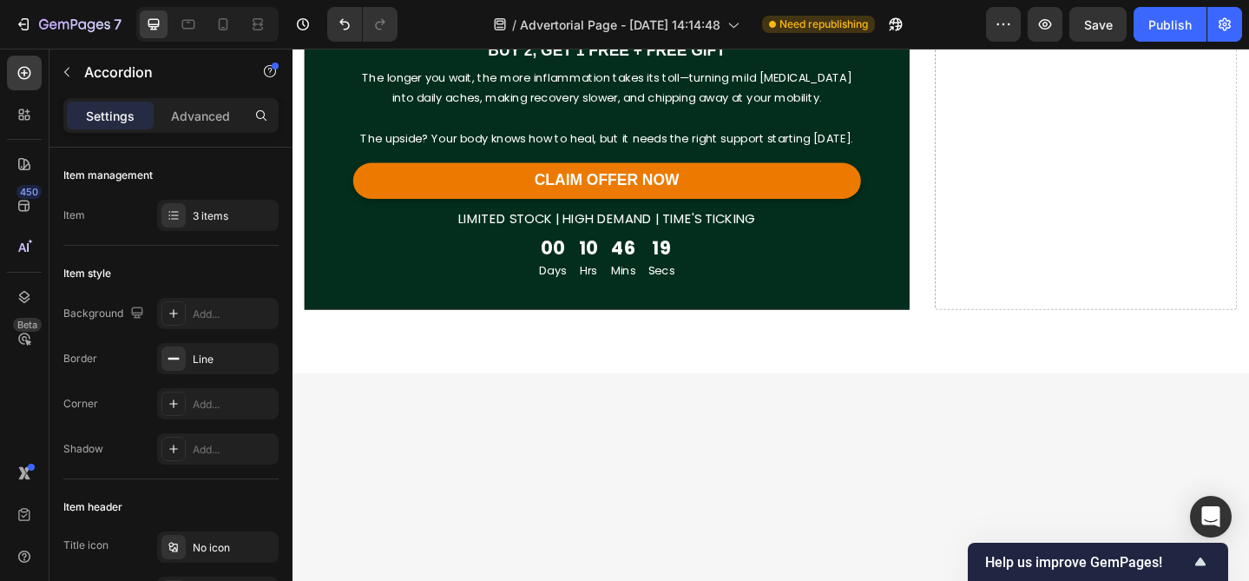
scroll to position [8785, 0]
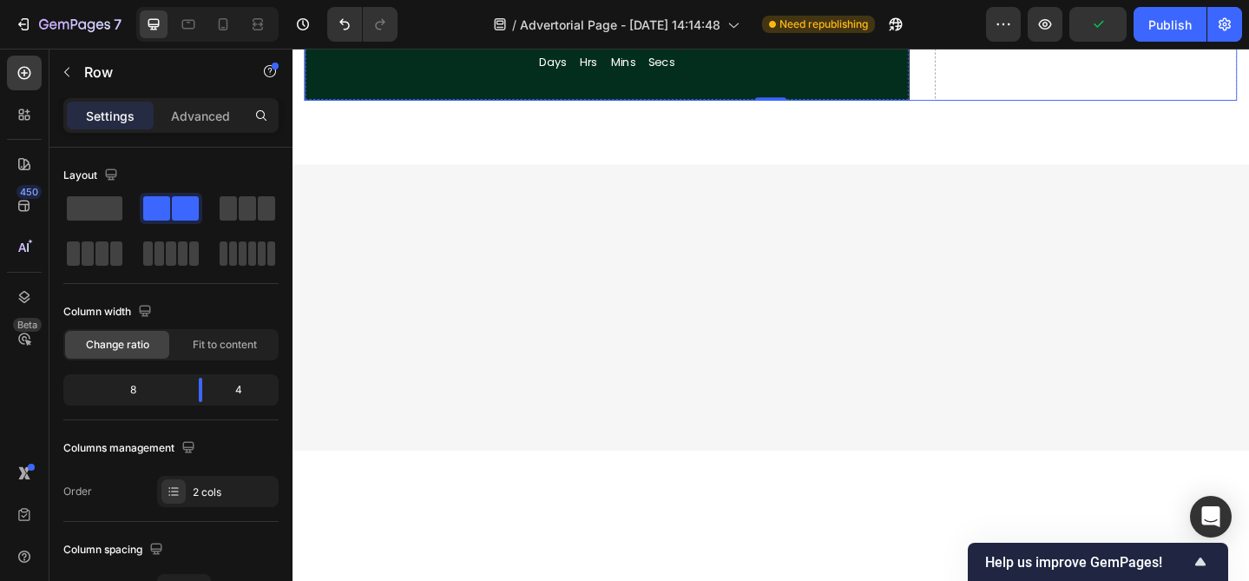
scroll to position [9007, 0]
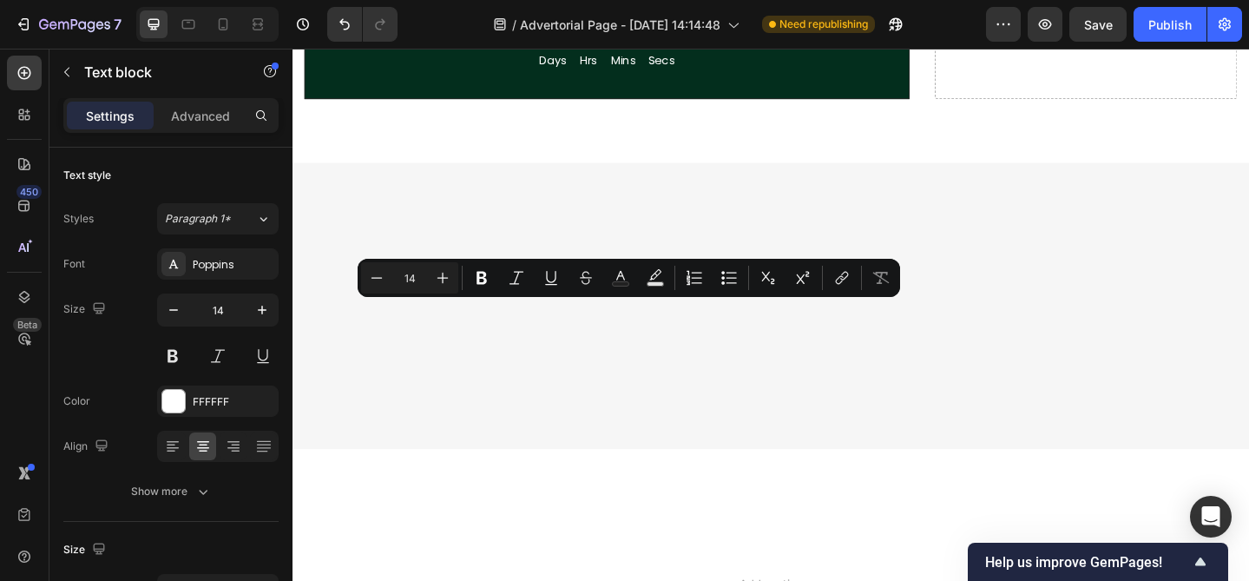
copy p "The longer you wait, the more inflammation takes its toll—turning mild [MEDICAL…"
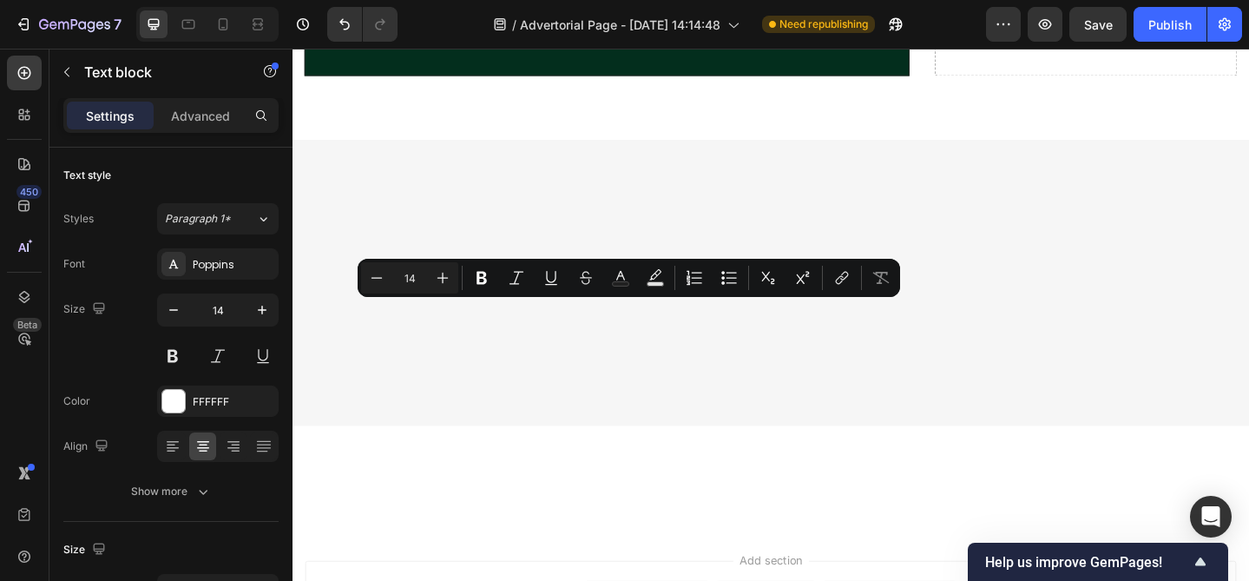
scroll to position [9007, 0]
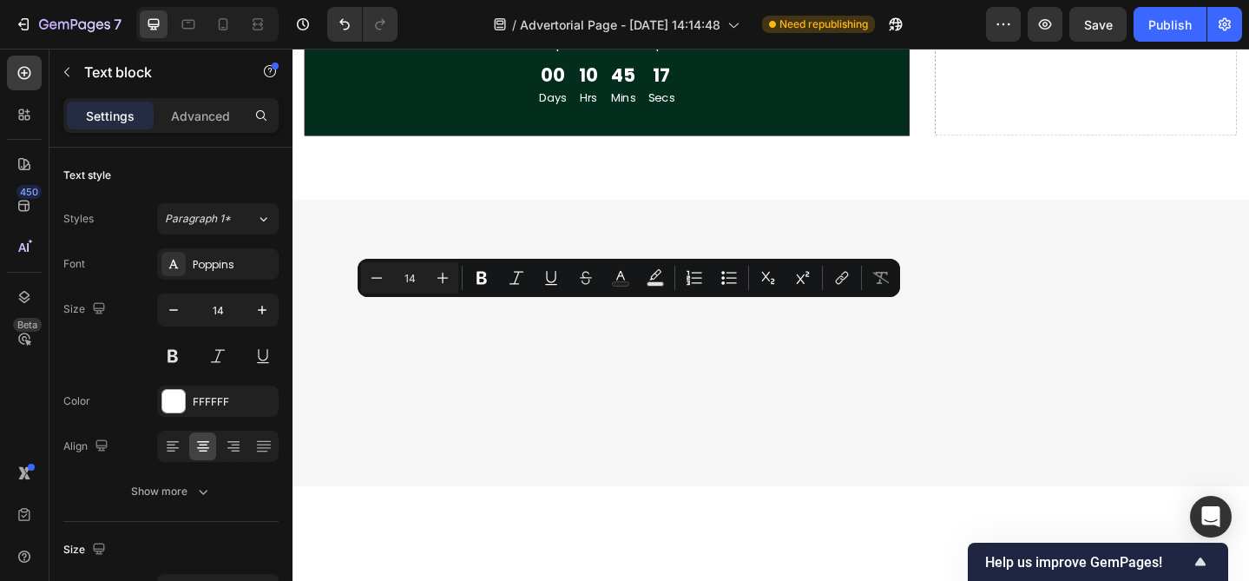
drag, startPoint x: 713, startPoint y: 332, endPoint x: 631, endPoint y: 377, distance: 92.8
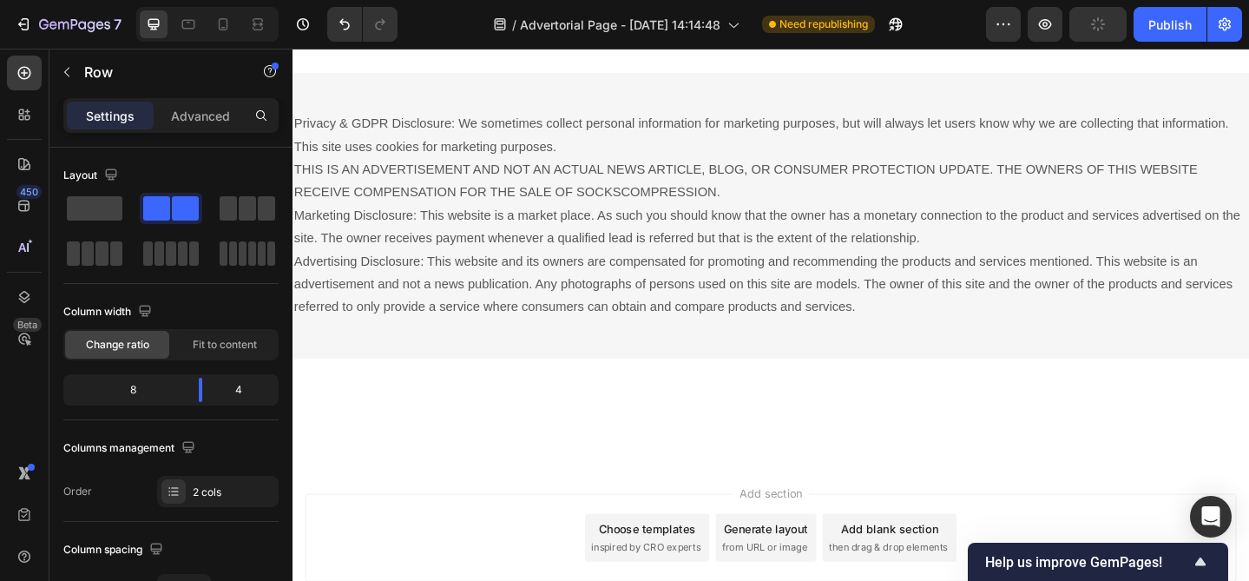
scroll to position [9087, 0]
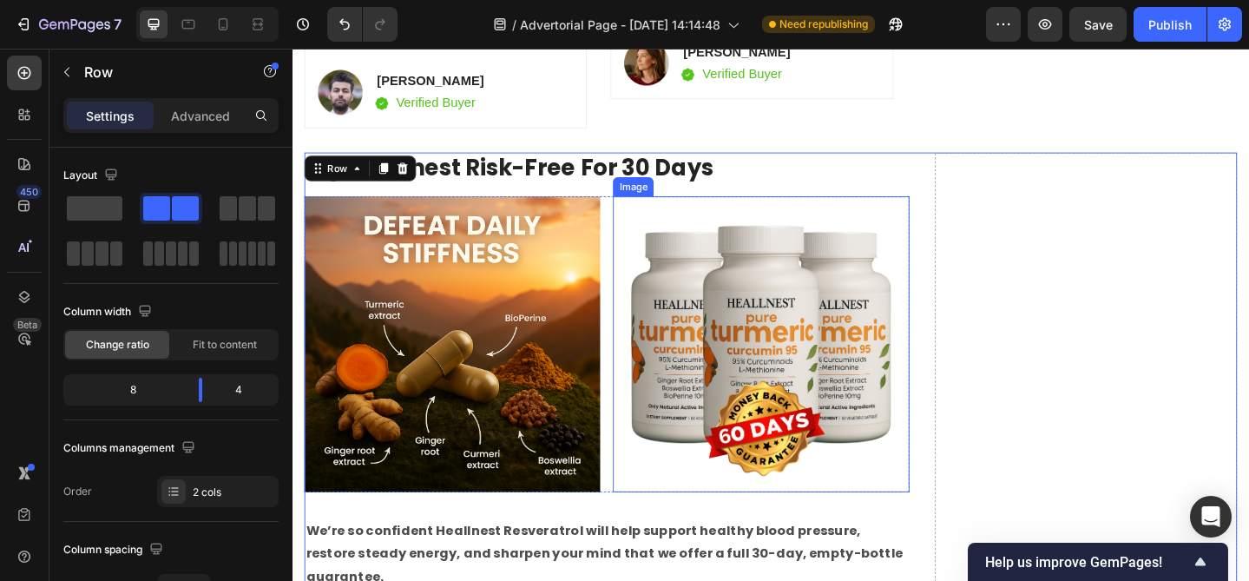
scroll to position [7116, 0]
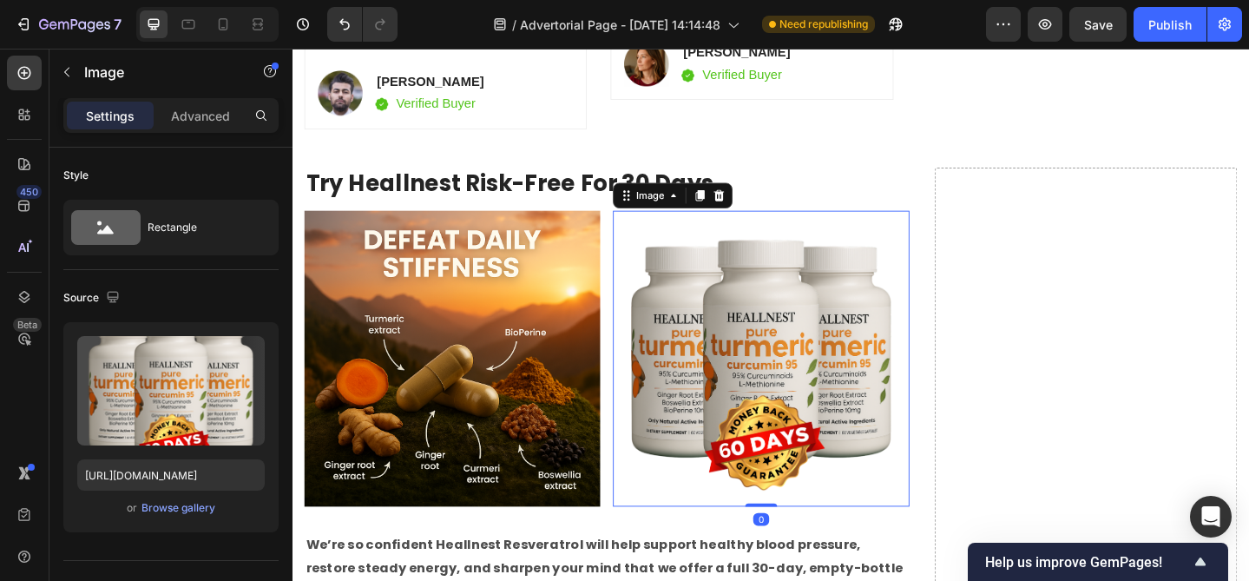
click at [779, 320] on img at bounding box center [802, 386] width 322 height 322
click at [778, 357] on img at bounding box center [802, 386] width 322 height 322
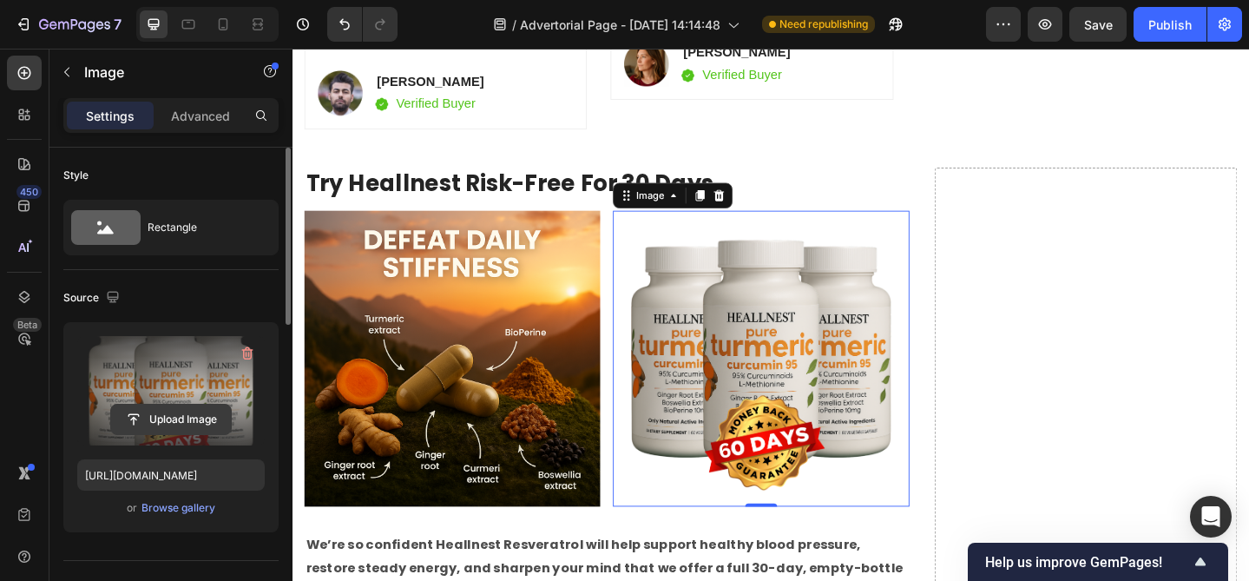
click at [173, 416] on input "file" at bounding box center [171, 419] width 120 height 30
click at [184, 412] on input "file" at bounding box center [171, 419] width 120 height 30
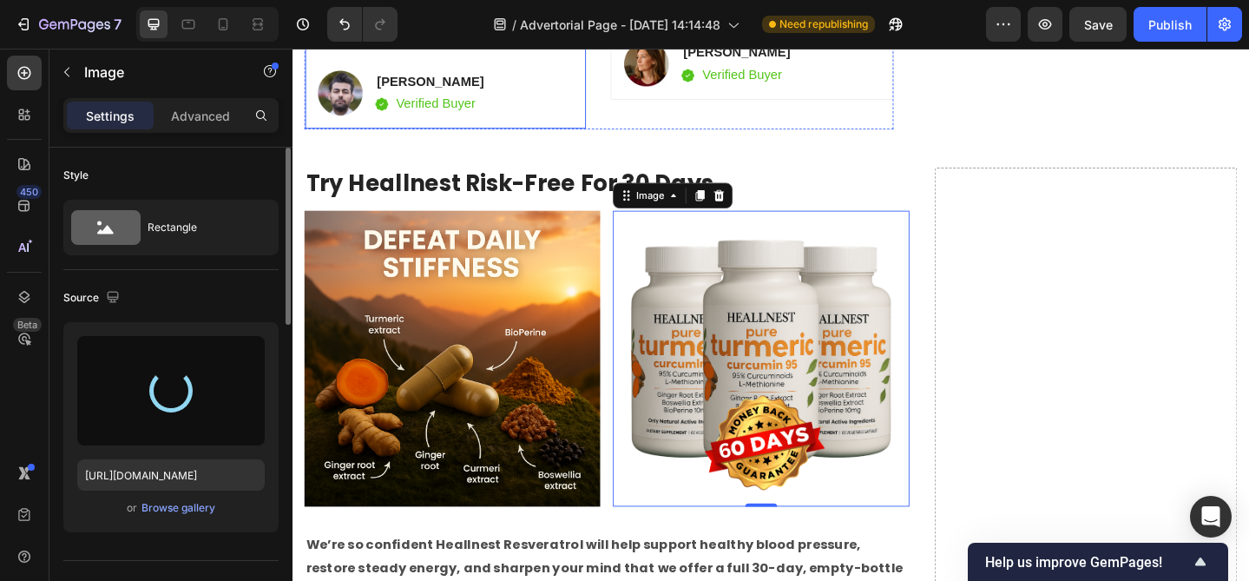
type input "[URL][DOMAIN_NAME]"
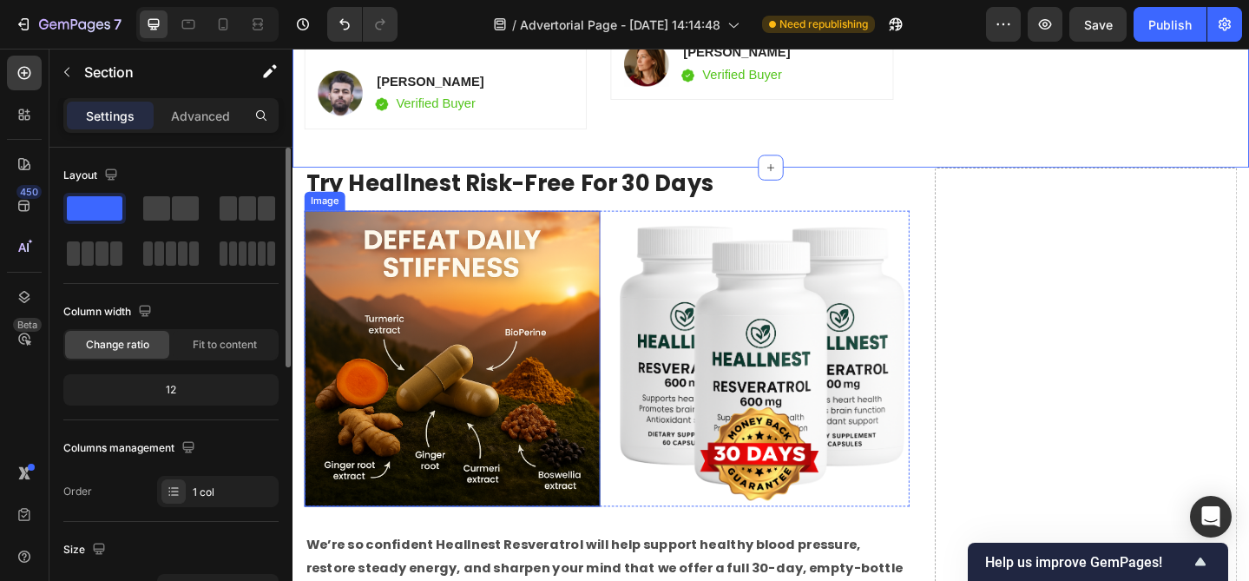
click at [466, 339] on img at bounding box center [467, 386] width 322 height 322
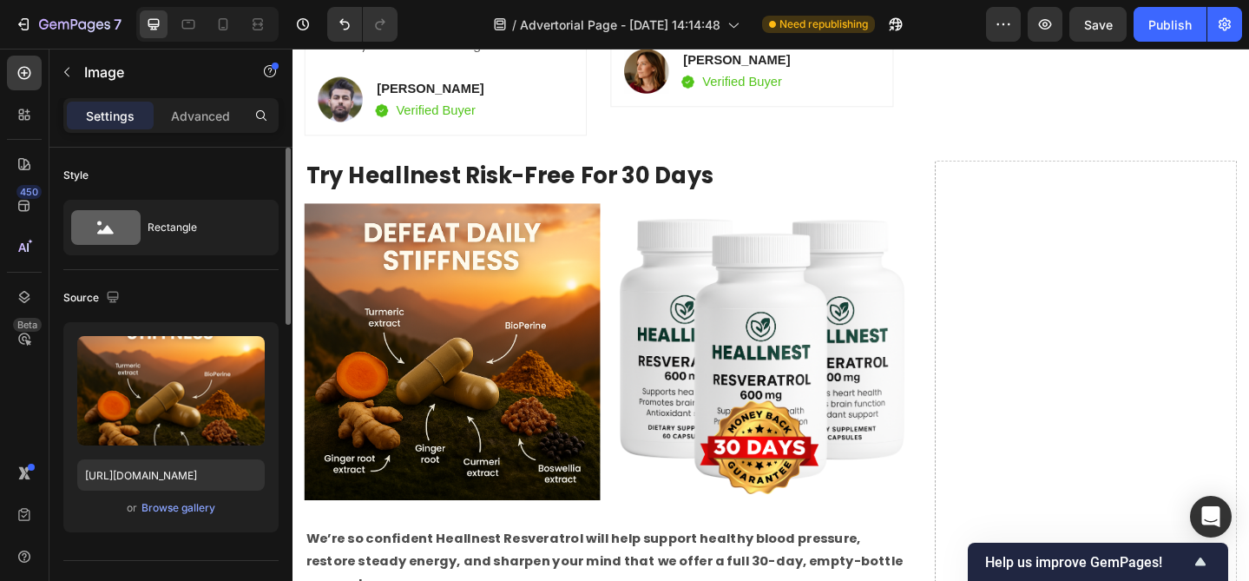
scroll to position [6690, 0]
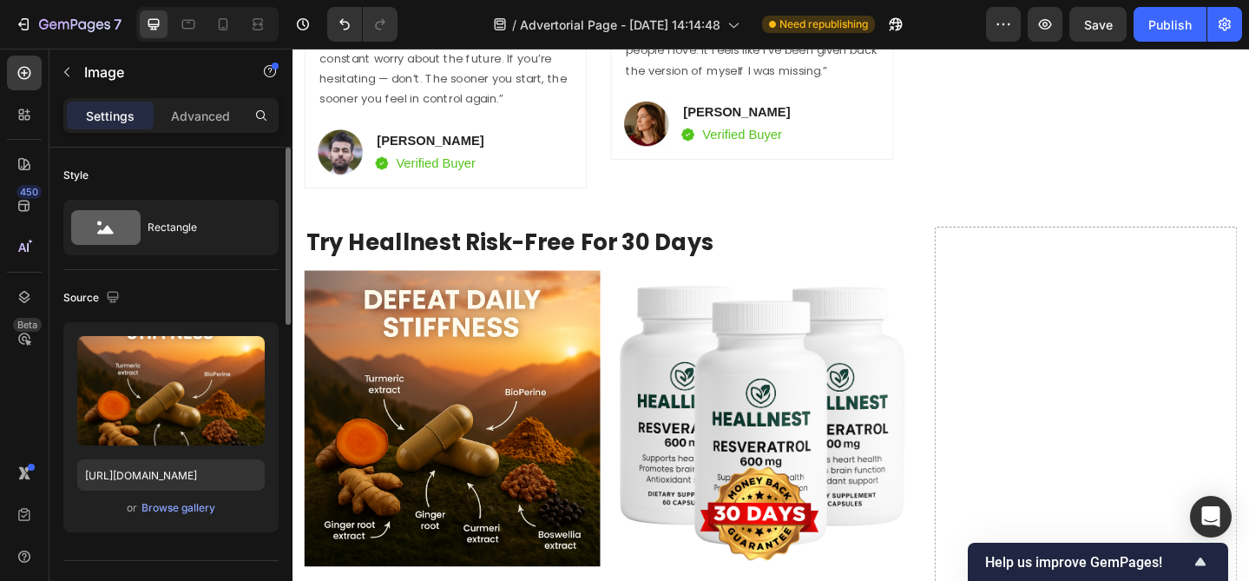
click at [444, 344] on img at bounding box center [467, 451] width 322 height 322
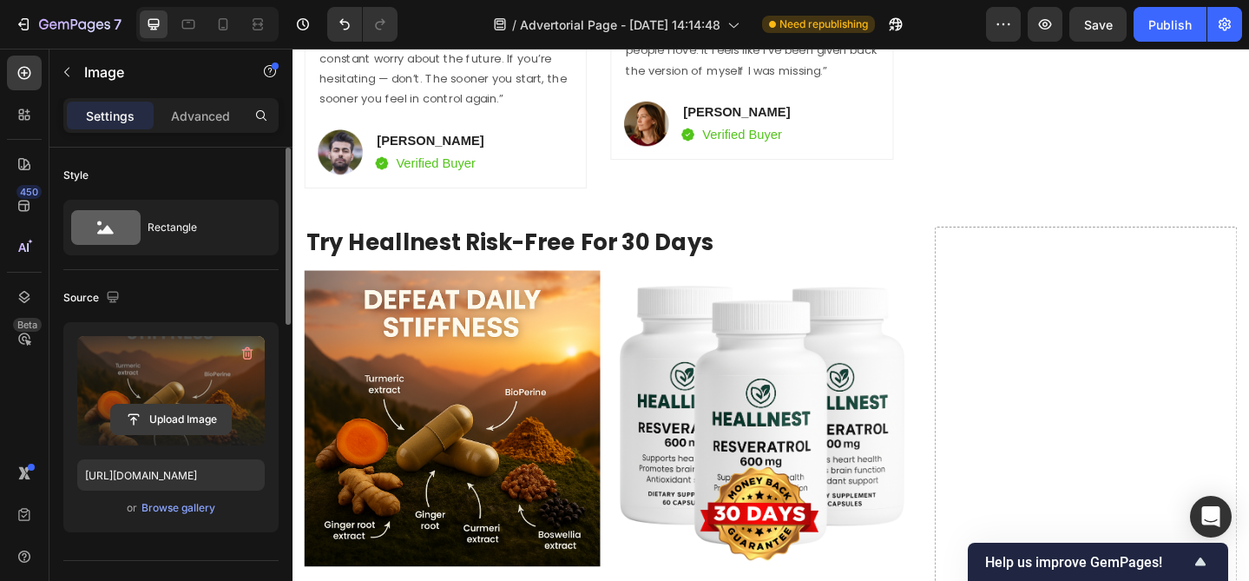
click at [202, 418] on input "file" at bounding box center [171, 419] width 120 height 30
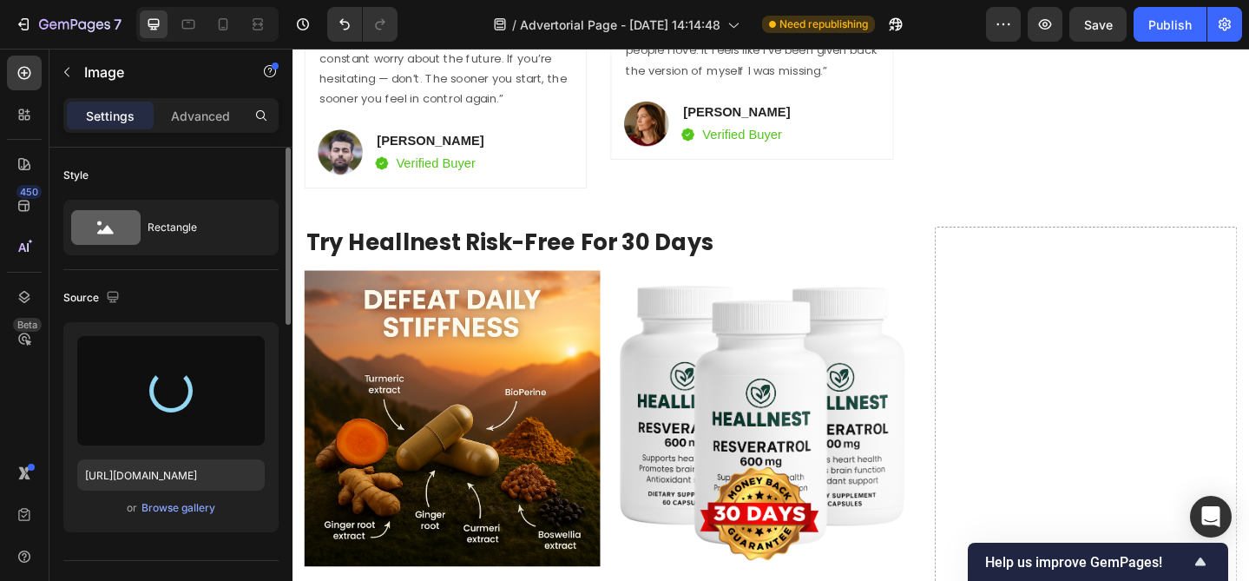
type input "[URL][DOMAIN_NAME]"
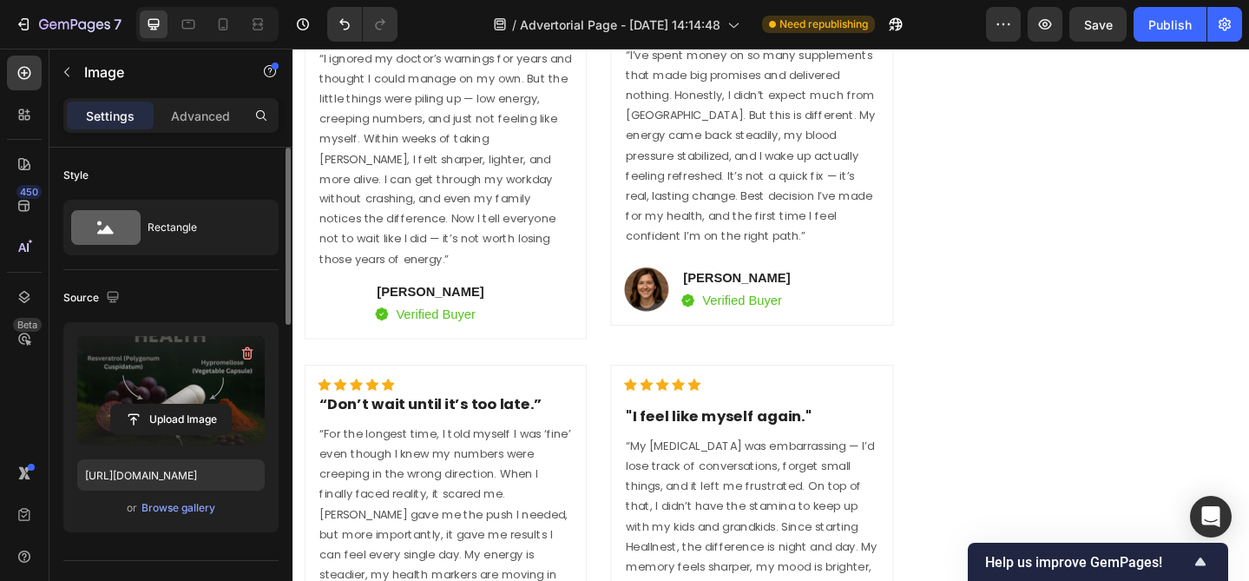
scroll to position [6194, 0]
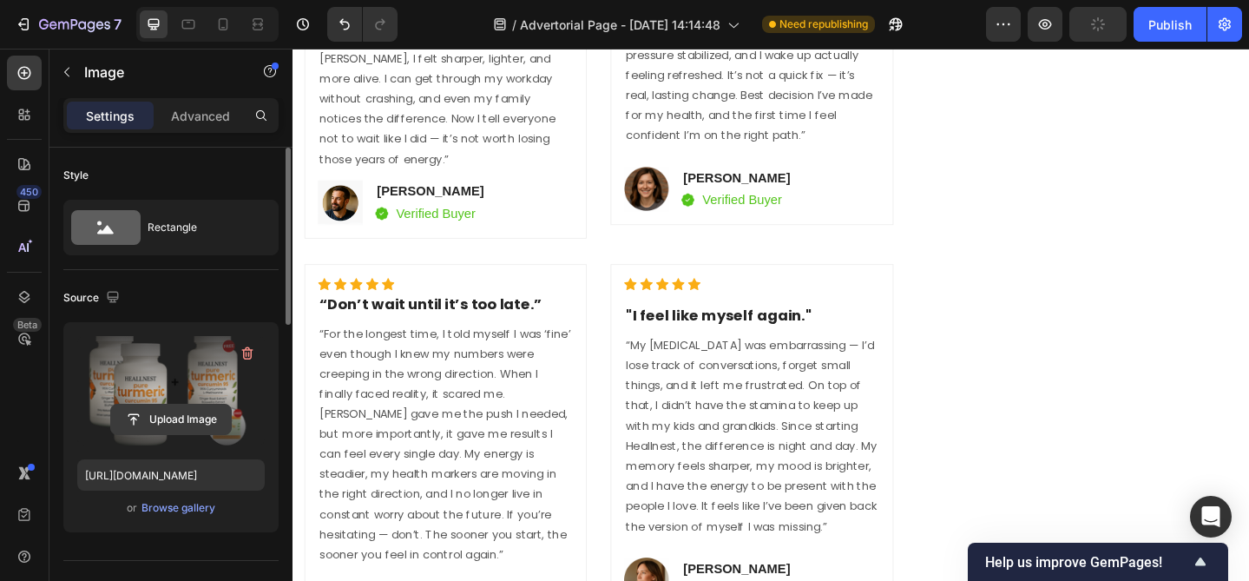
click at [166, 420] on input "file" at bounding box center [171, 419] width 120 height 30
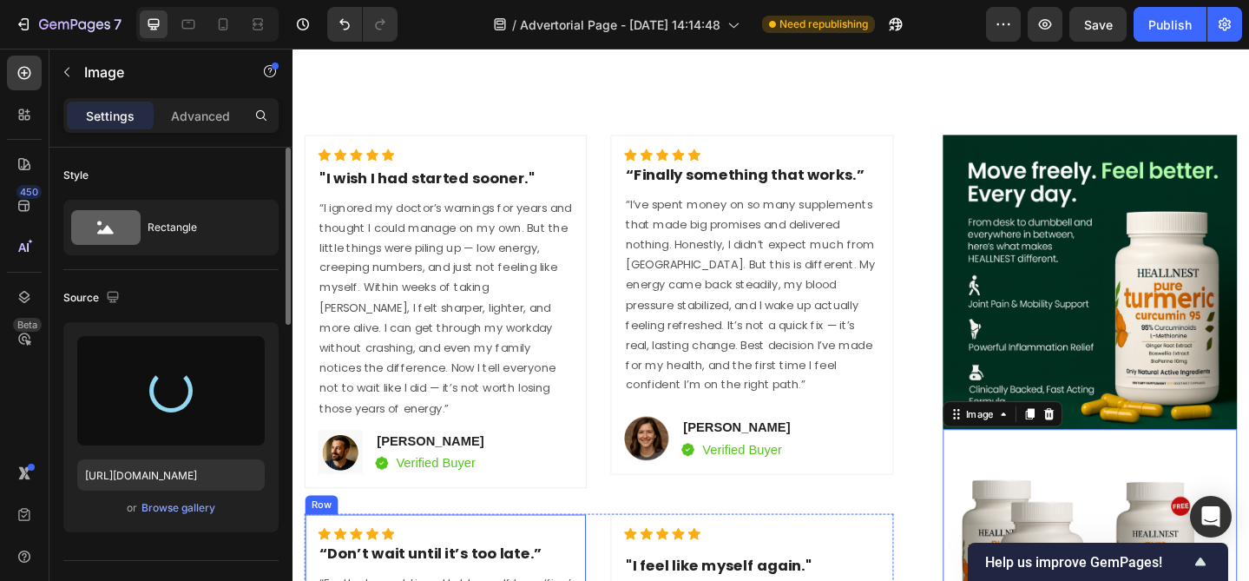
scroll to position [5934, 0]
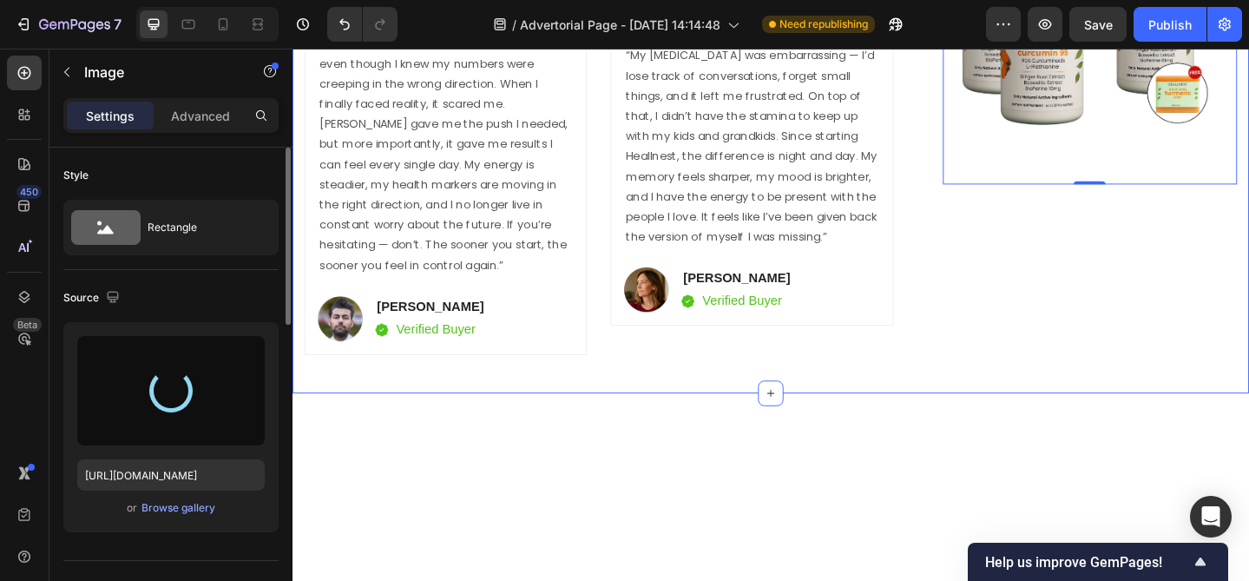
type input "[URL][DOMAIN_NAME]"
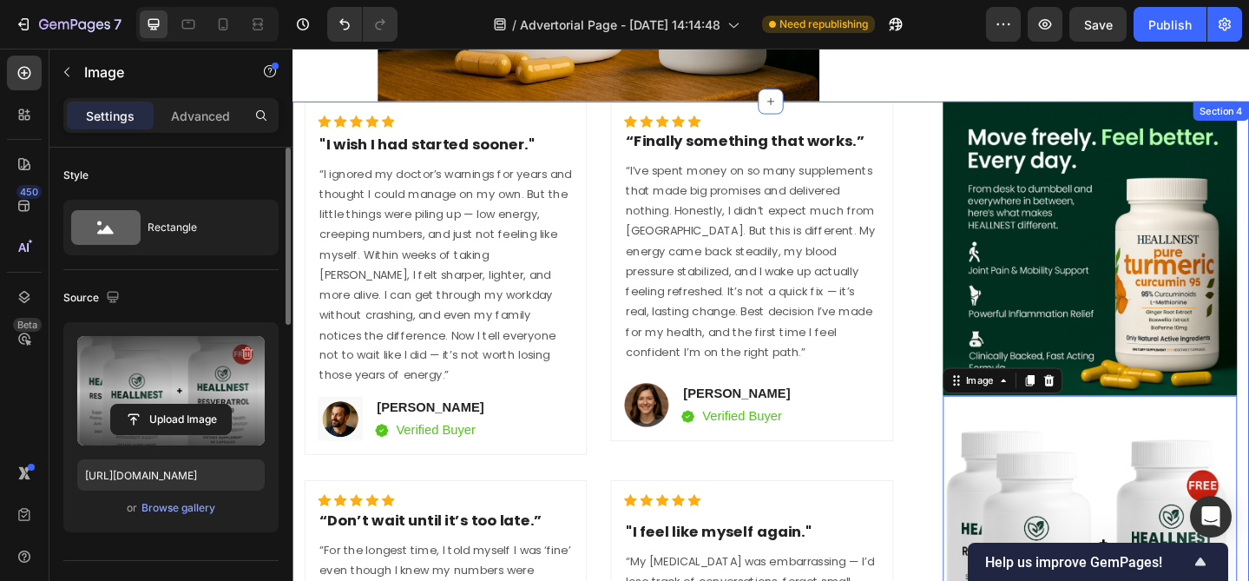
scroll to position [5327, 0]
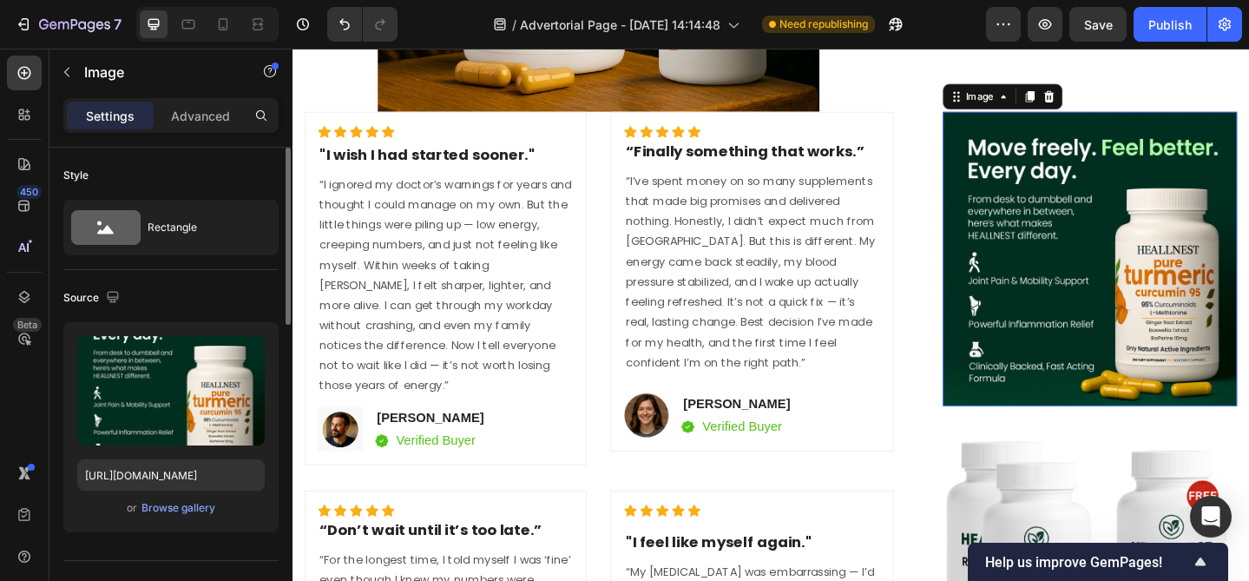
click at [1116, 234] on img at bounding box center [1161, 277] width 320 height 320
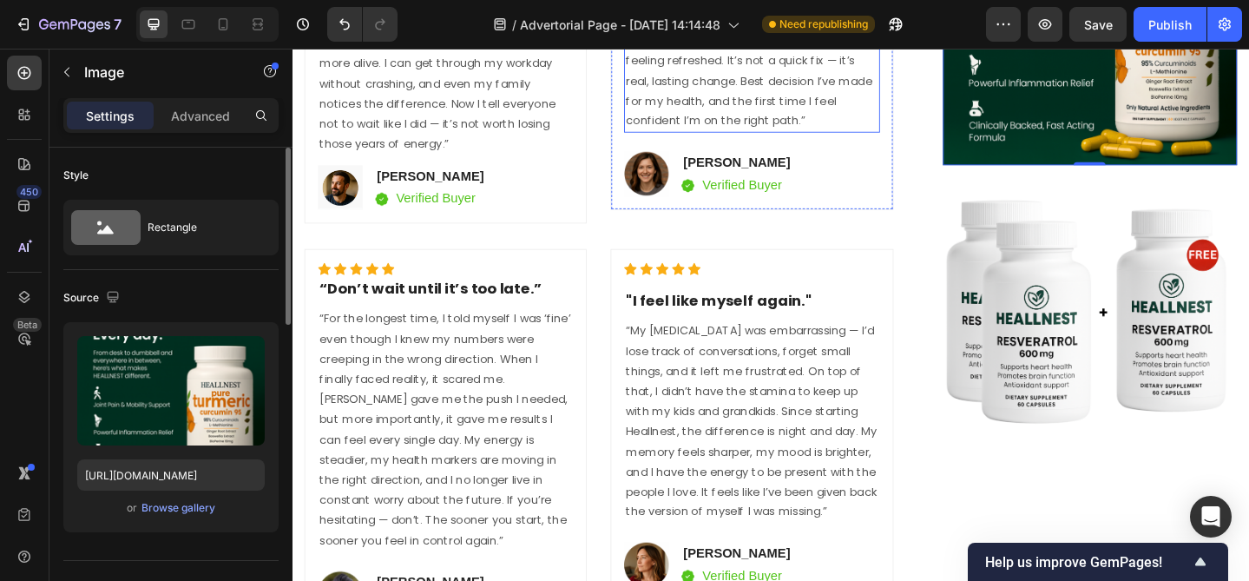
scroll to position [5664, 0]
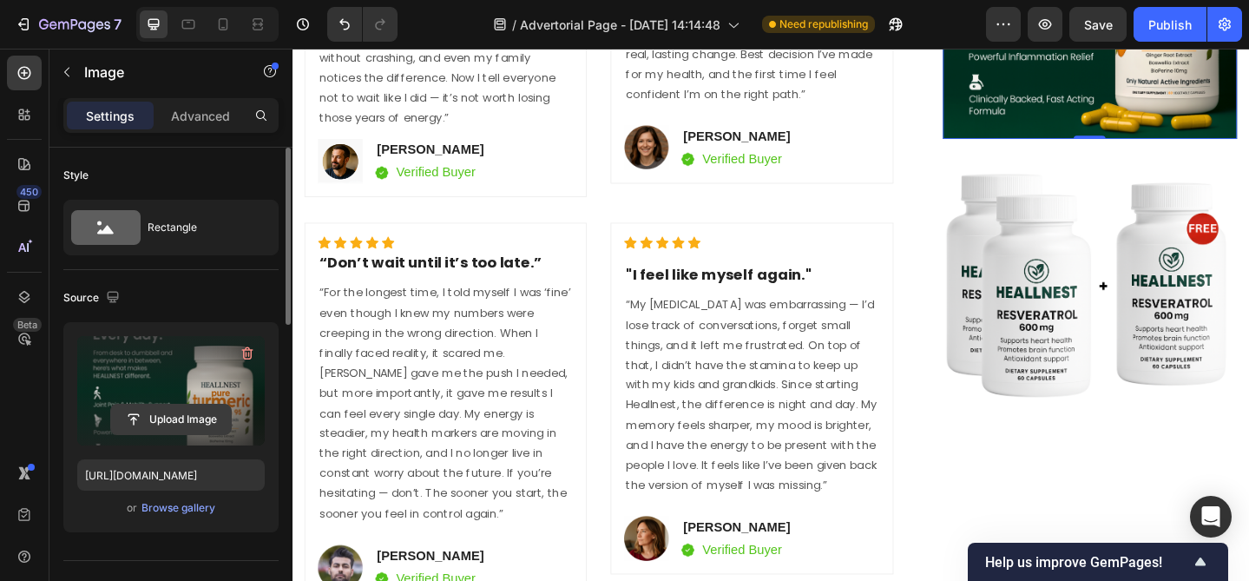
click at [187, 413] on input "file" at bounding box center [171, 419] width 120 height 30
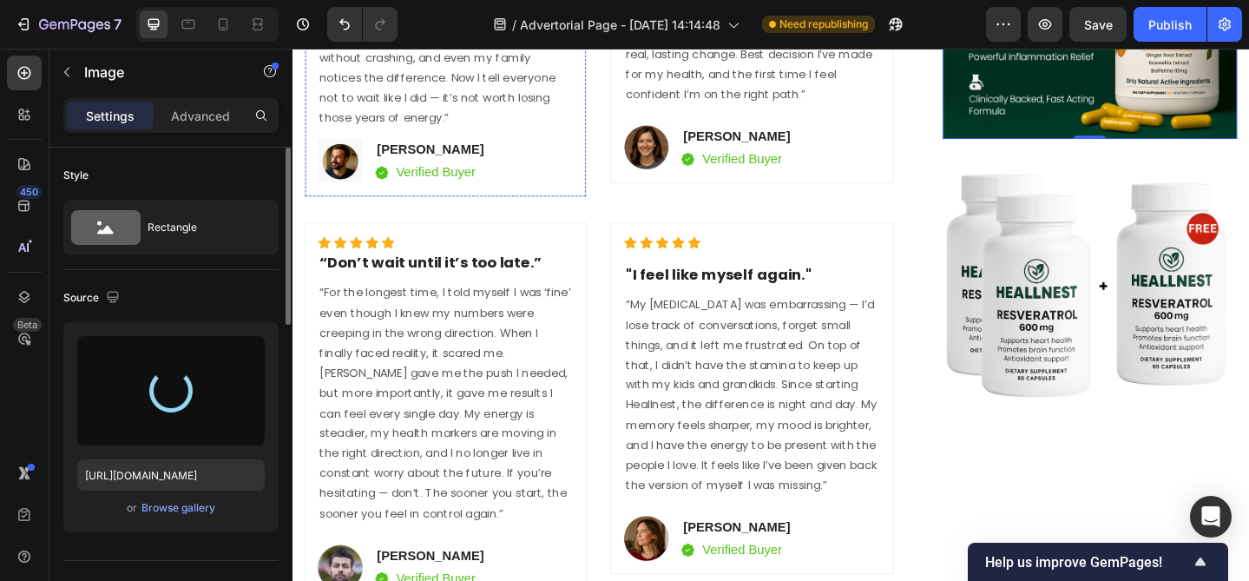
type input "[URL][DOMAIN_NAME]"
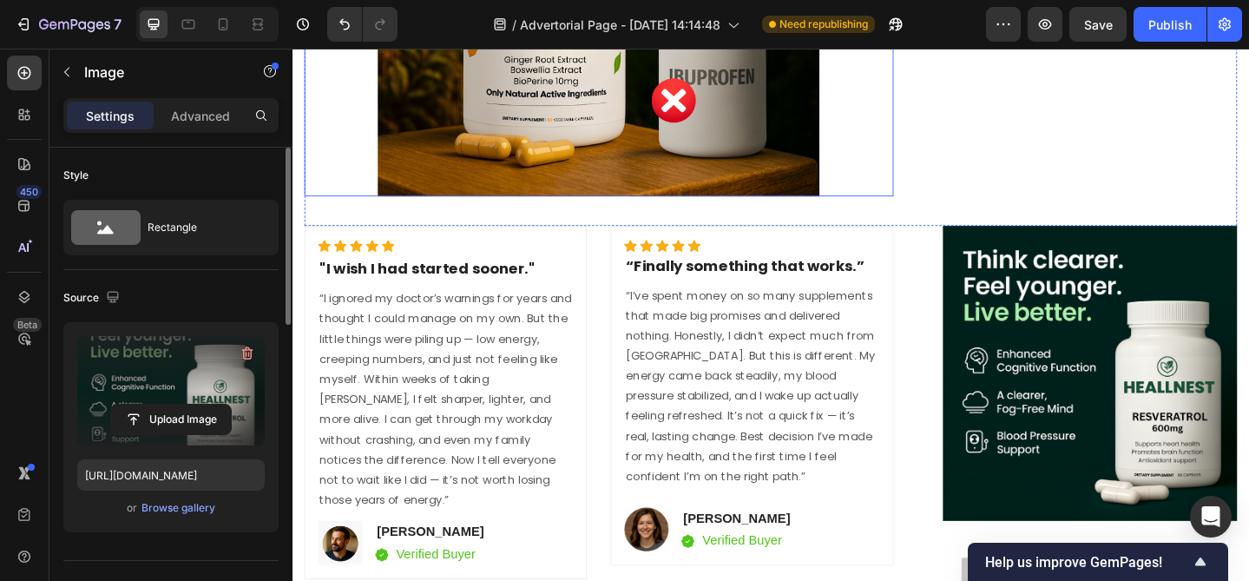
scroll to position [5246, 0]
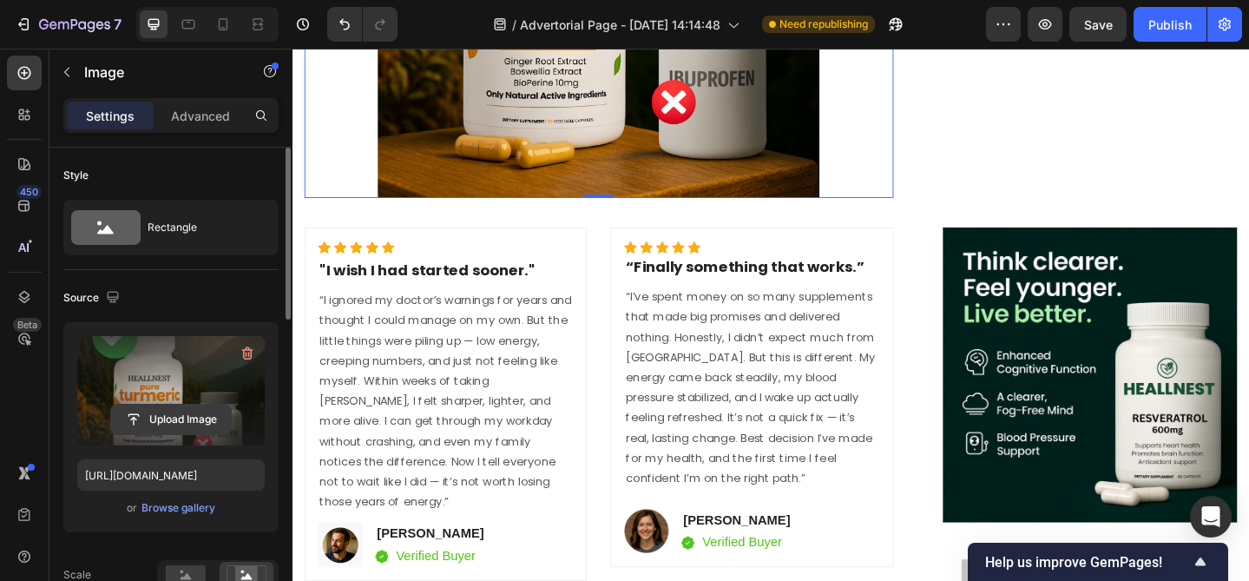
click at [170, 411] on input "file" at bounding box center [171, 419] width 120 height 30
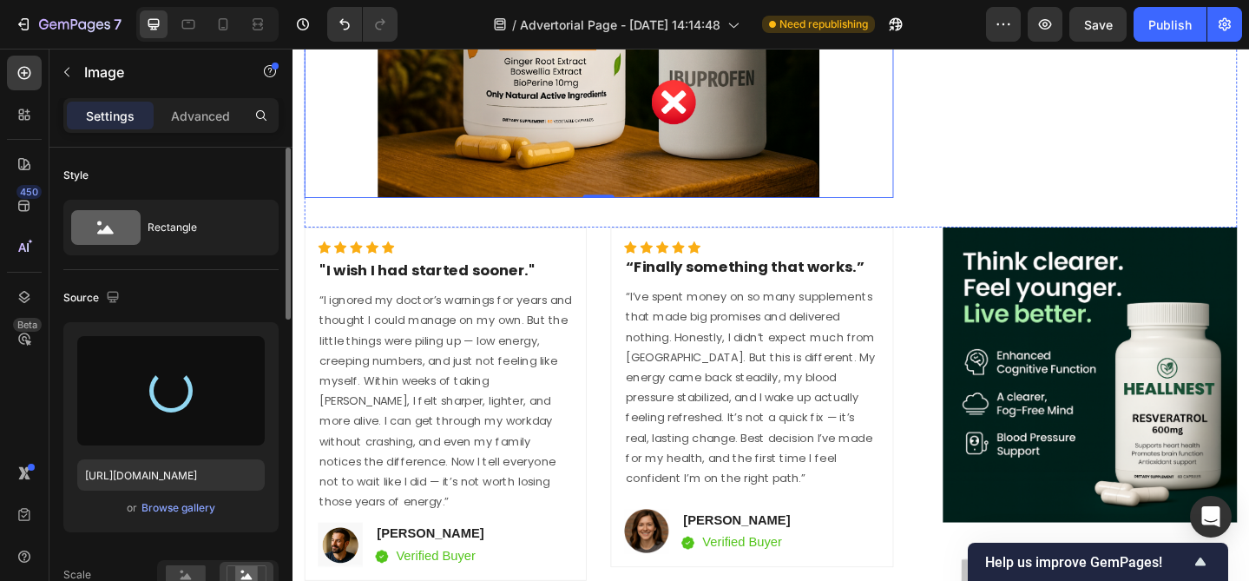
type input "[URL][DOMAIN_NAME]"
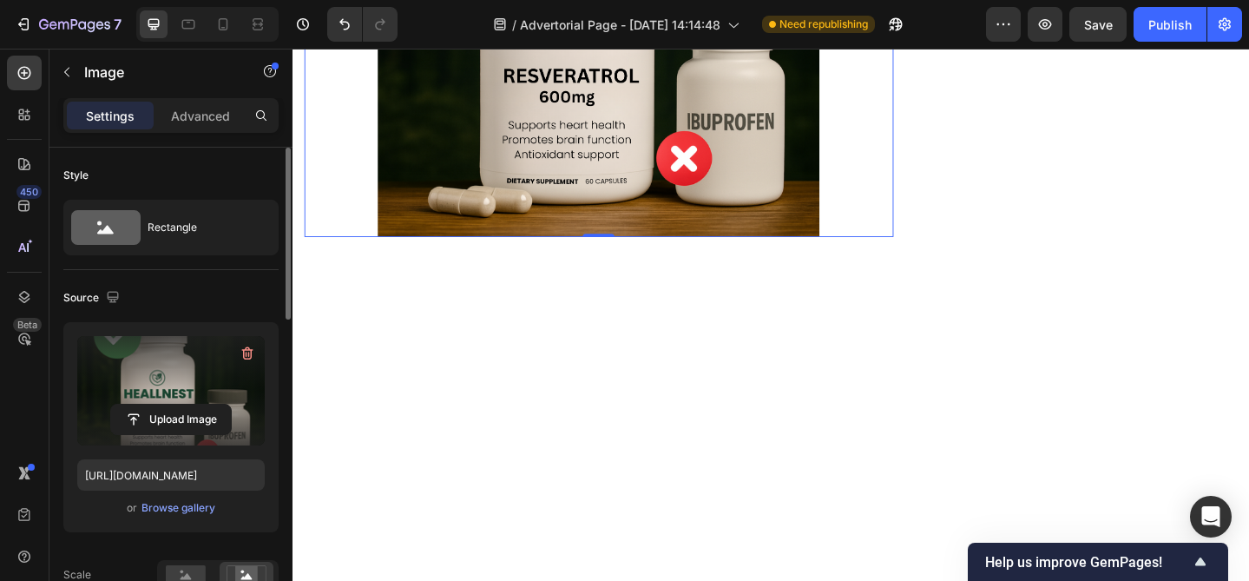
scroll to position [5344, 0]
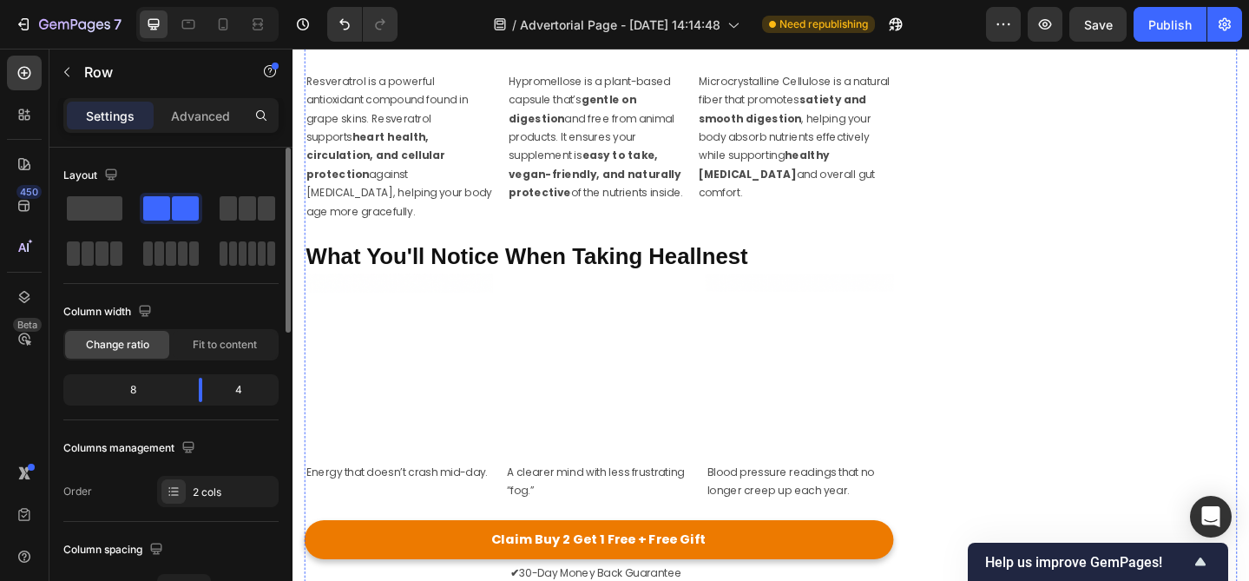
scroll to position [4249, 0]
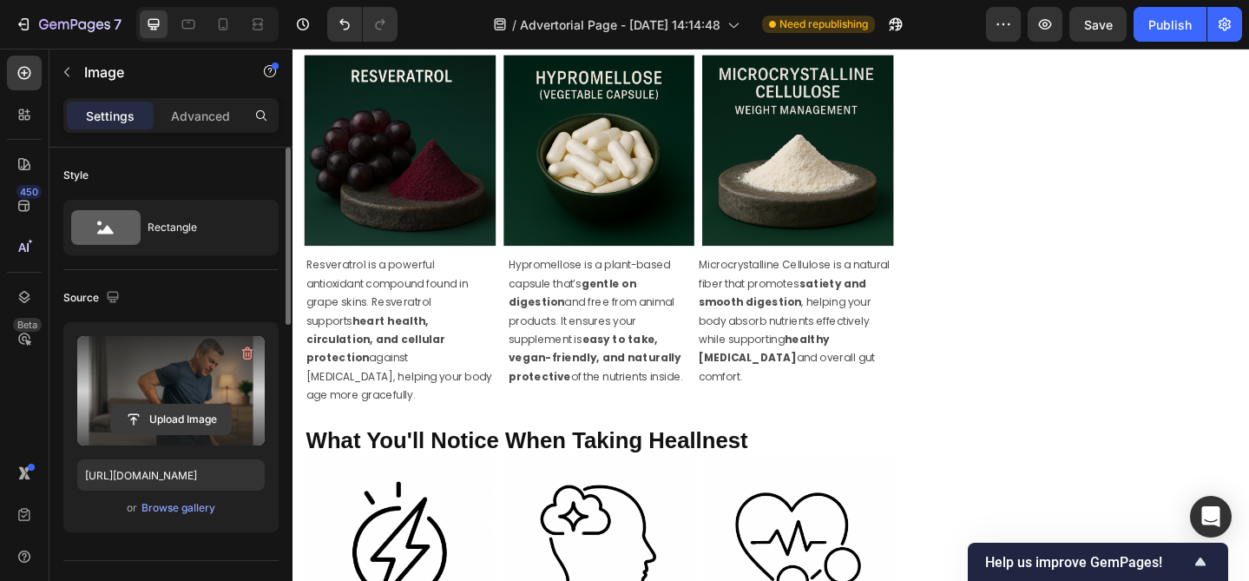
click at [187, 417] on input "file" at bounding box center [171, 419] width 120 height 30
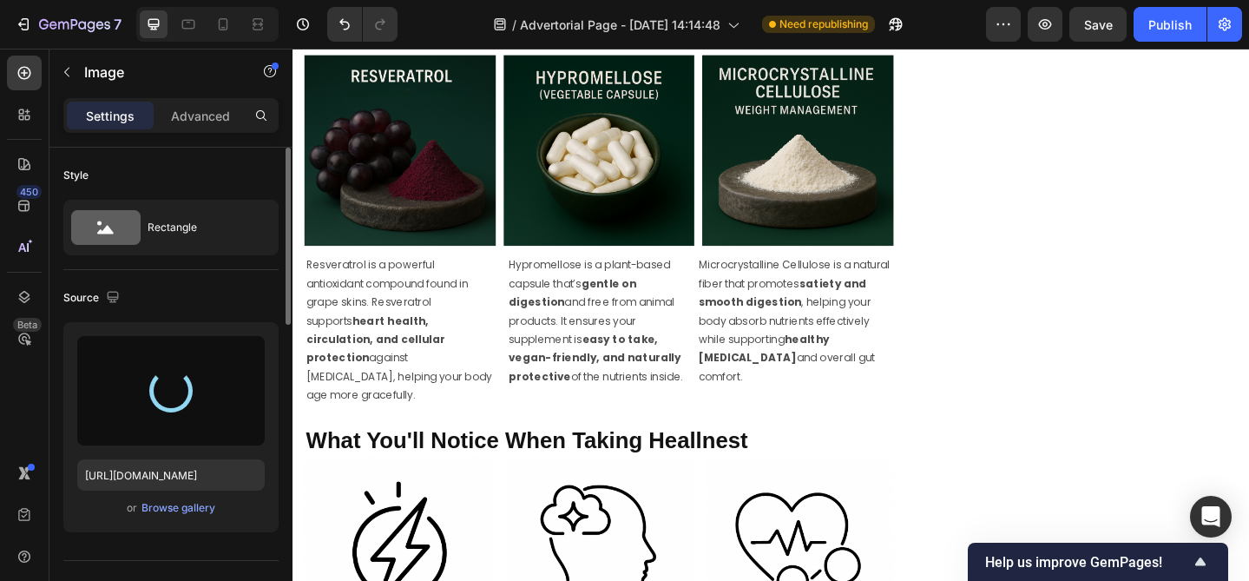
type input "[URL][DOMAIN_NAME]"
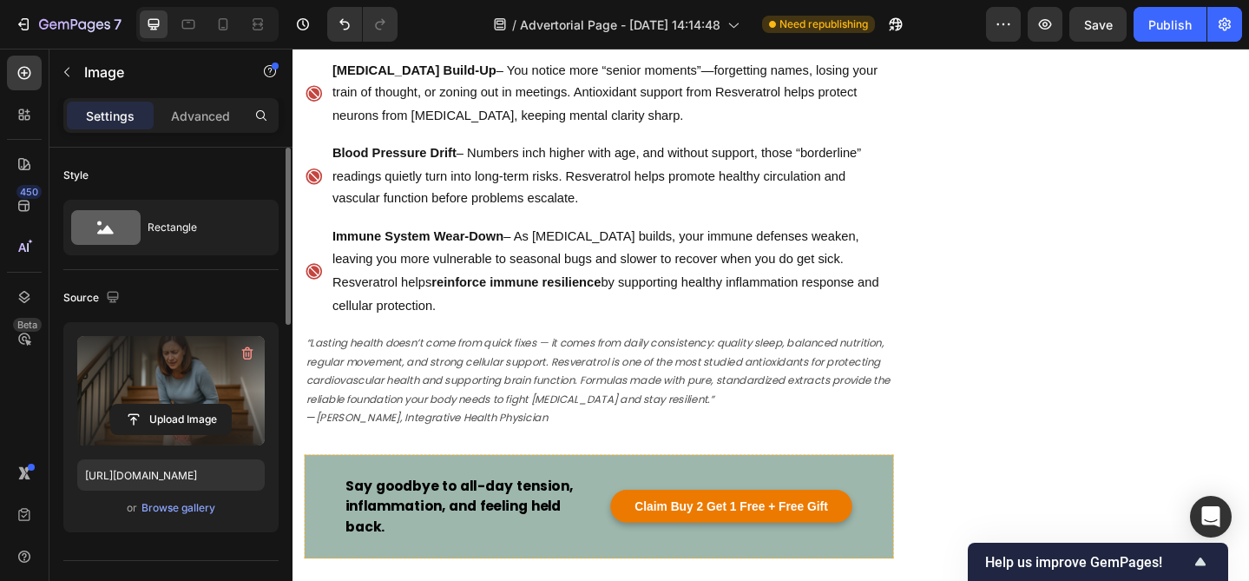
scroll to position [3108, 0]
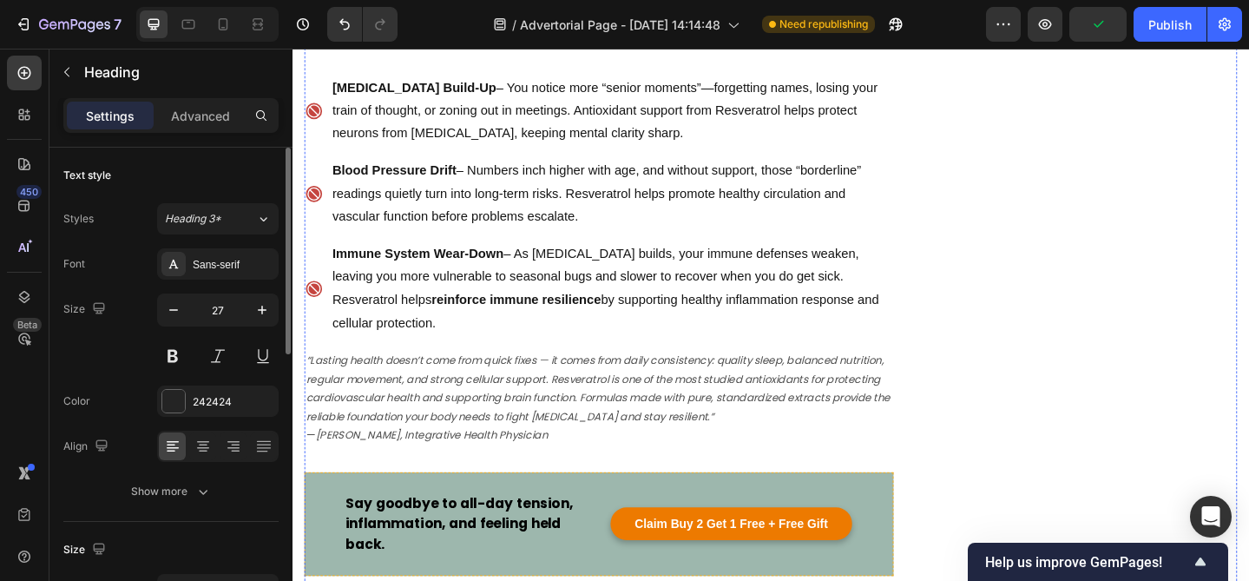
scroll to position [3089, 0]
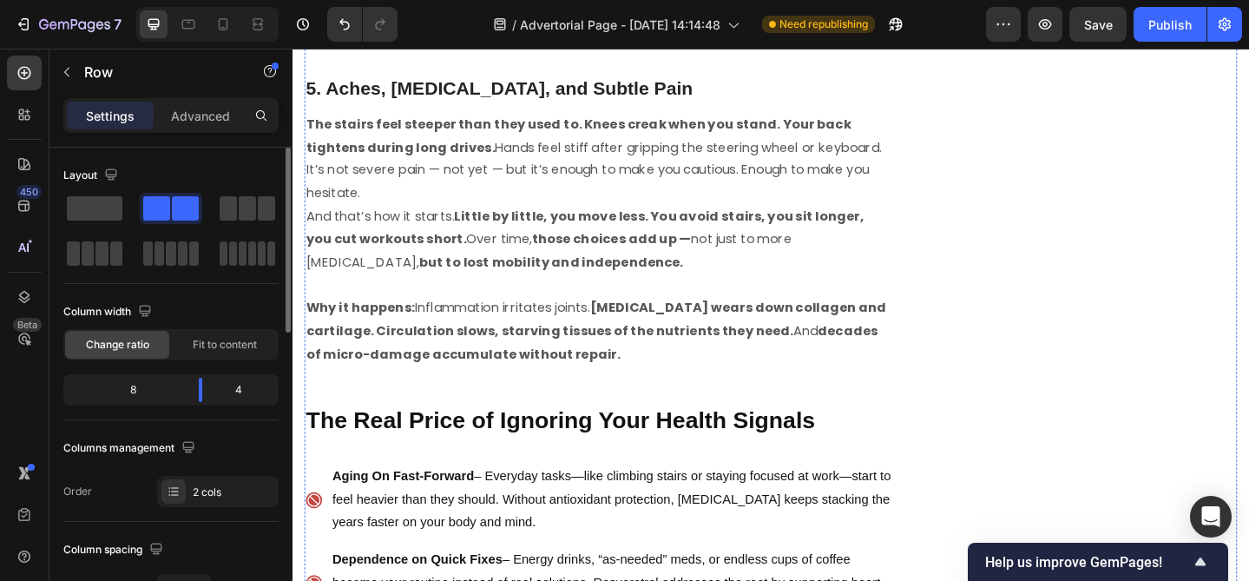
scroll to position [2370, 0]
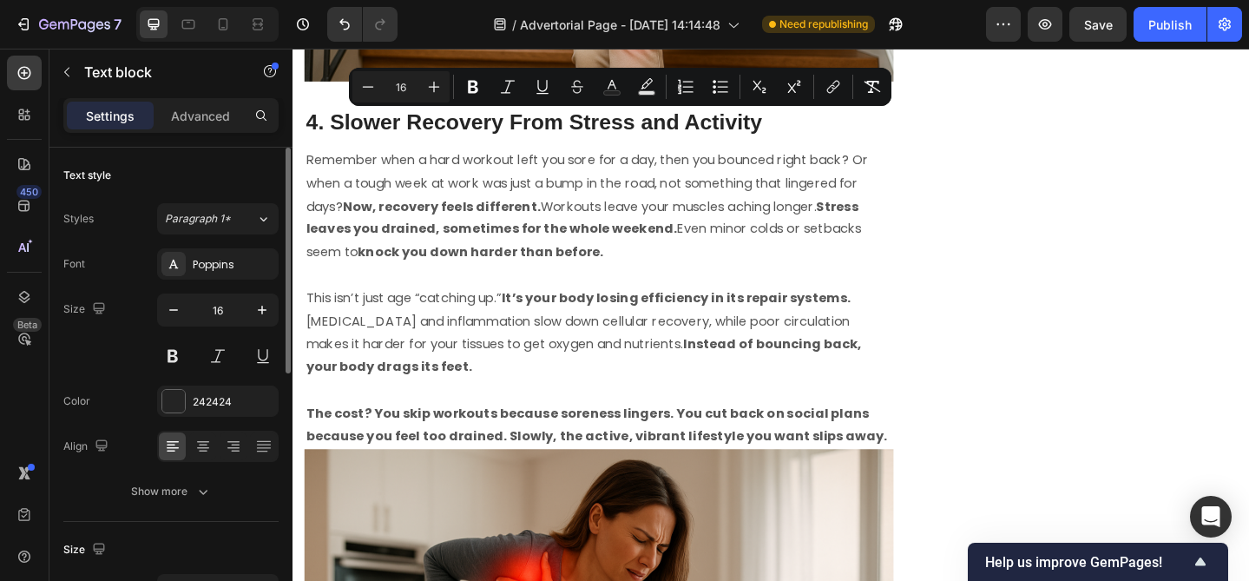
copy div "You walk into a room and pause, confused — why did you come in here? You’re in …"
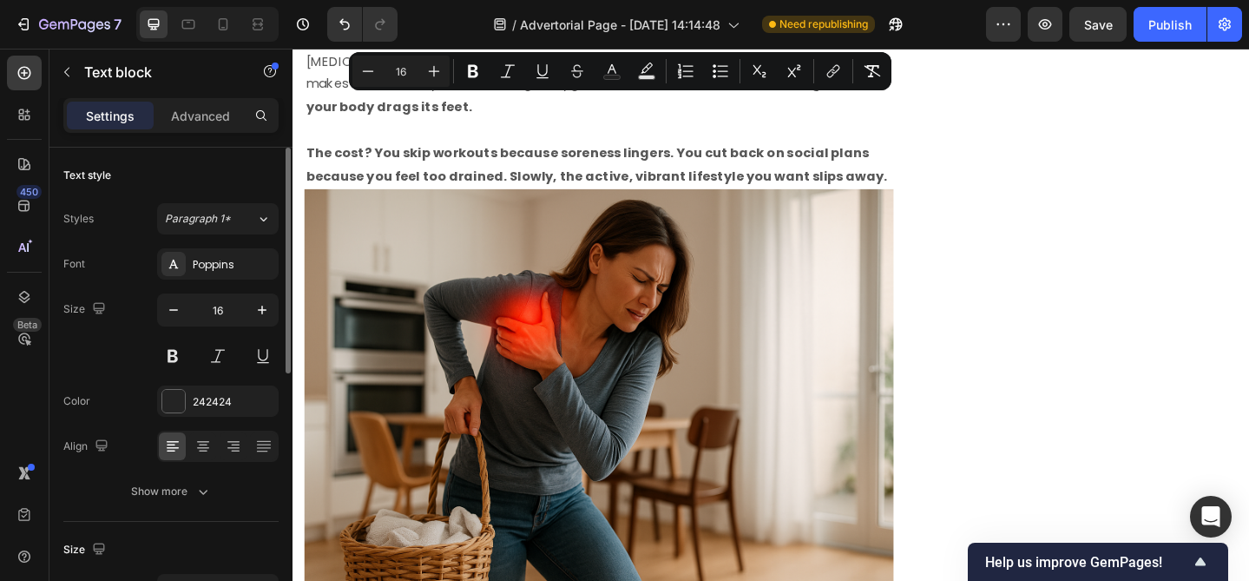
scroll to position [2654, 0]
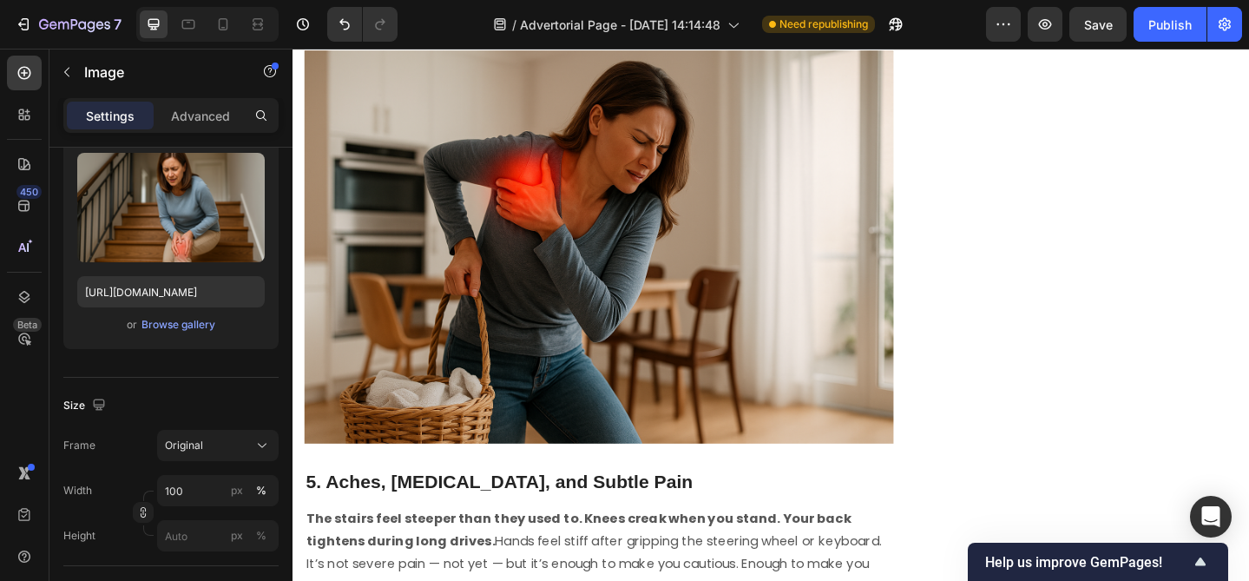
scroll to position [2822, 0]
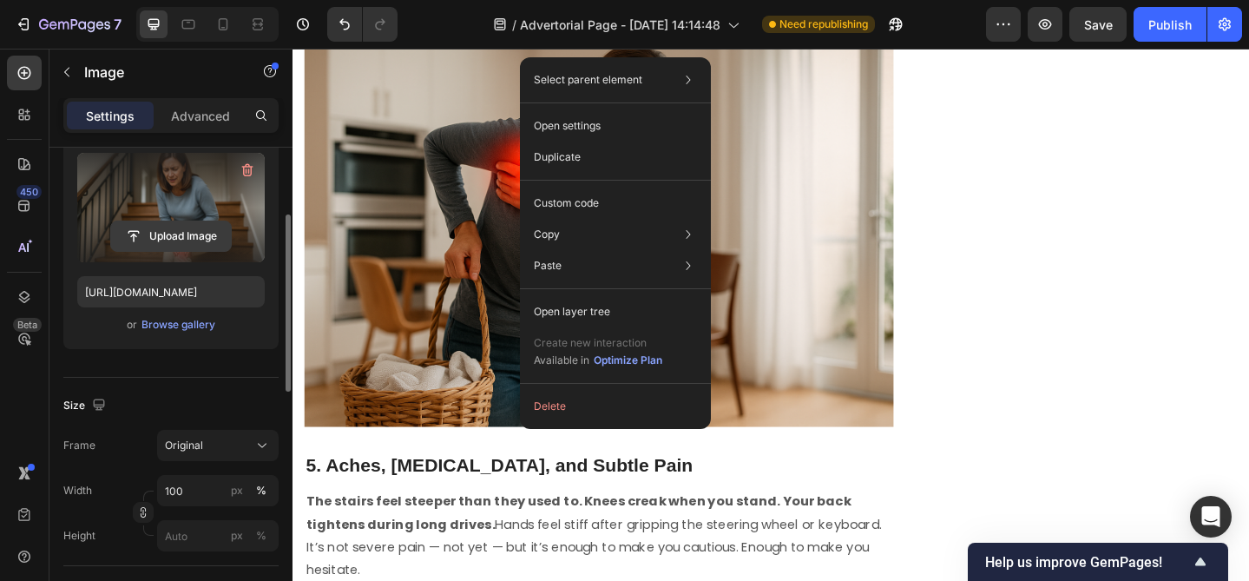
click at [207, 235] on input "file" at bounding box center [171, 236] width 120 height 30
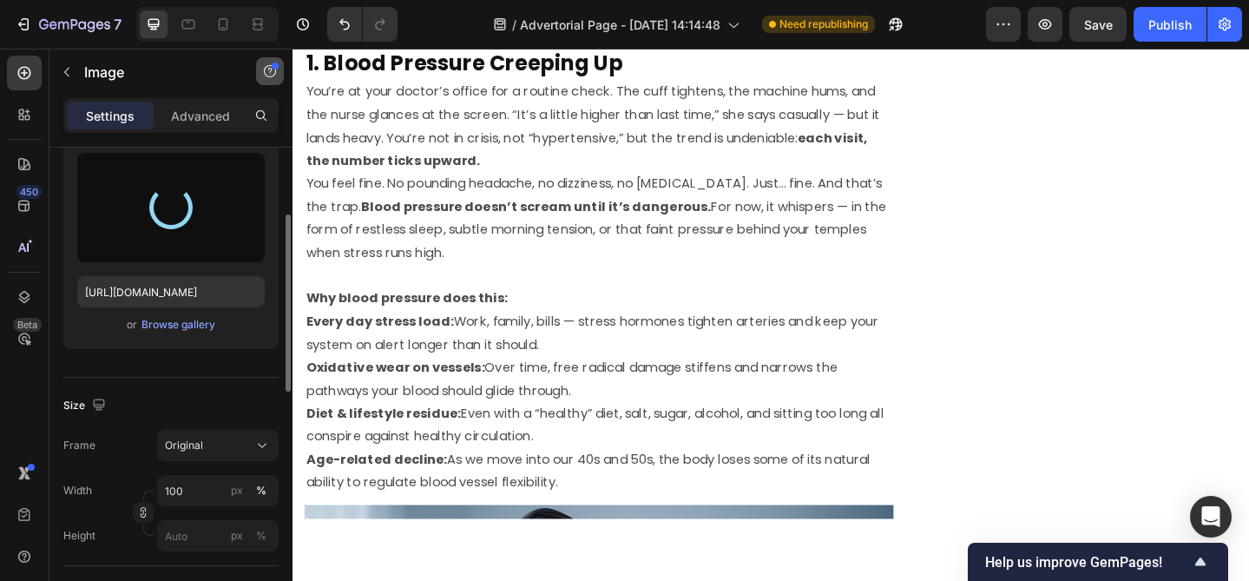
scroll to position [720, 0]
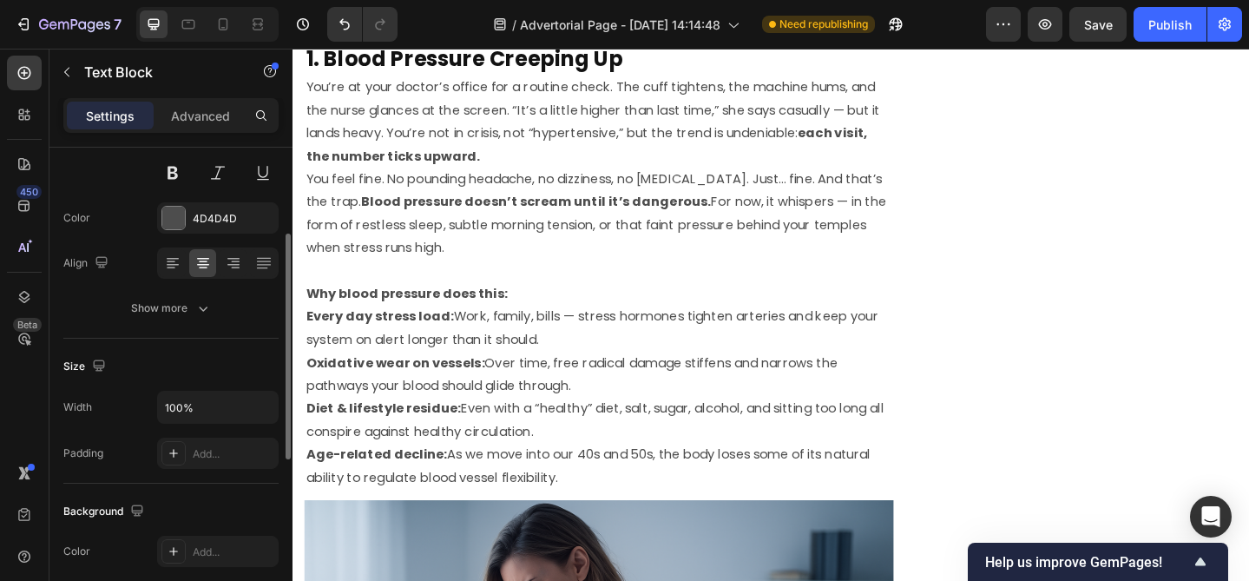
scroll to position [0, 0]
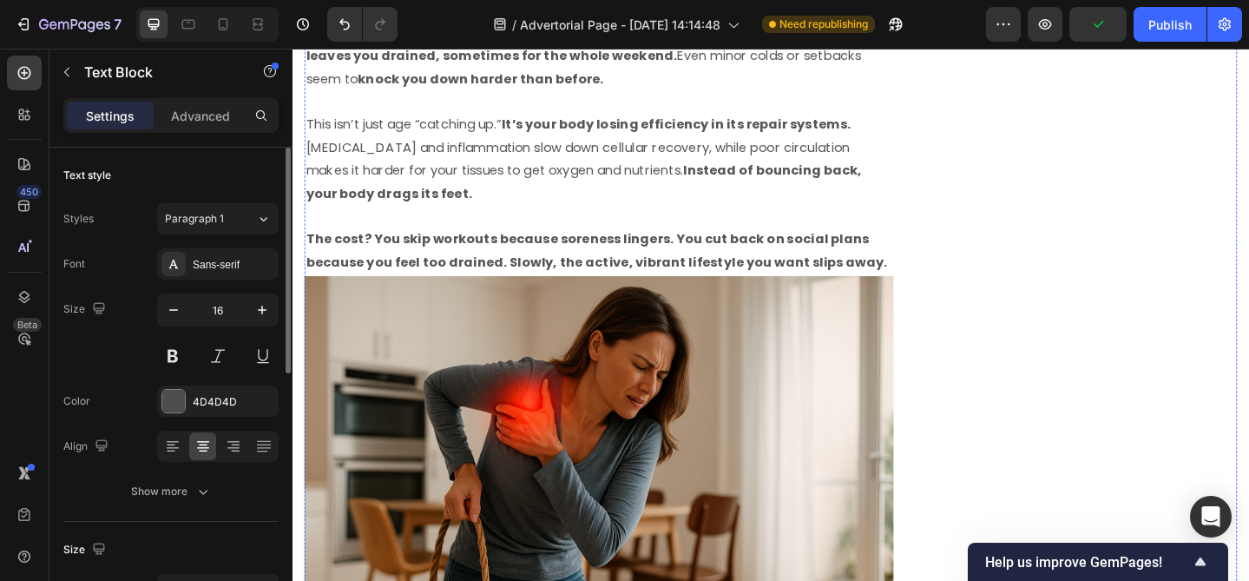
scroll to position [2975, 0]
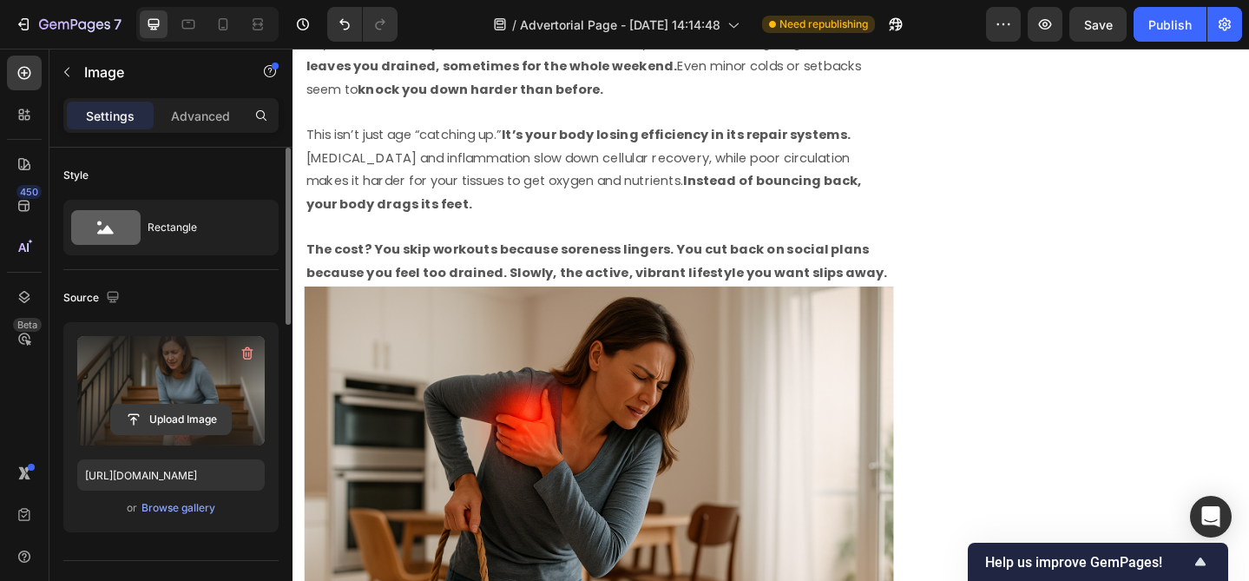
click at [173, 424] on input "file" at bounding box center [171, 419] width 120 height 30
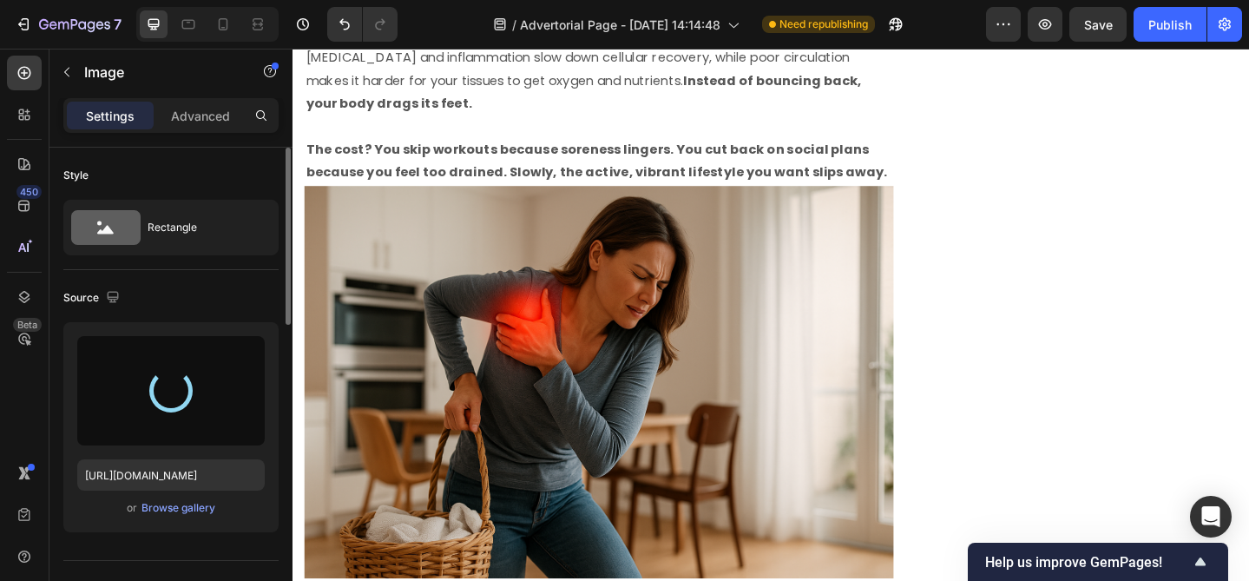
scroll to position [3082, 0]
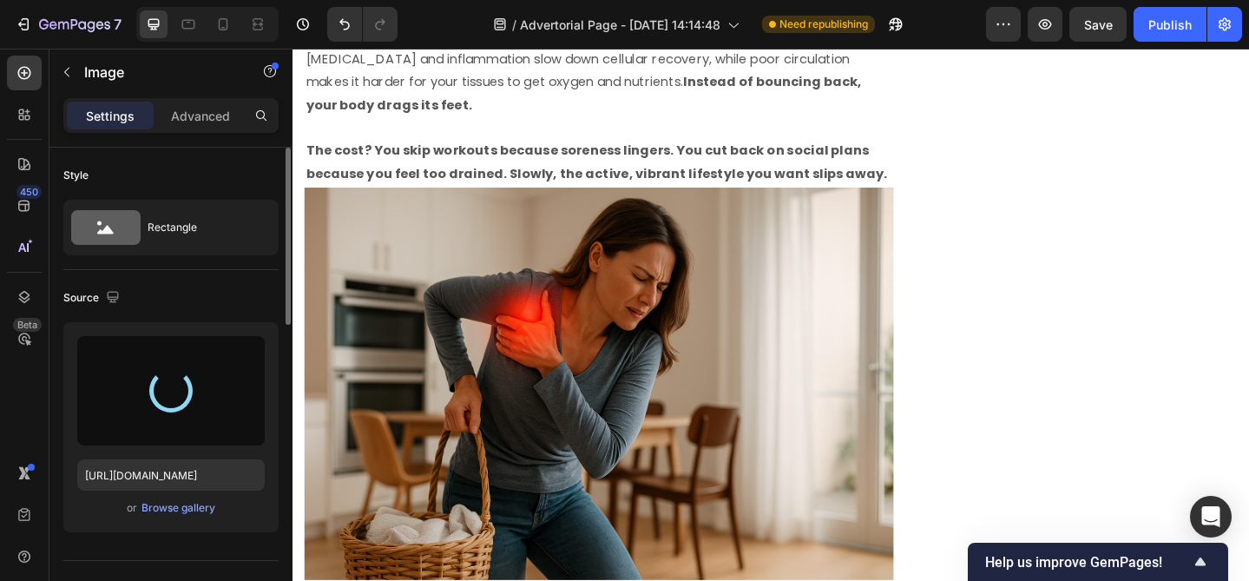
type input "[URL][DOMAIN_NAME]"
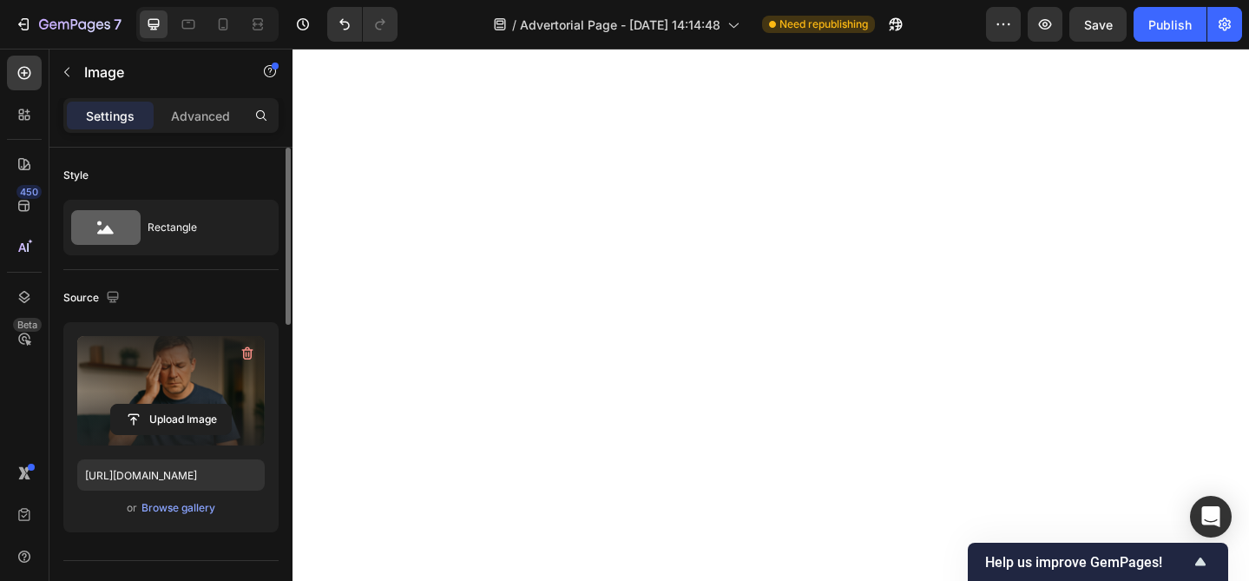
scroll to position [6573, 0]
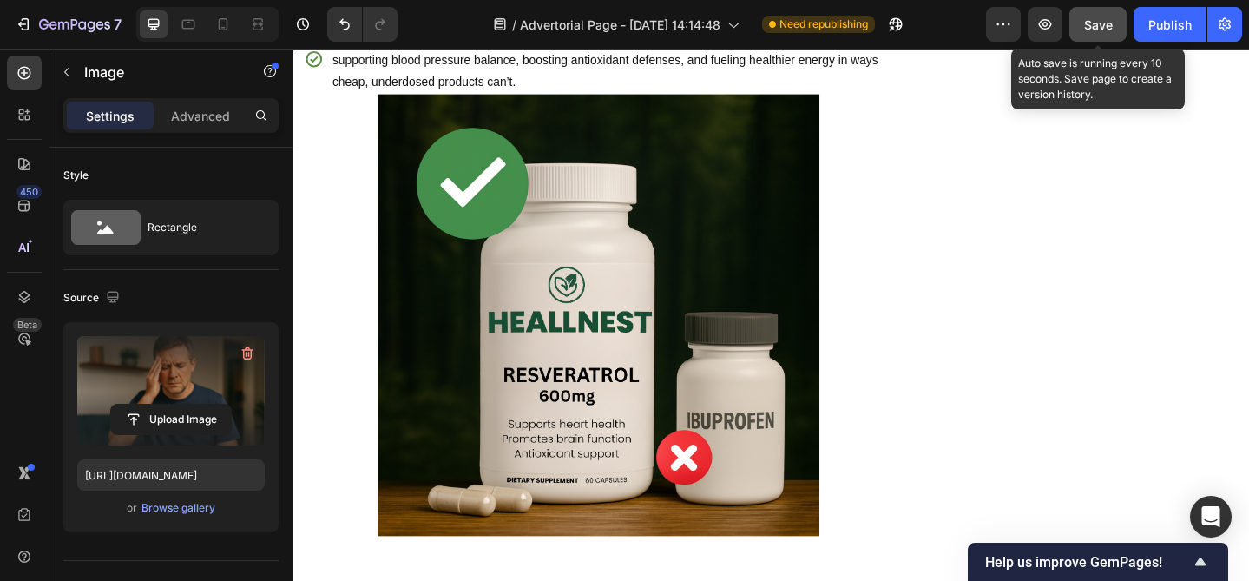
click at [1095, 26] on span "Save" at bounding box center [1098, 24] width 29 height 15
click at [1099, 25] on span "Save" at bounding box center [1098, 24] width 29 height 15
